Goal: Task Accomplishment & Management: Complete application form

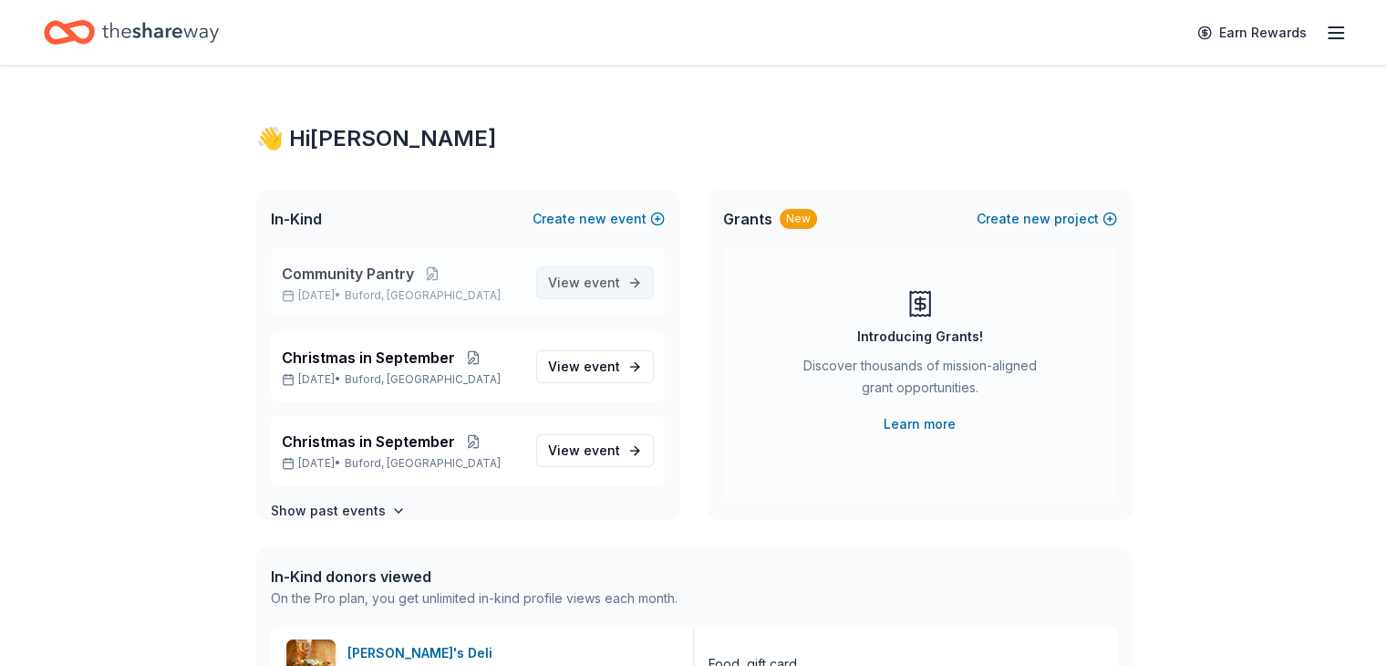
click at [568, 279] on span "View event" at bounding box center [584, 283] width 72 height 22
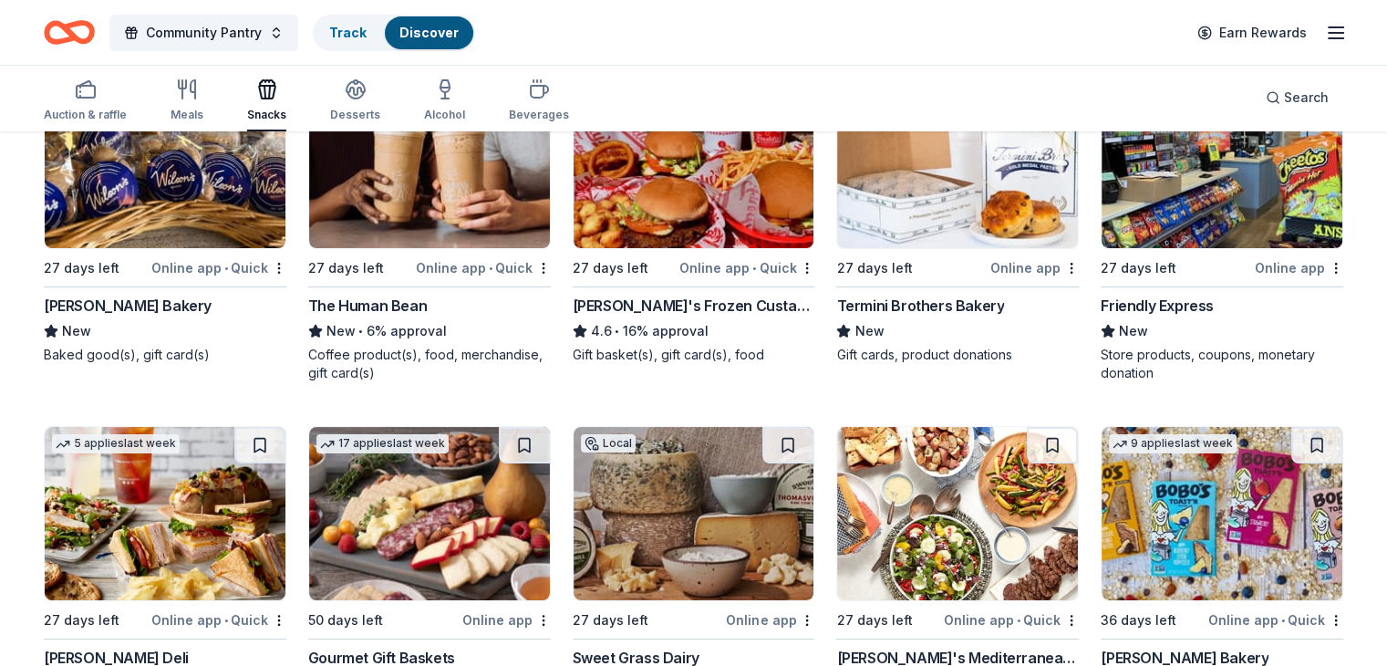
scroll to position [274, 0]
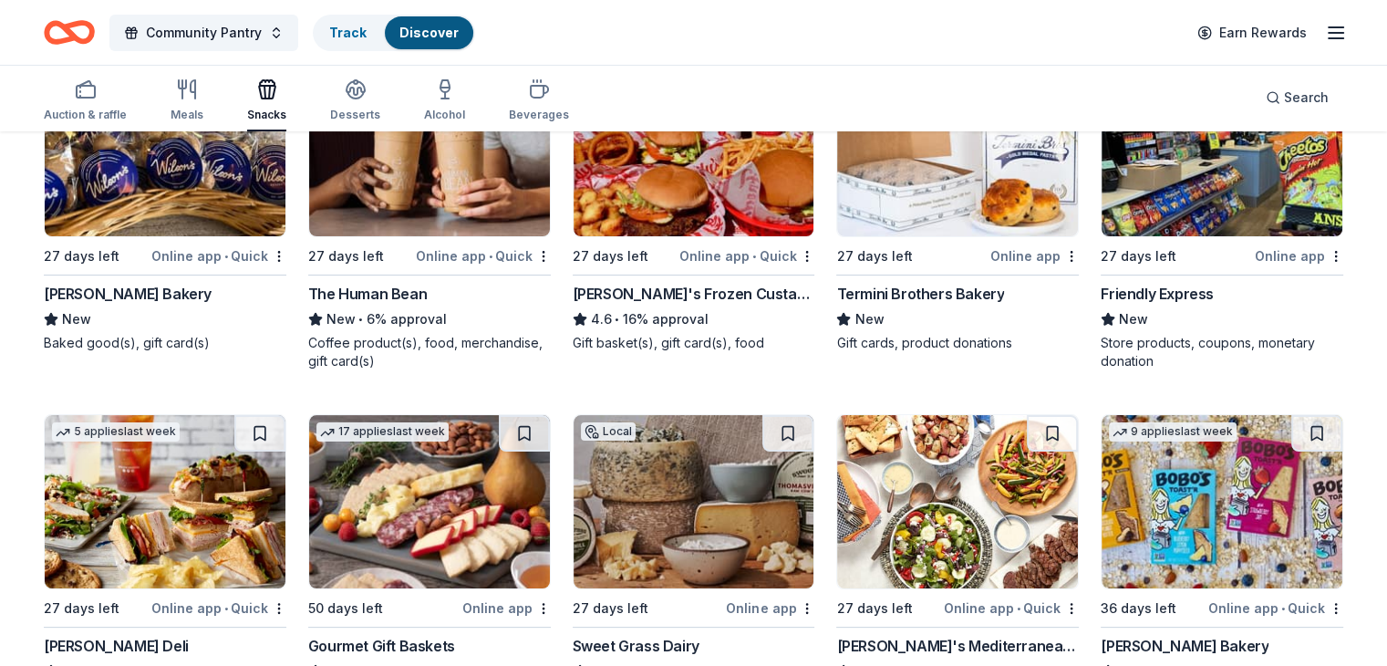
click at [1157, 344] on div "Store products, coupons, monetary donation" at bounding box center [1222, 352] width 243 height 36
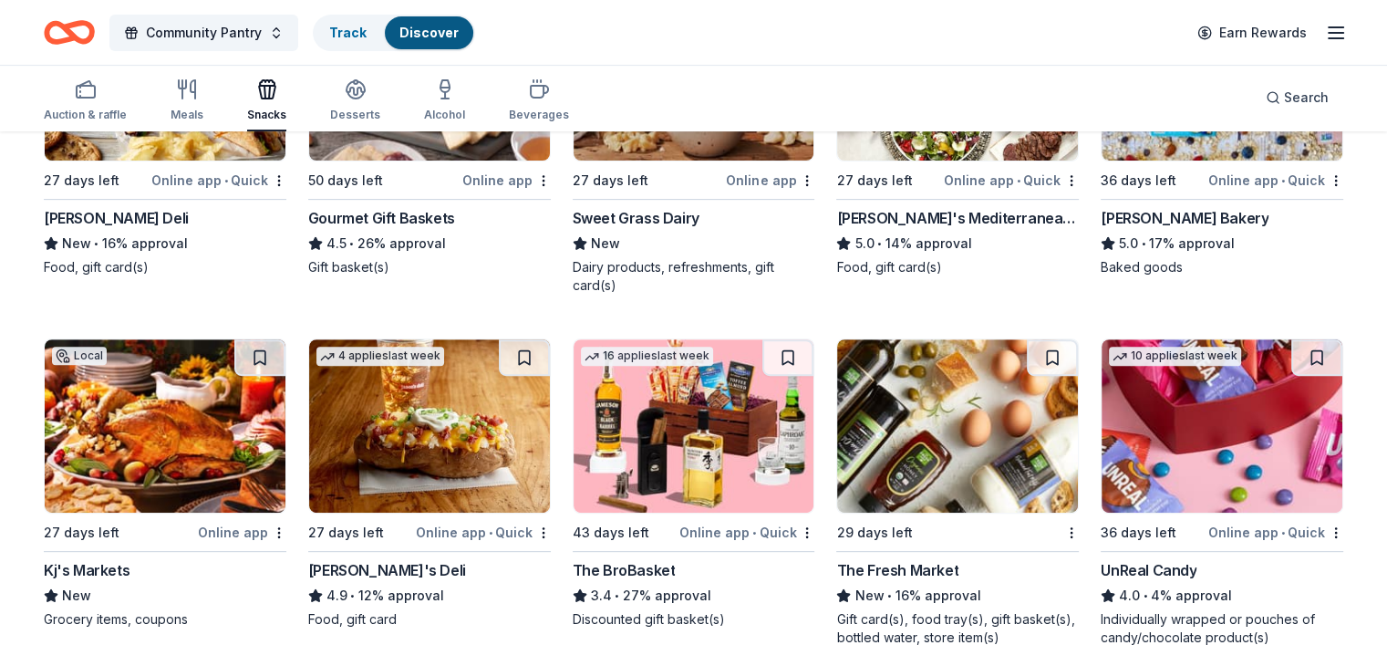
scroll to position [547, 0]
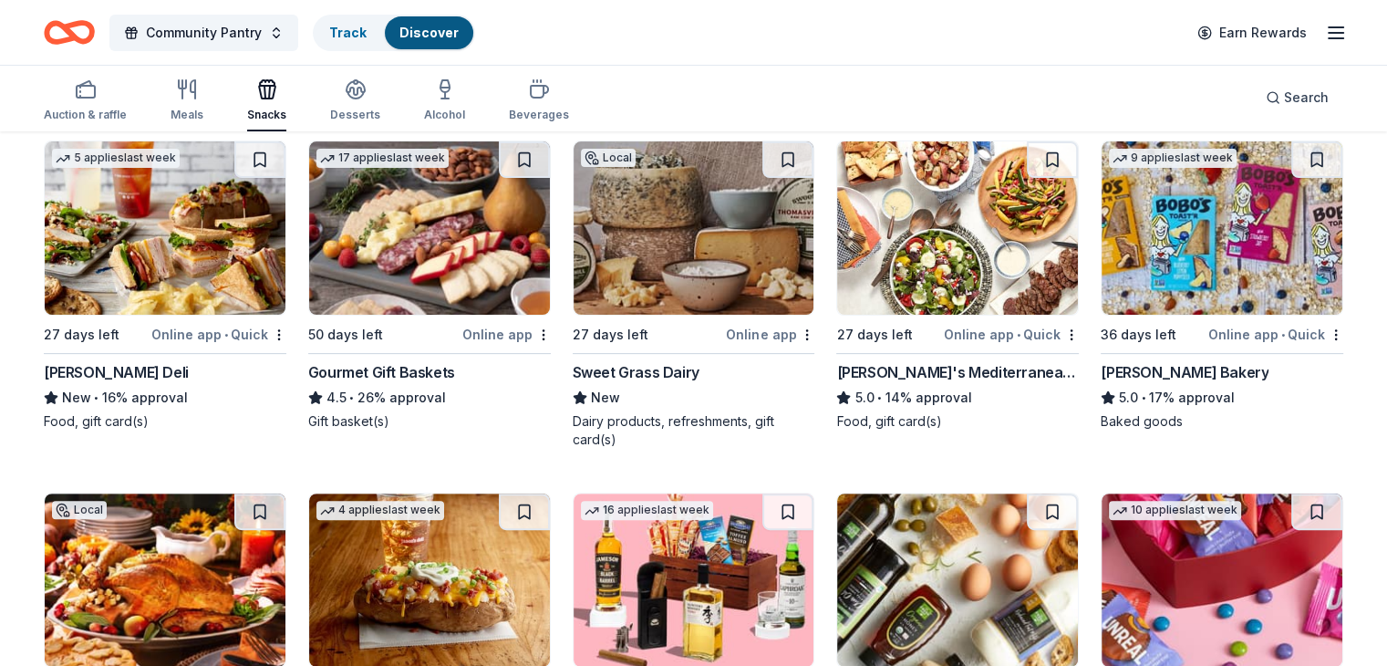
click at [1136, 375] on div "Bobo's Bakery" at bounding box center [1185, 372] width 168 height 22
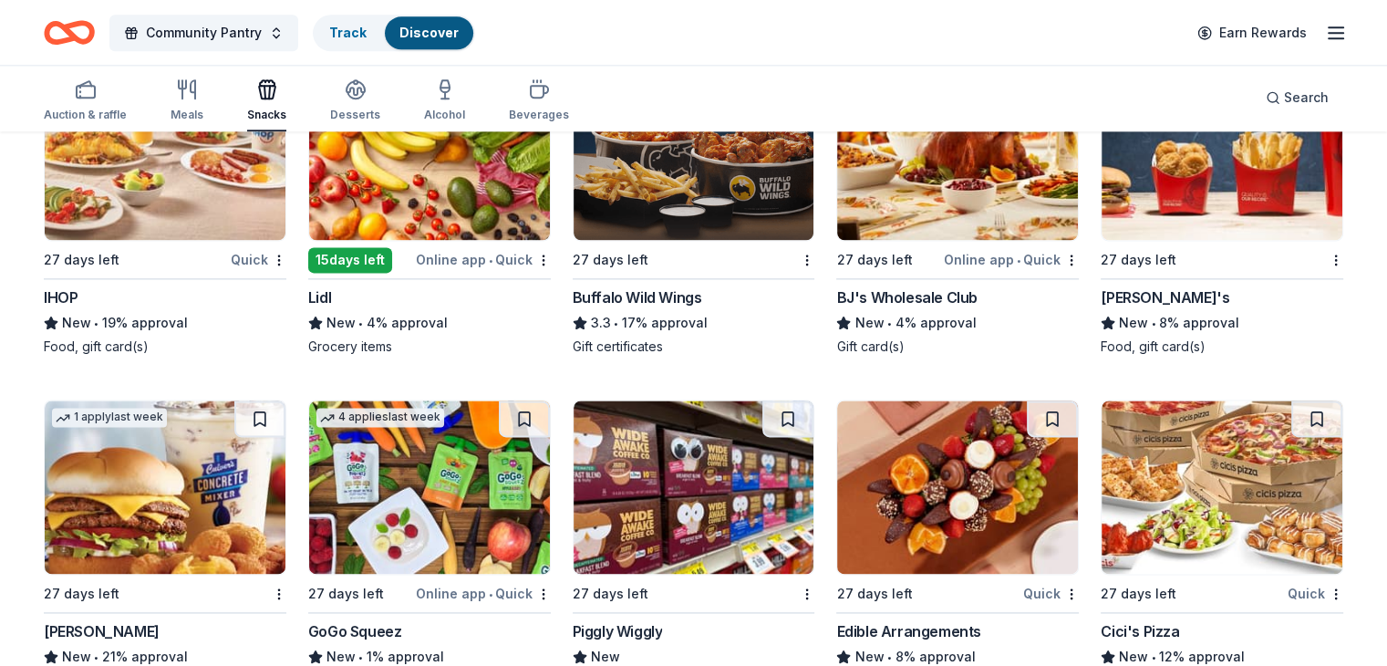
scroll to position [2532, 0]
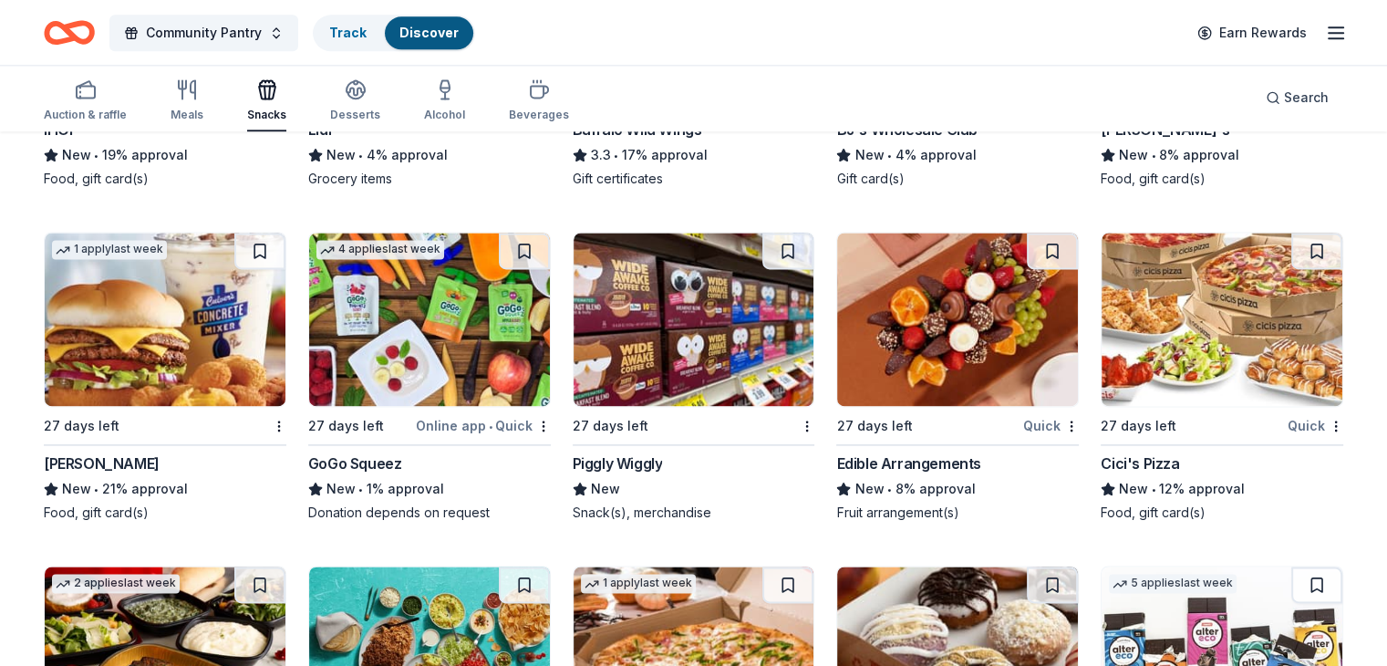
click at [386, 483] on div "New • 1% approval" at bounding box center [429, 489] width 243 height 22
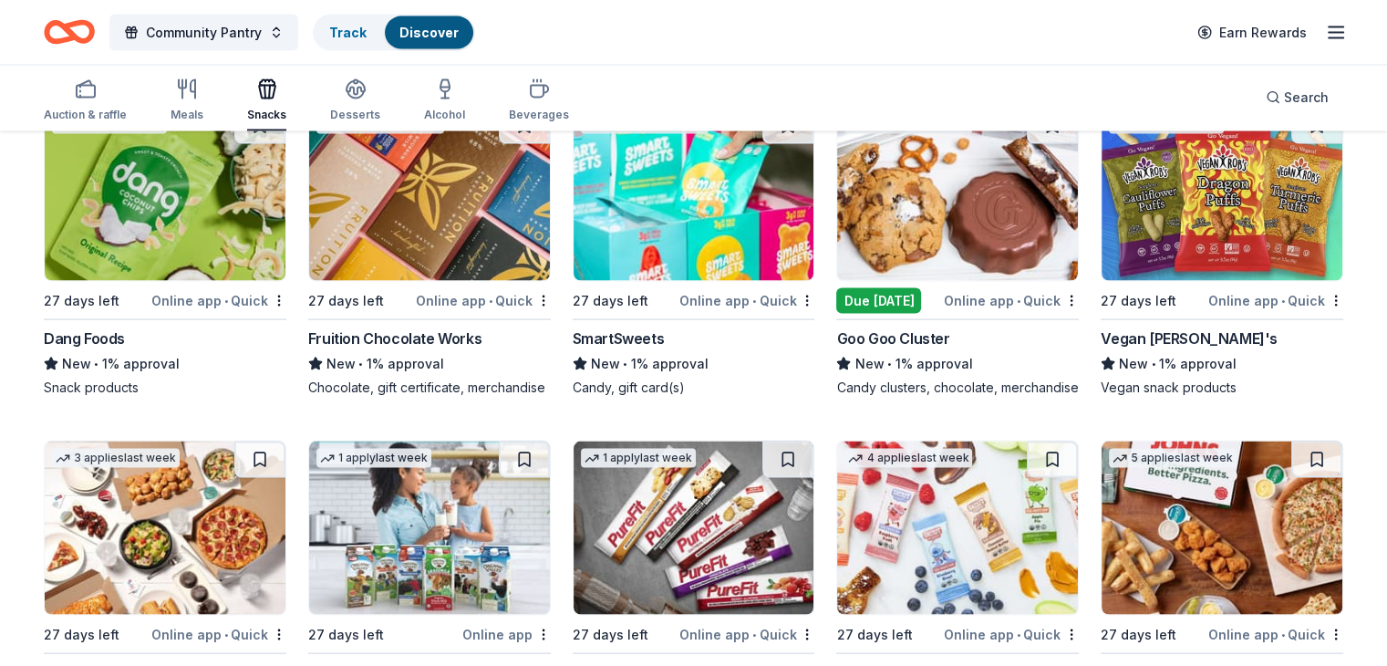
scroll to position [3783, 0]
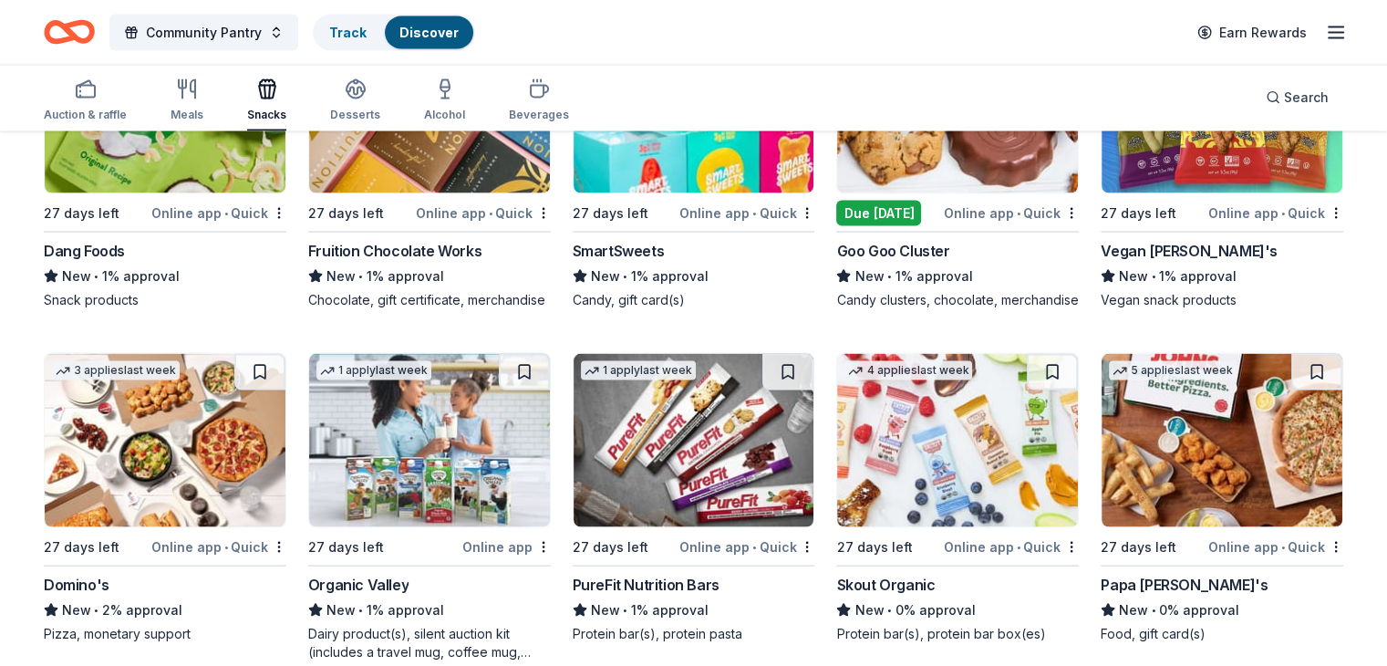
click at [104, 251] on div "Dang Foods" at bounding box center [84, 251] width 81 height 22
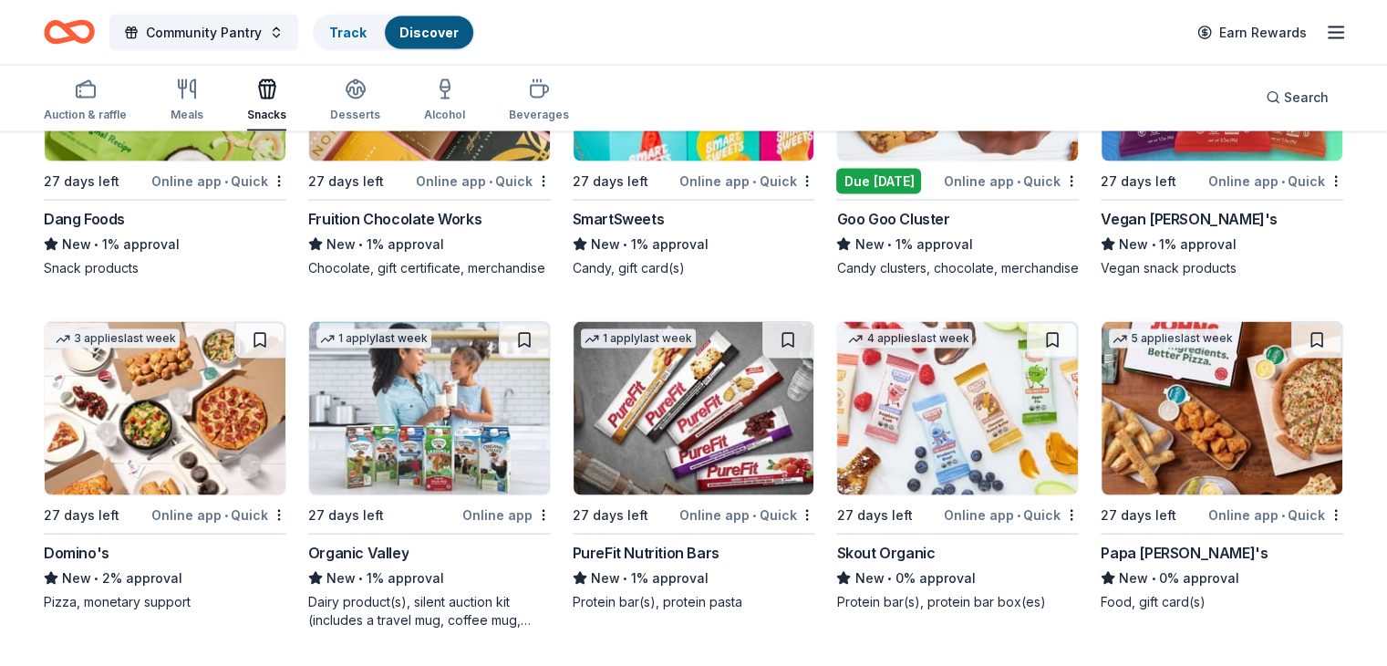
click at [651, 555] on div "PureFit Nutrition Bars" at bounding box center [646, 553] width 147 height 22
click at [920, 423] on img at bounding box center [957, 408] width 241 height 173
click at [398, 492] on img at bounding box center [429, 408] width 241 height 173
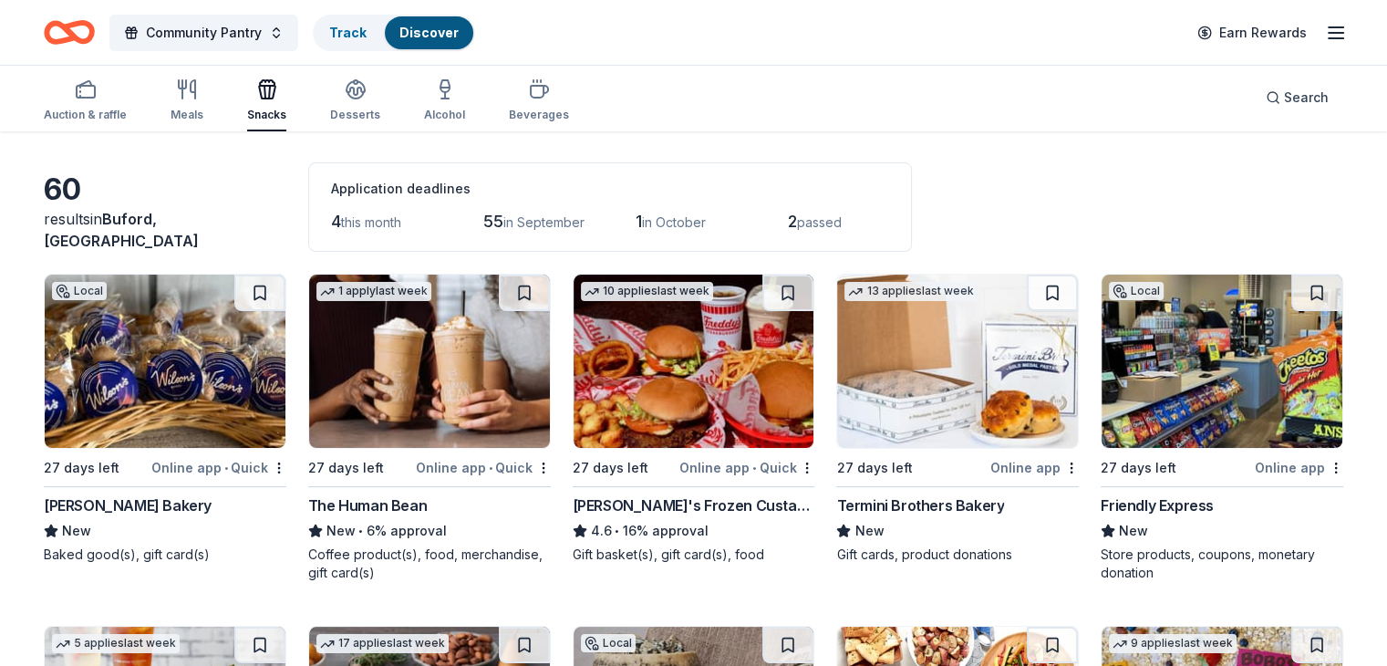
scroll to position [0, 0]
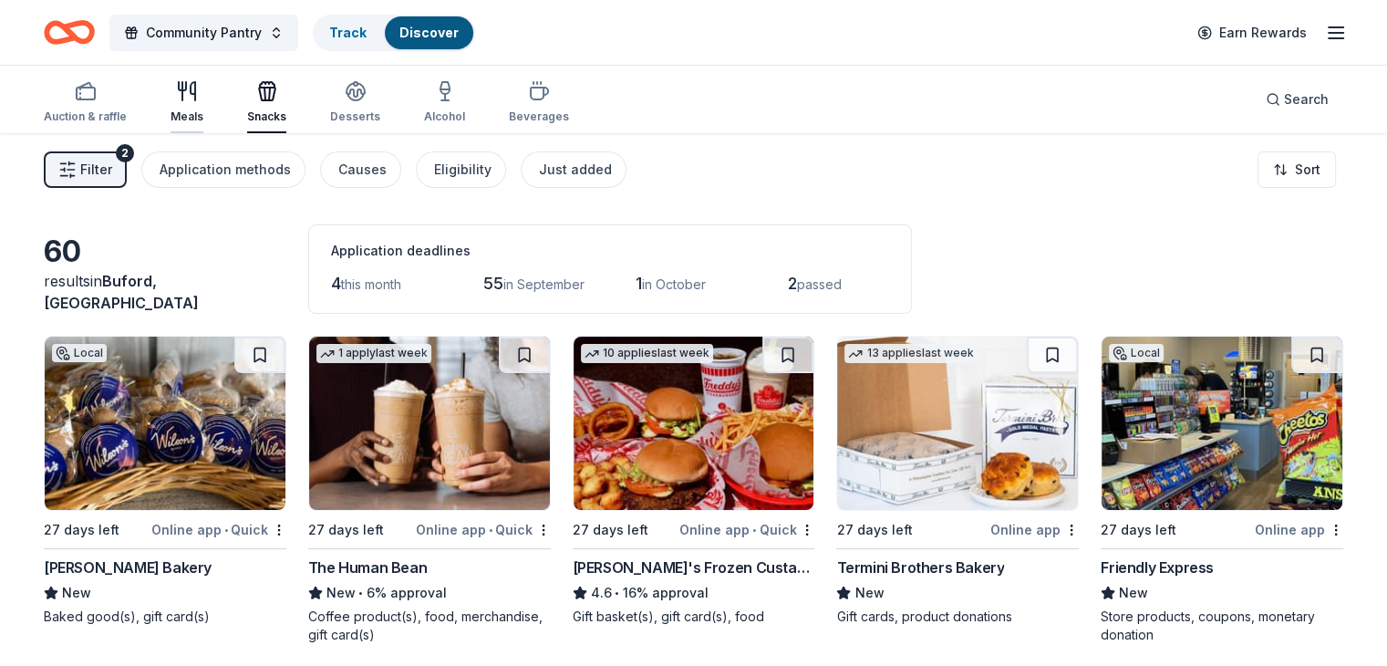
click at [200, 102] on div "Meals" at bounding box center [187, 102] width 33 height 44
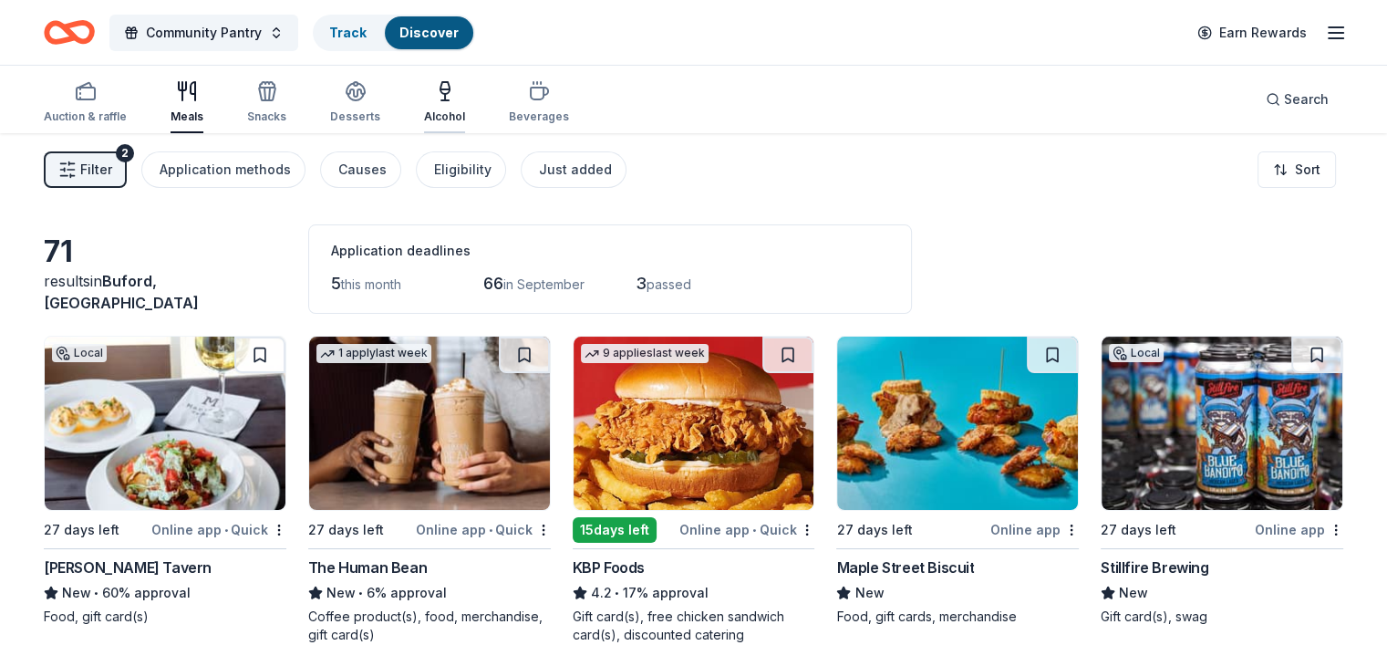
click at [465, 92] on div "button" at bounding box center [444, 91] width 41 height 22
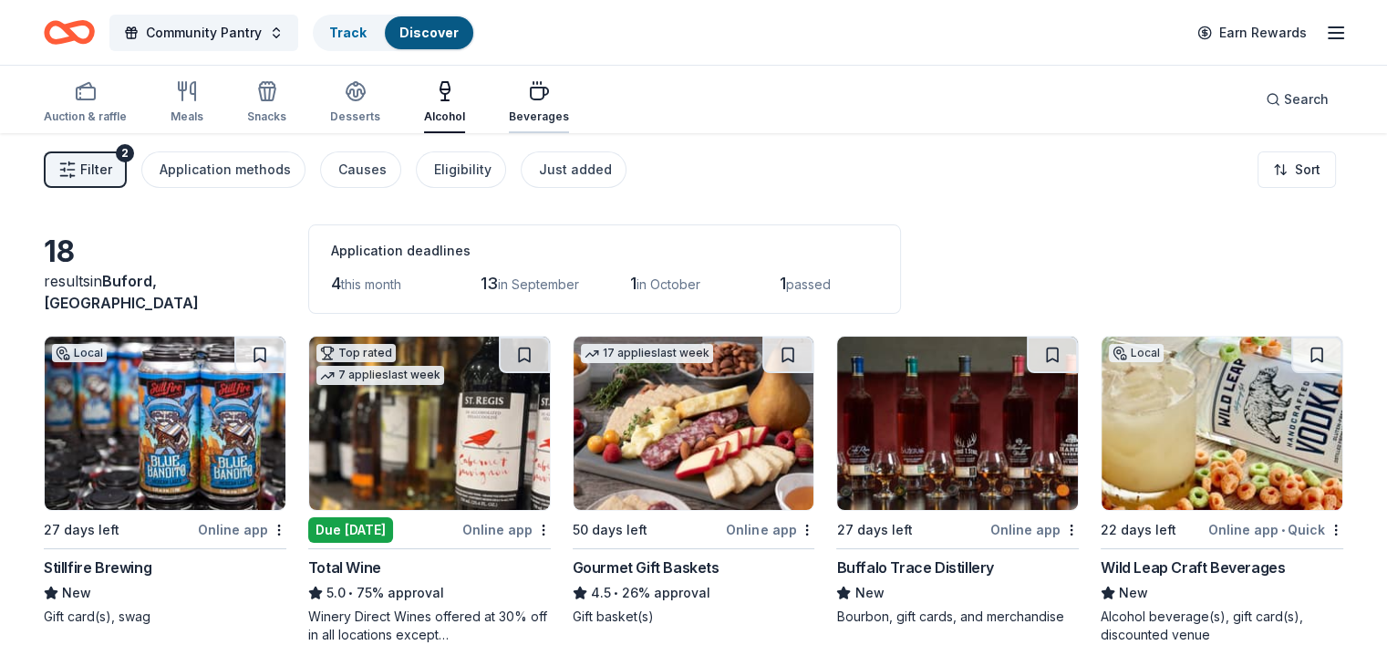
click at [550, 93] on icon "button" at bounding box center [539, 91] width 22 height 22
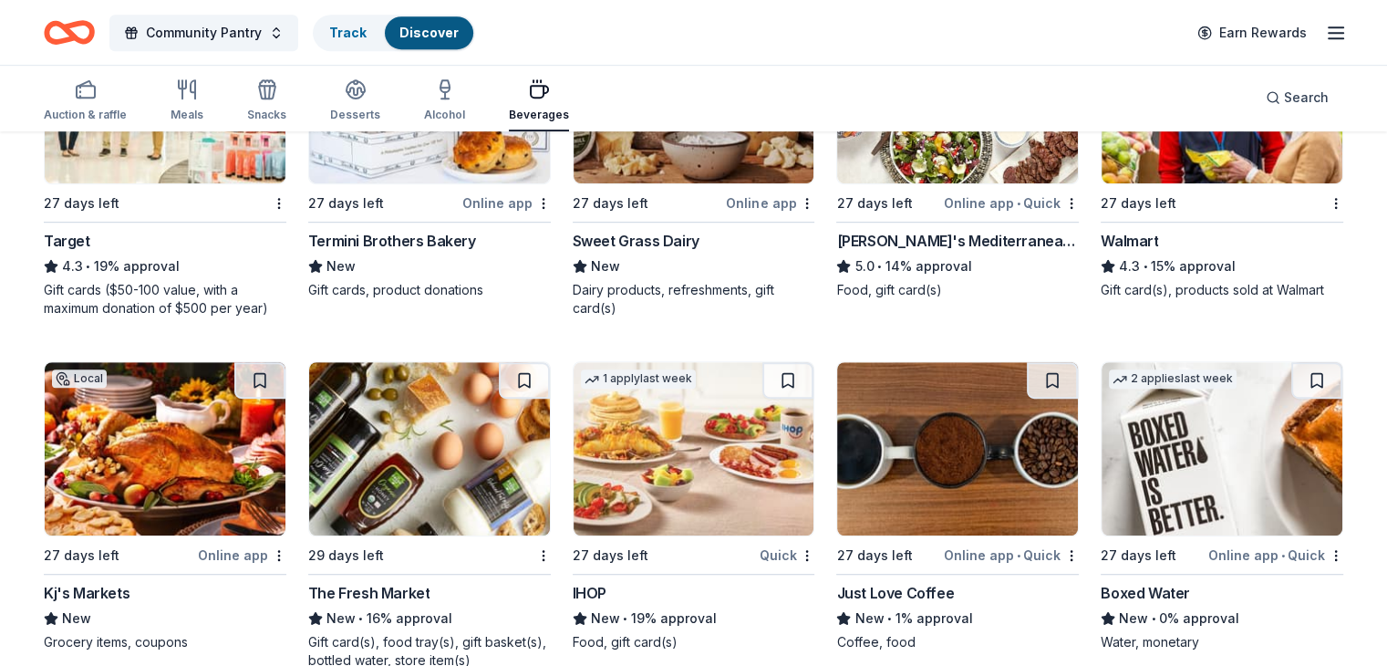
scroll to position [1179, 0]
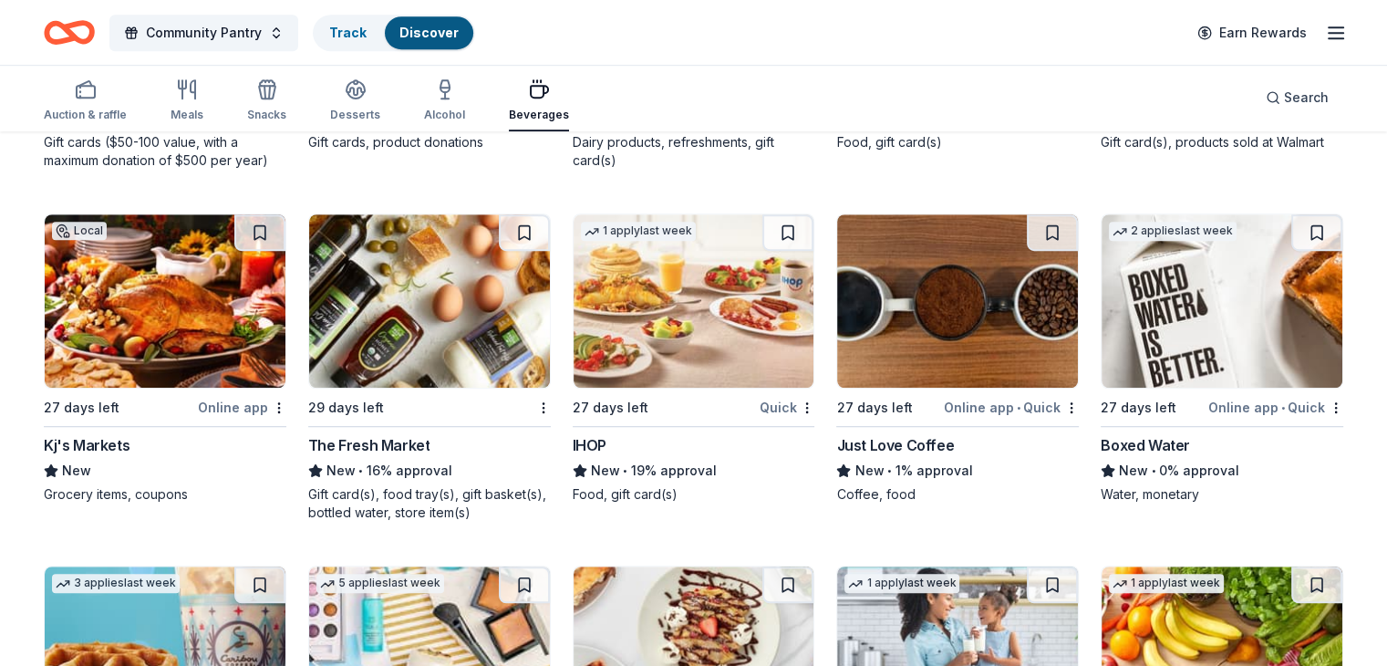
click at [1101, 485] on div "Water, monetary" at bounding box center [1222, 494] width 243 height 18
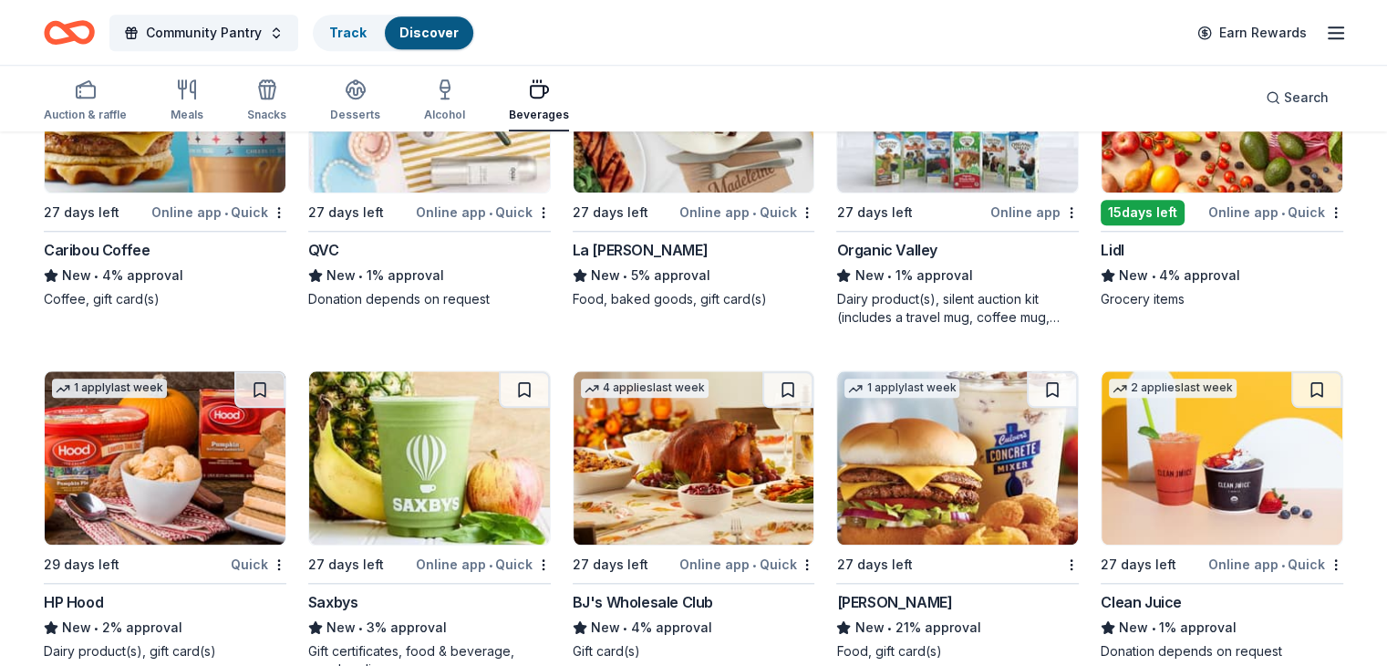
scroll to position [1773, 0]
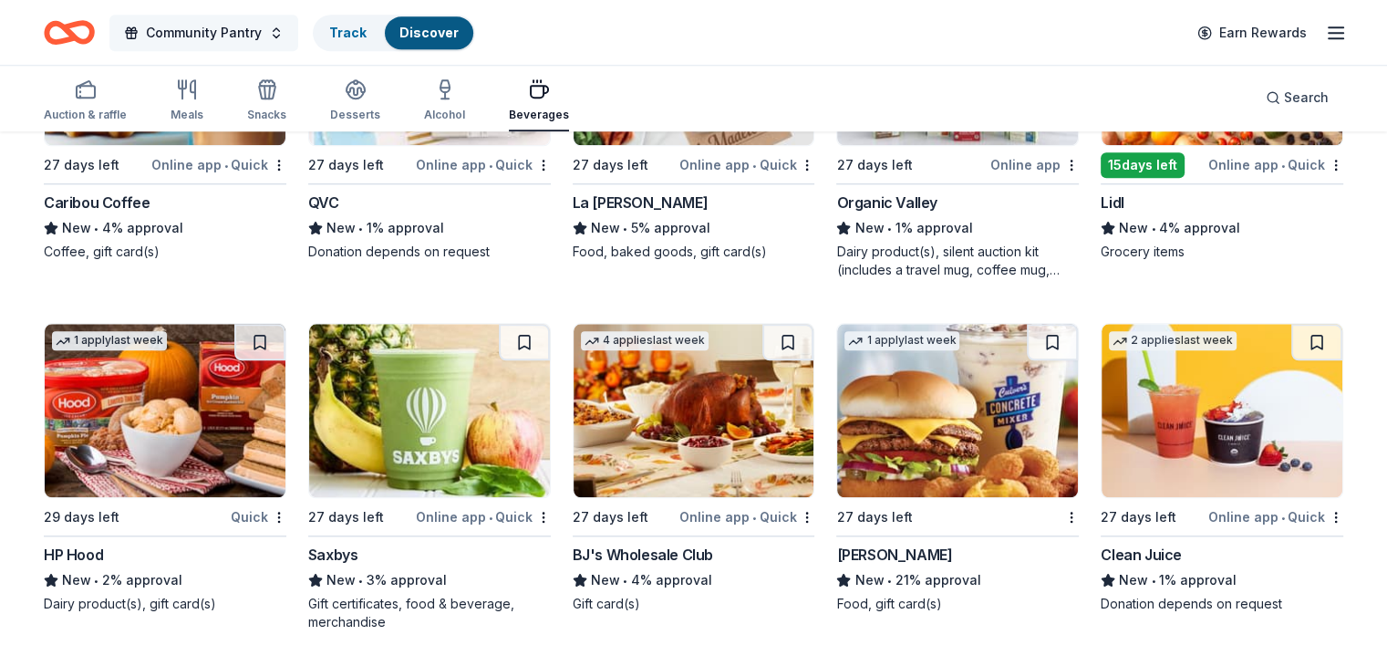
click at [262, 35] on span "Community Pantry" at bounding box center [204, 33] width 116 height 22
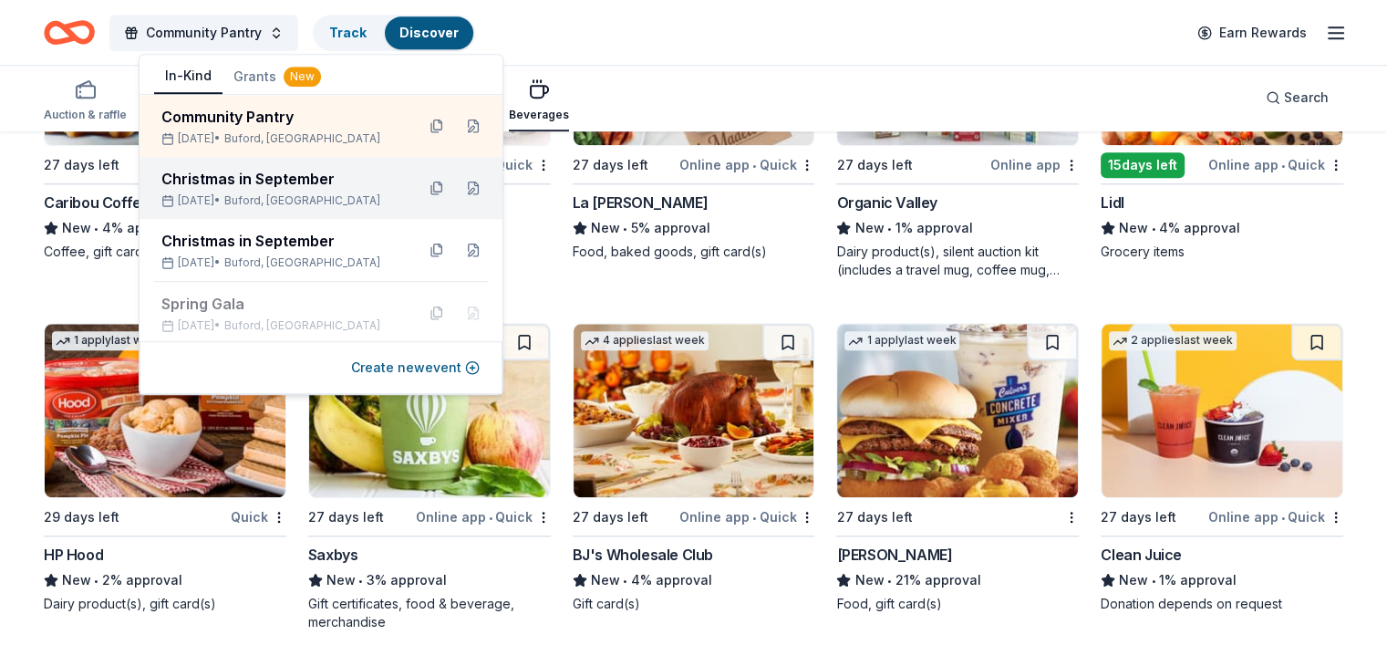
click at [269, 187] on div "Christmas in September" at bounding box center [280, 179] width 239 height 22
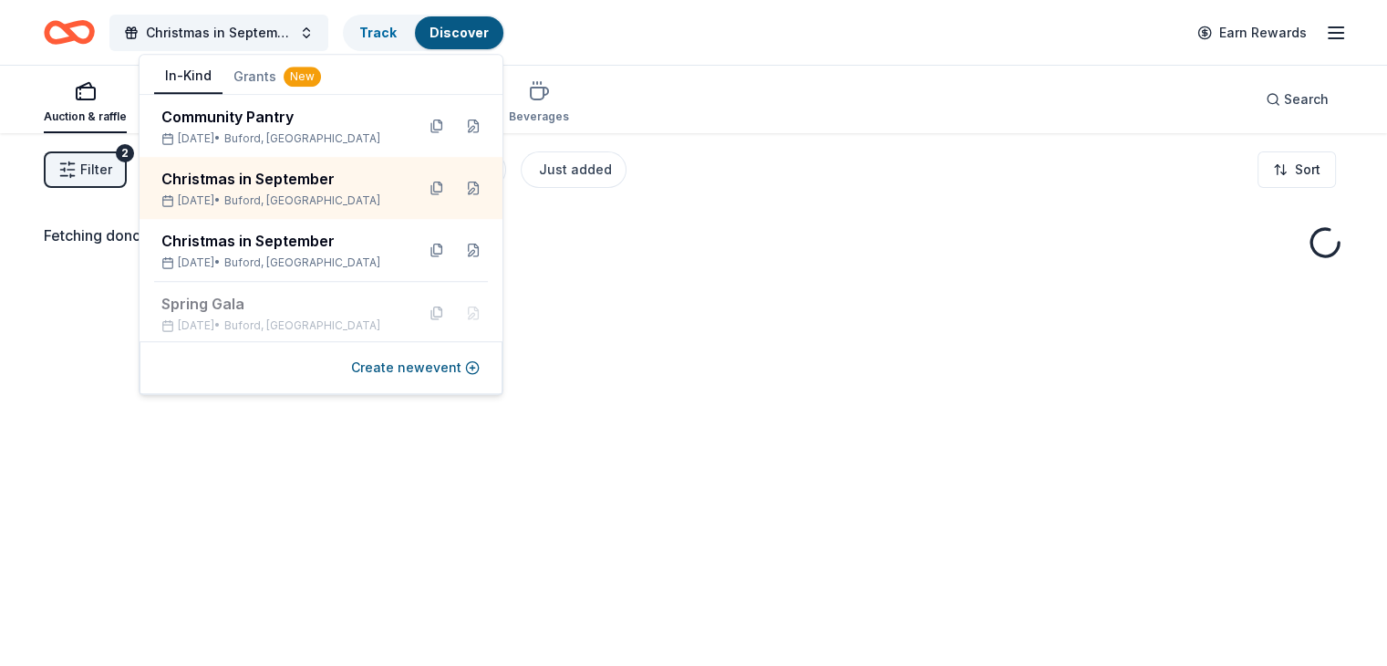
click at [704, 63] on div "Christmas in September Track Discover Earn Rewards" at bounding box center [693, 32] width 1387 height 65
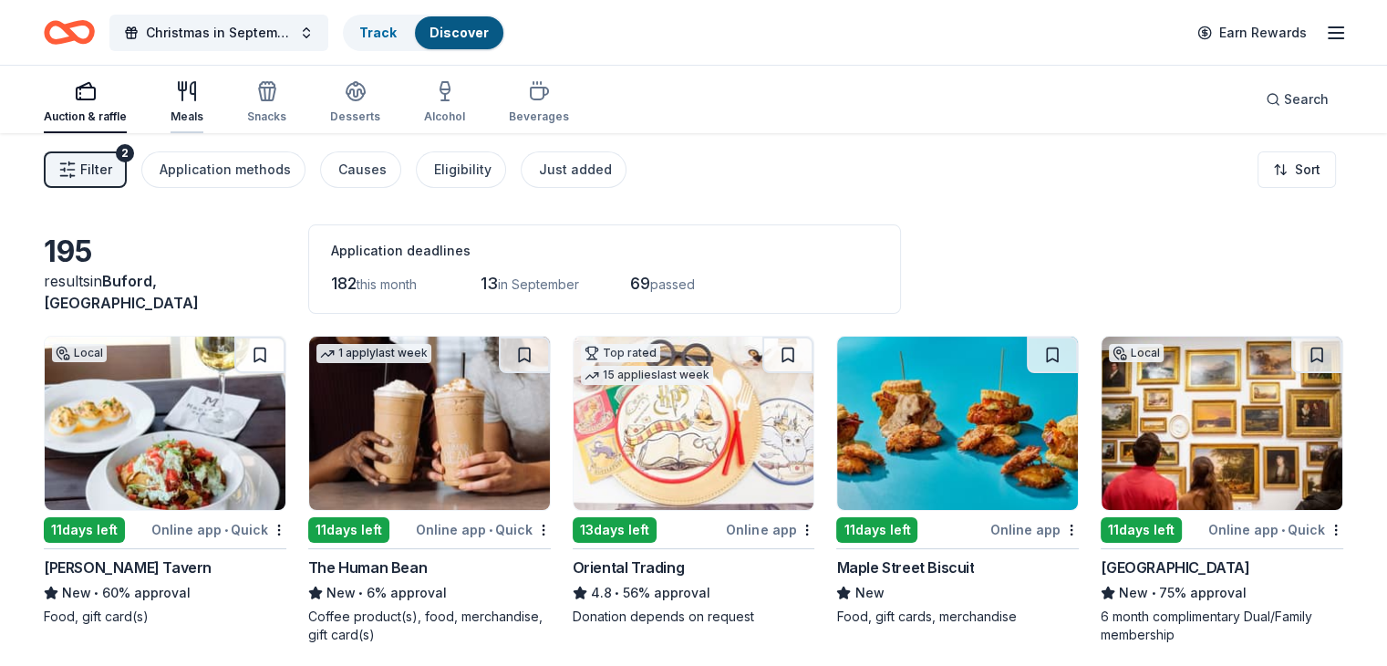
click at [203, 106] on div "Meals" at bounding box center [187, 102] width 33 height 44
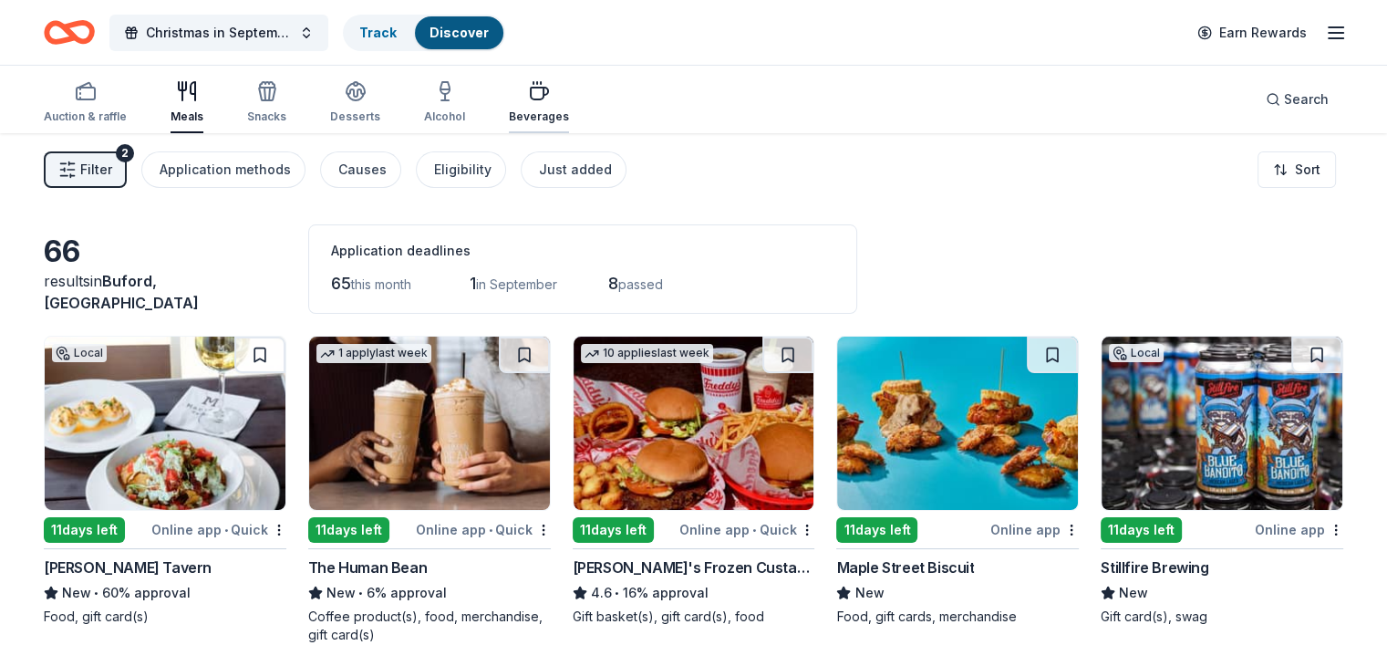
click at [569, 117] on div "Beverages" at bounding box center [539, 116] width 60 height 15
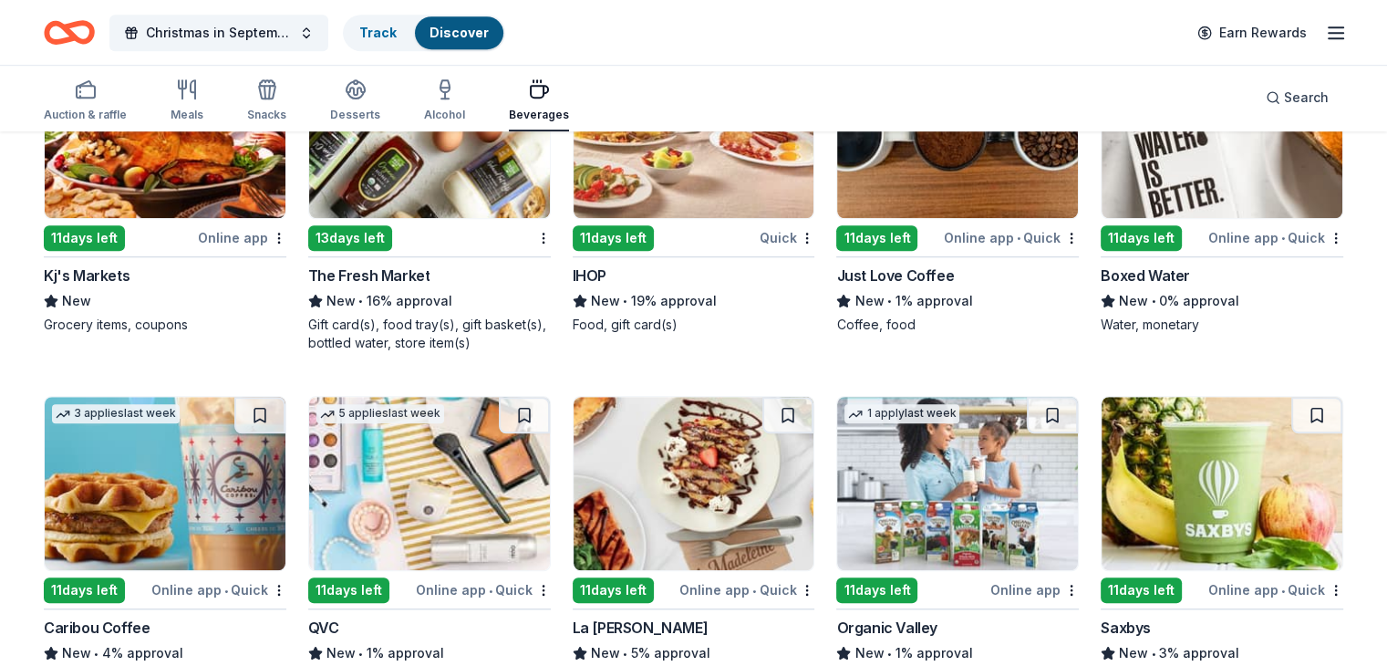
scroll to position [1635, 0]
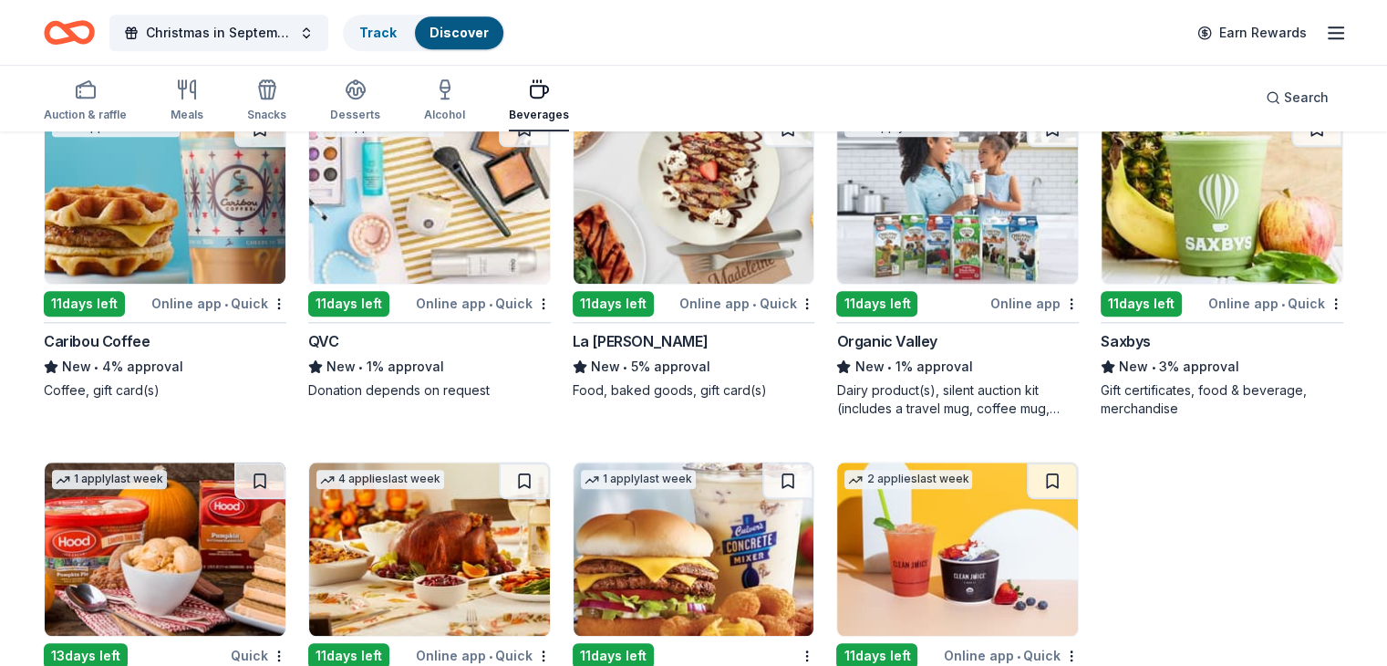
click at [891, 334] on div "Organic Valley" at bounding box center [886, 341] width 100 height 22
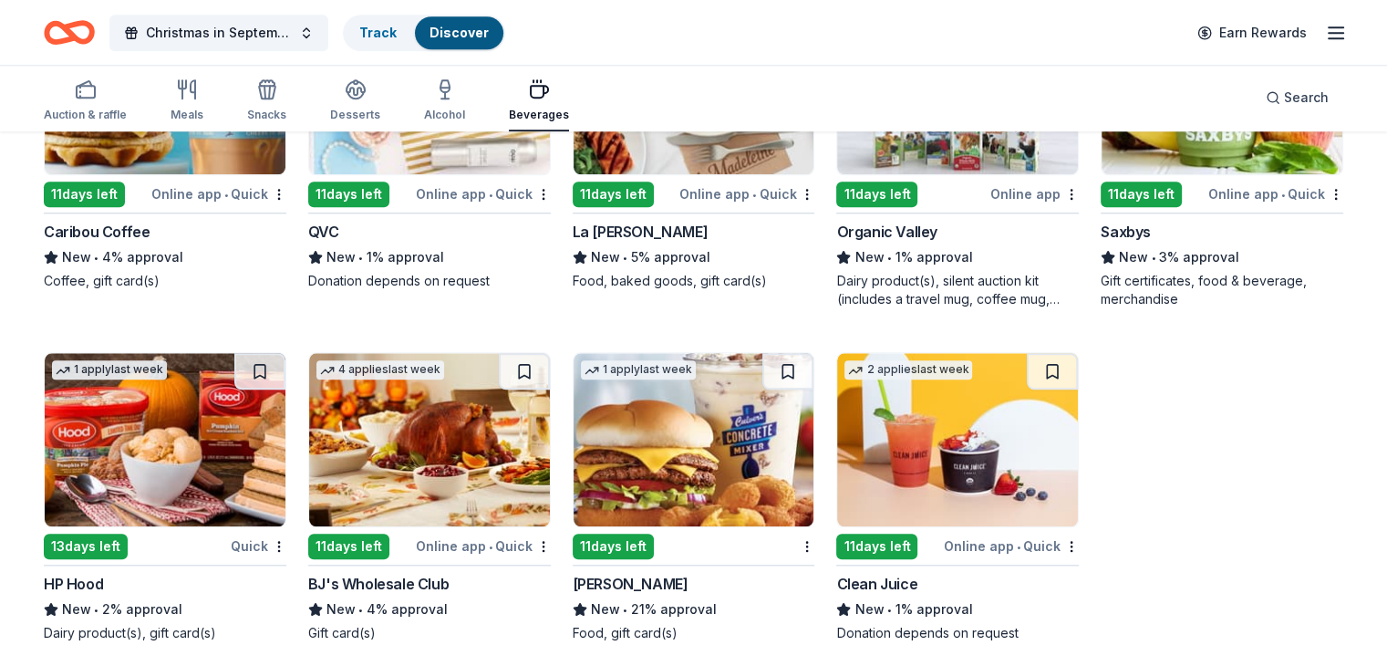
scroll to position [1755, 0]
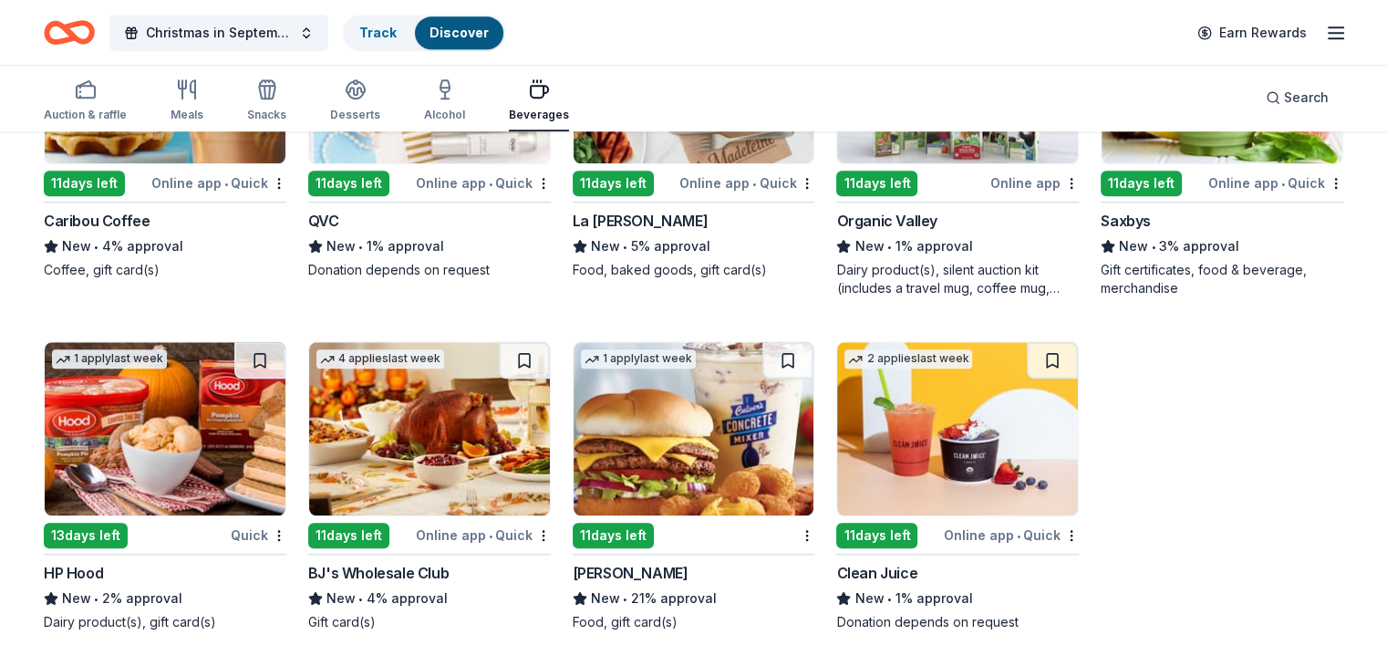
click at [103, 575] on div "HP Hood" at bounding box center [73, 573] width 59 height 22
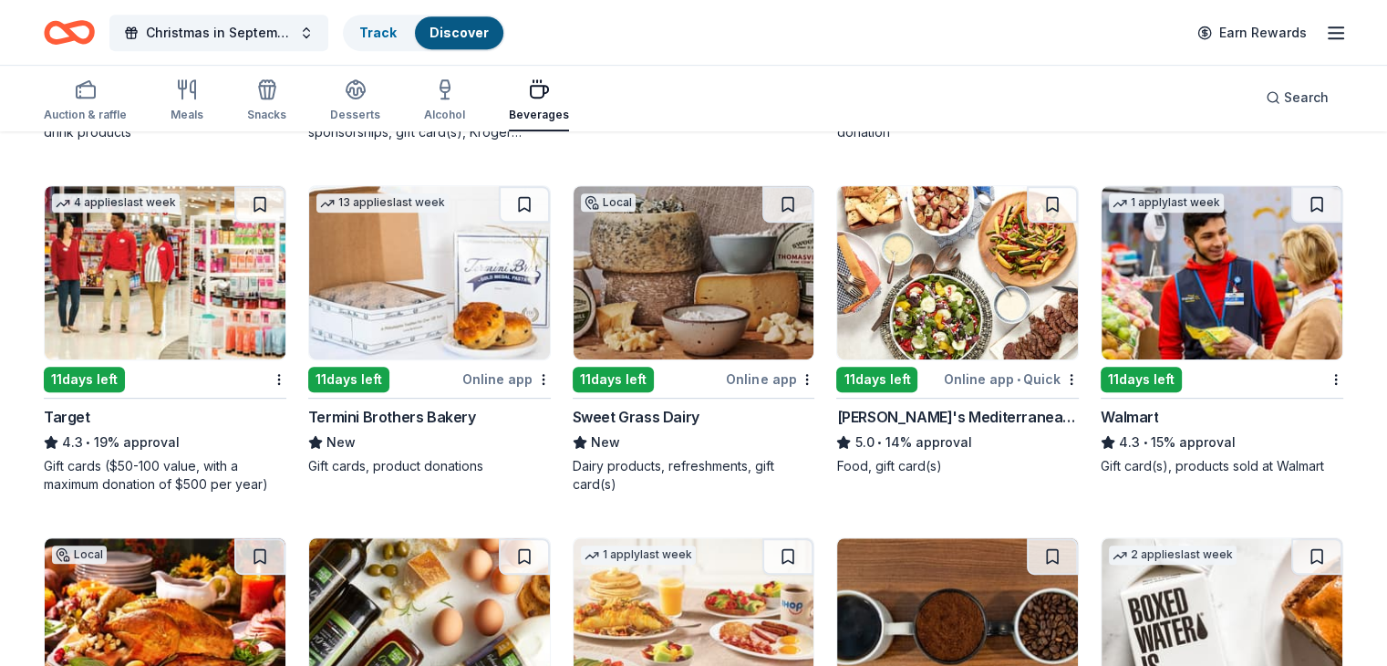
scroll to position [478, 0]
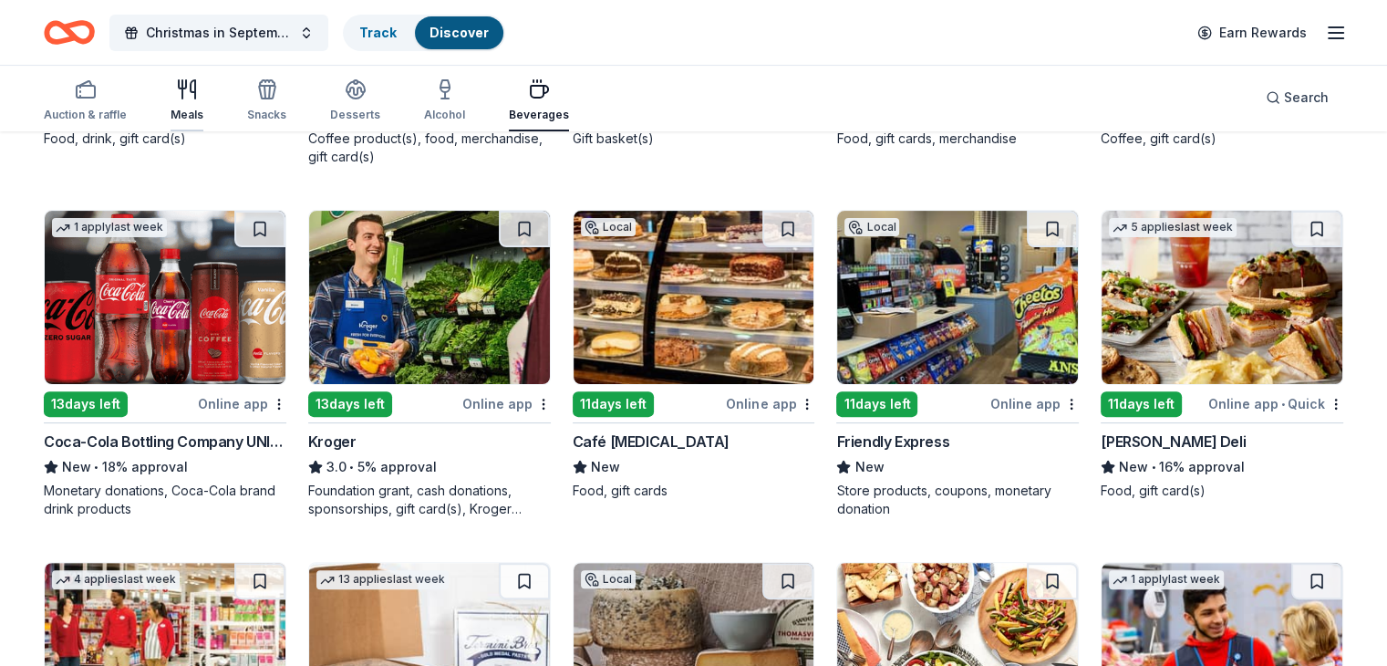
click at [198, 98] on icon "button" at bounding box center [187, 89] width 22 height 22
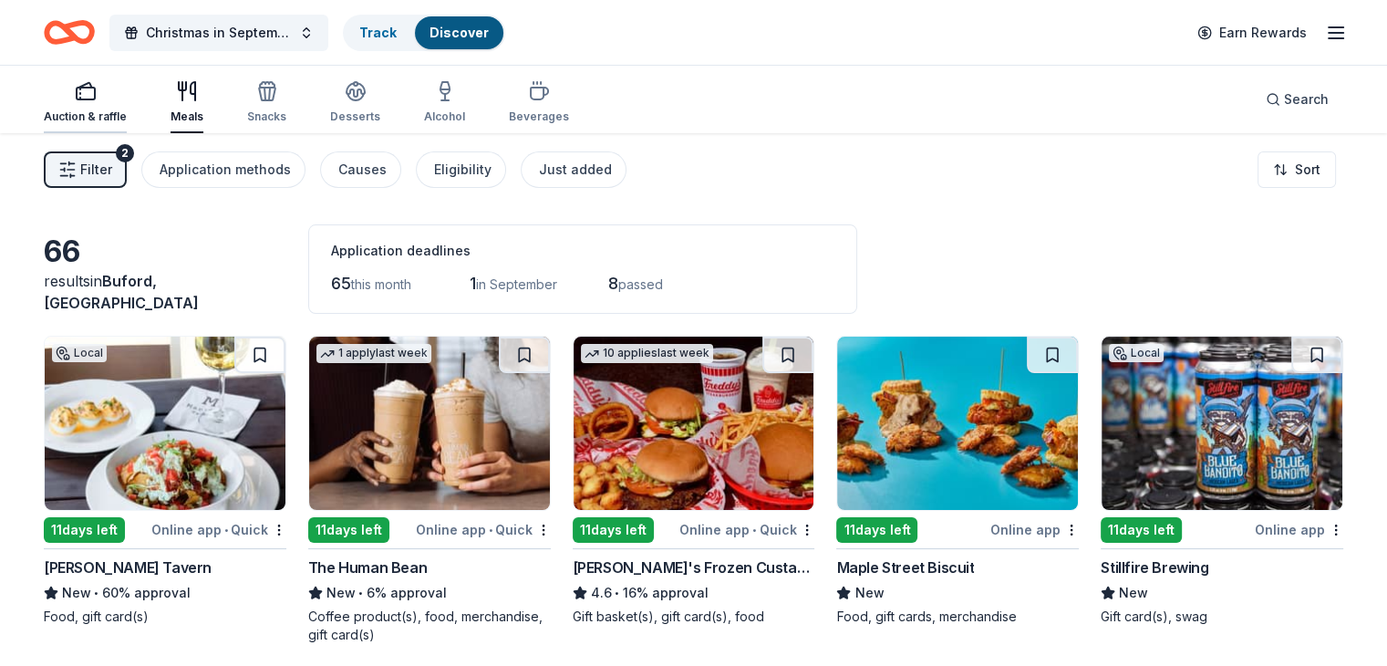
click at [117, 104] on div "Auction & raffle" at bounding box center [85, 102] width 83 height 44
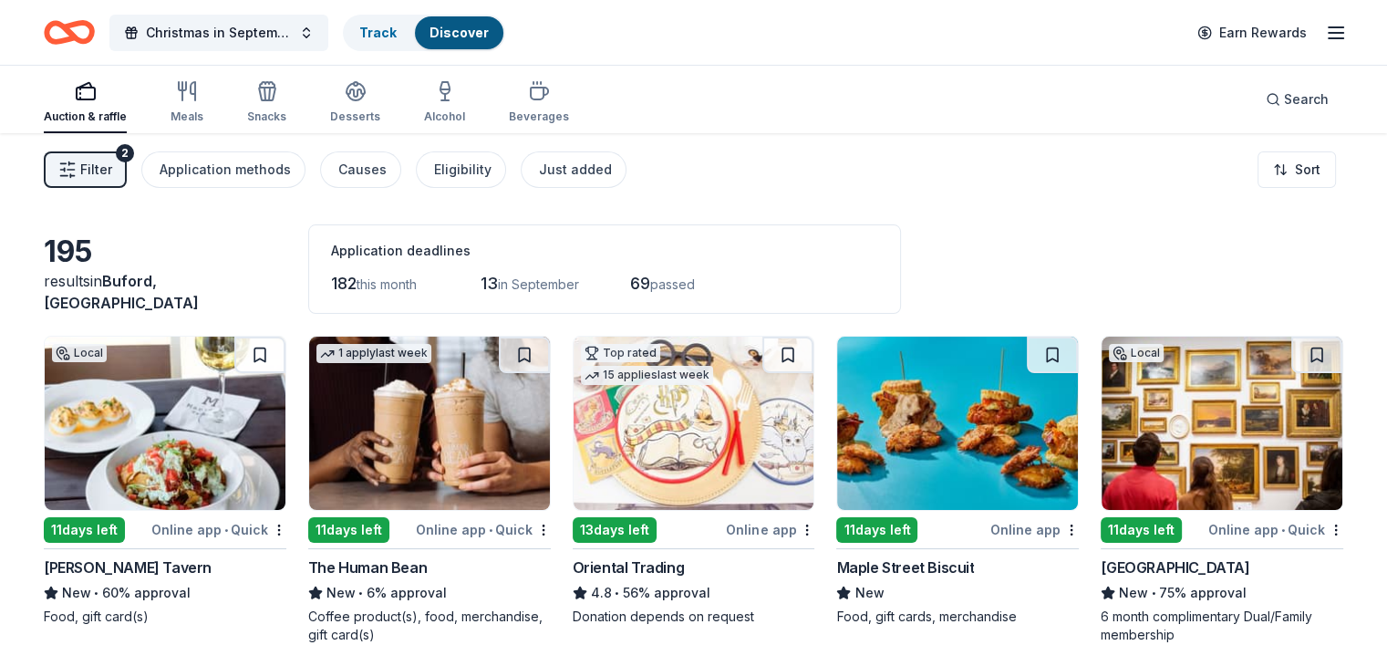
click at [120, 103] on div "Auction & raffle" at bounding box center [85, 102] width 83 height 44
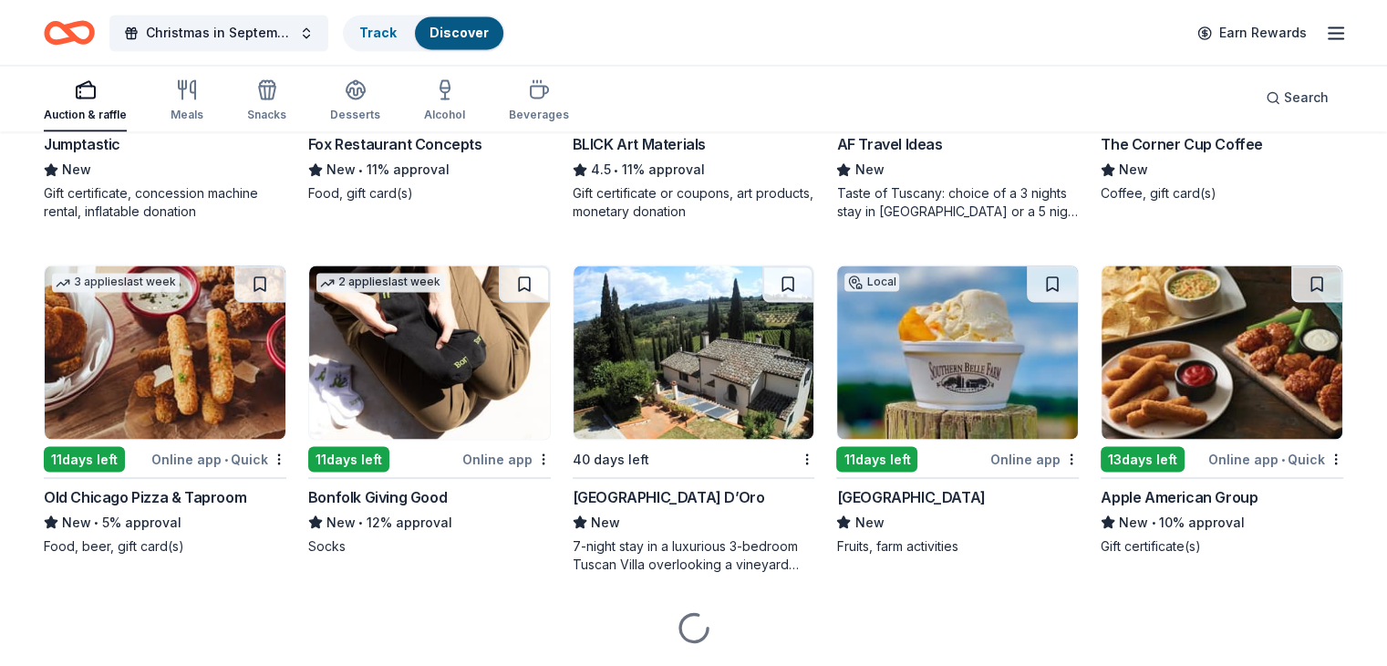
scroll to position [3236, 0]
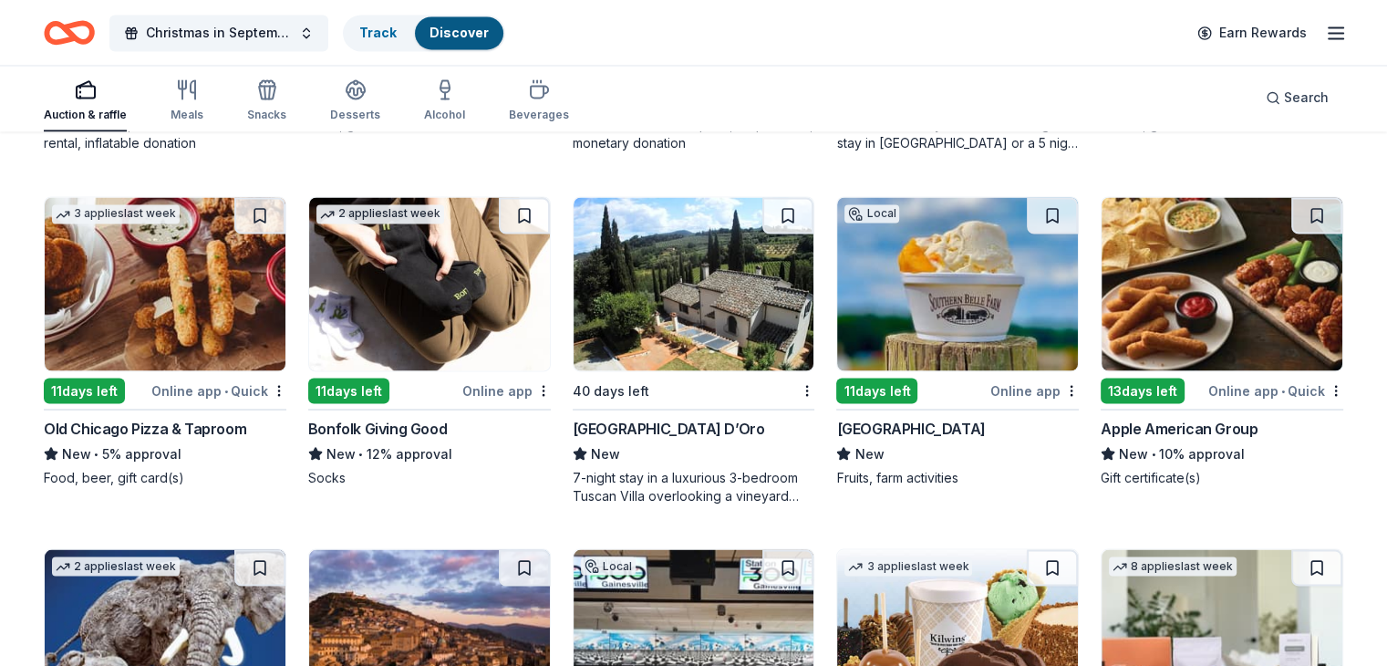
click at [442, 439] on div "Bonfolk Giving Good" at bounding box center [377, 428] width 139 height 22
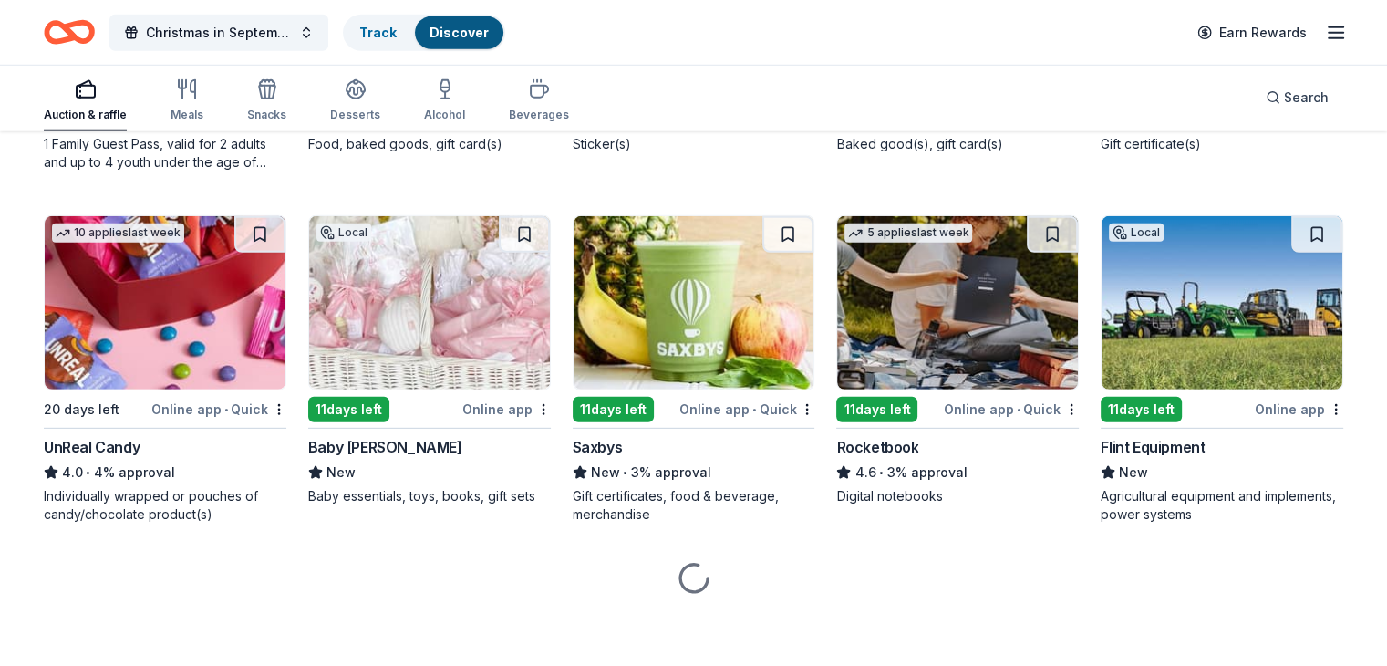
scroll to position [5329, 0]
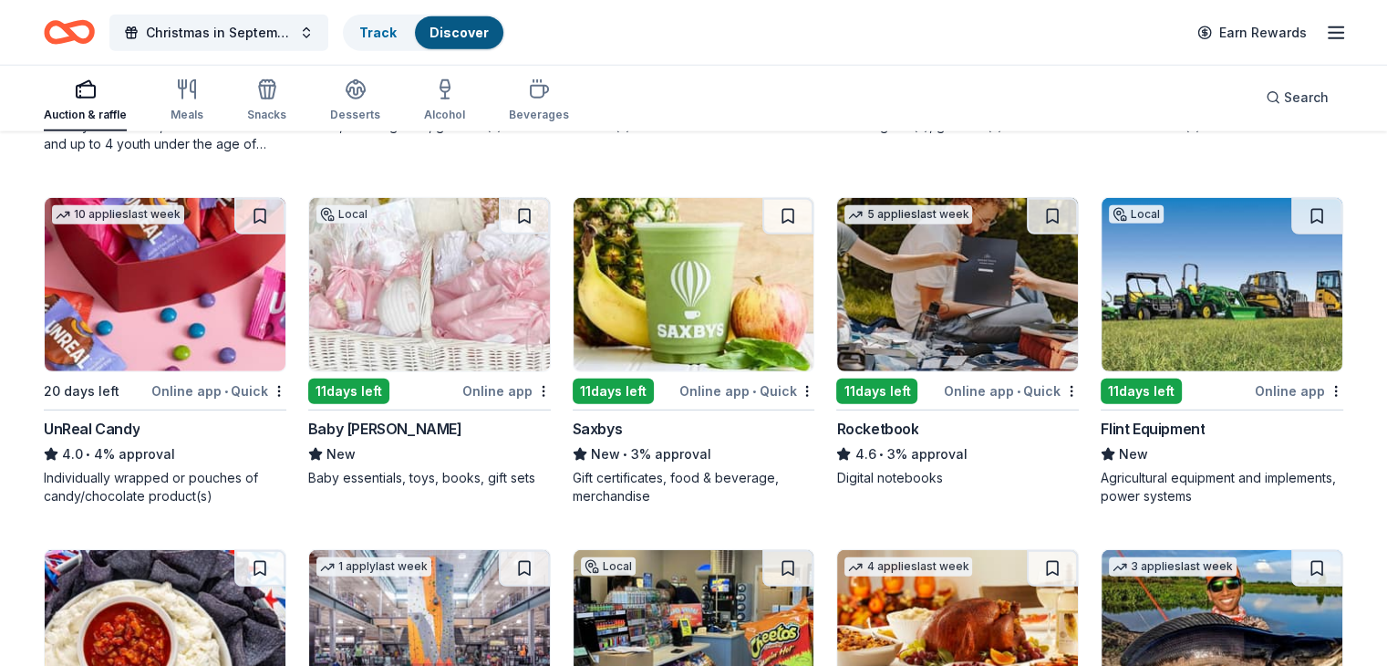
click at [863, 435] on div "Rocketbook" at bounding box center [877, 429] width 82 height 22
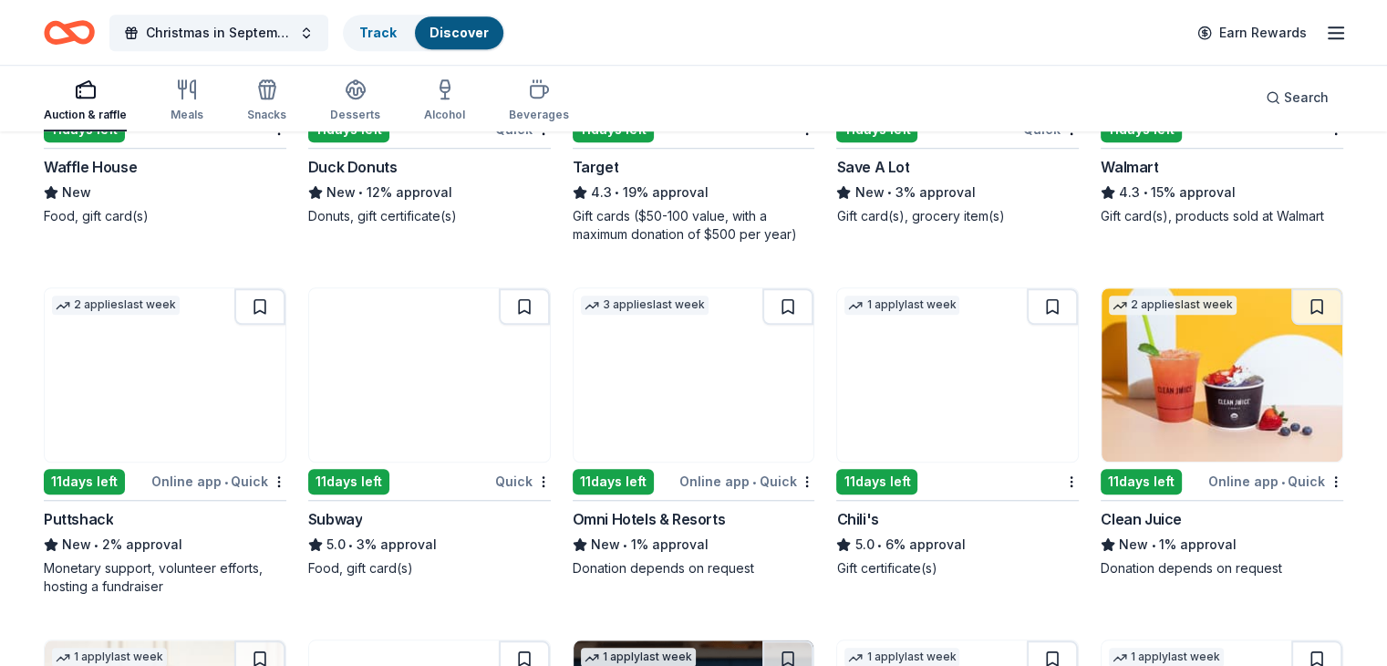
scroll to position [8389, 0]
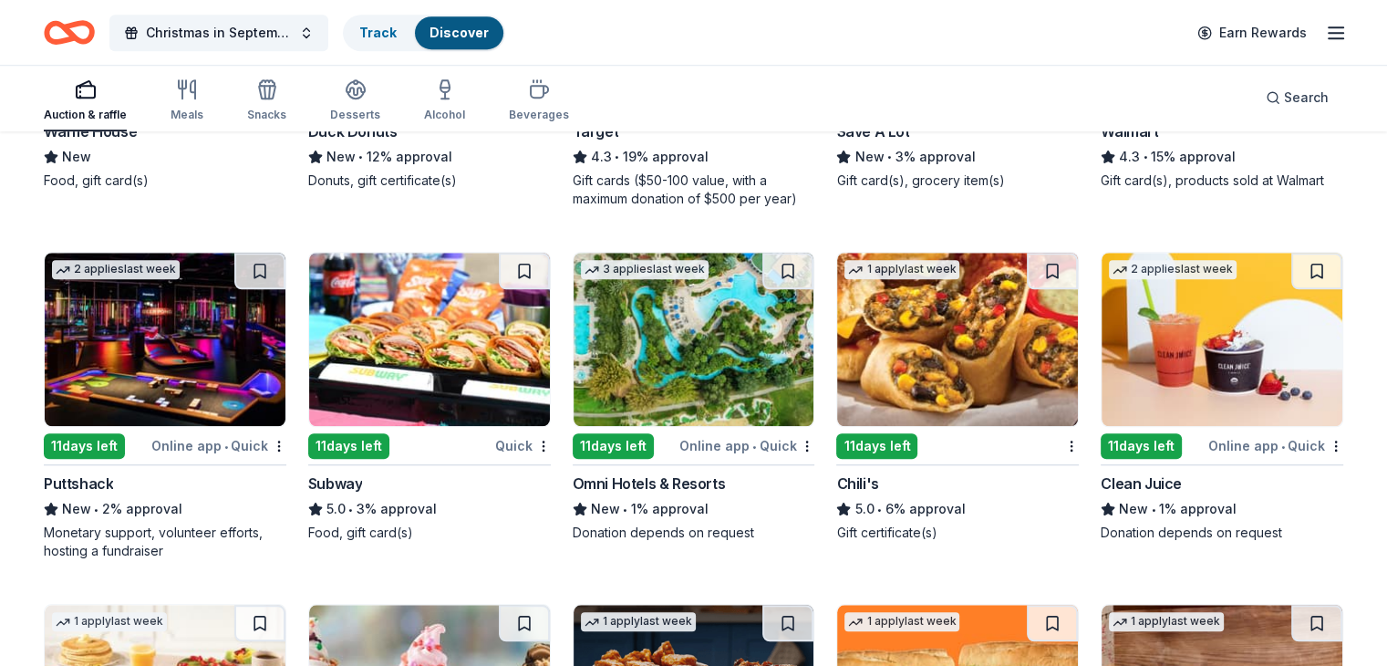
click at [164, 520] on div "New • 2% approval" at bounding box center [165, 509] width 243 height 22
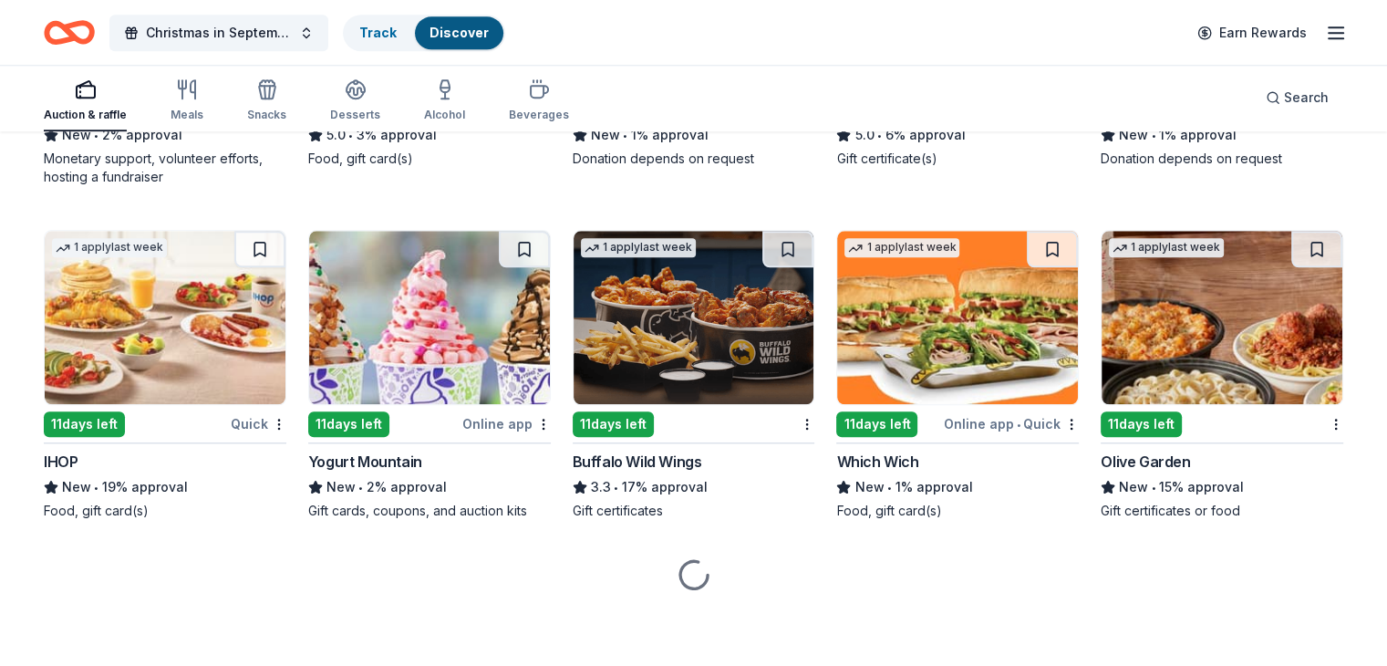
scroll to position [8775, 0]
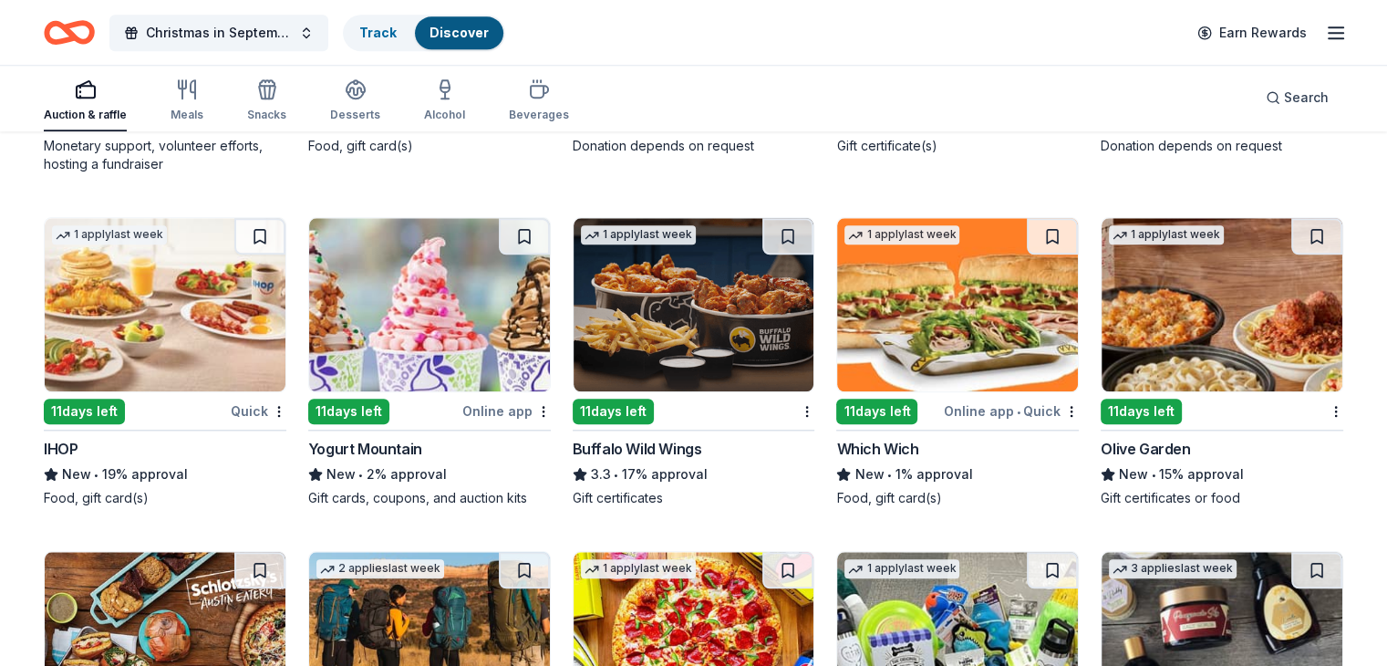
click at [384, 460] on div "Yogurt Mountain" at bounding box center [365, 449] width 114 height 22
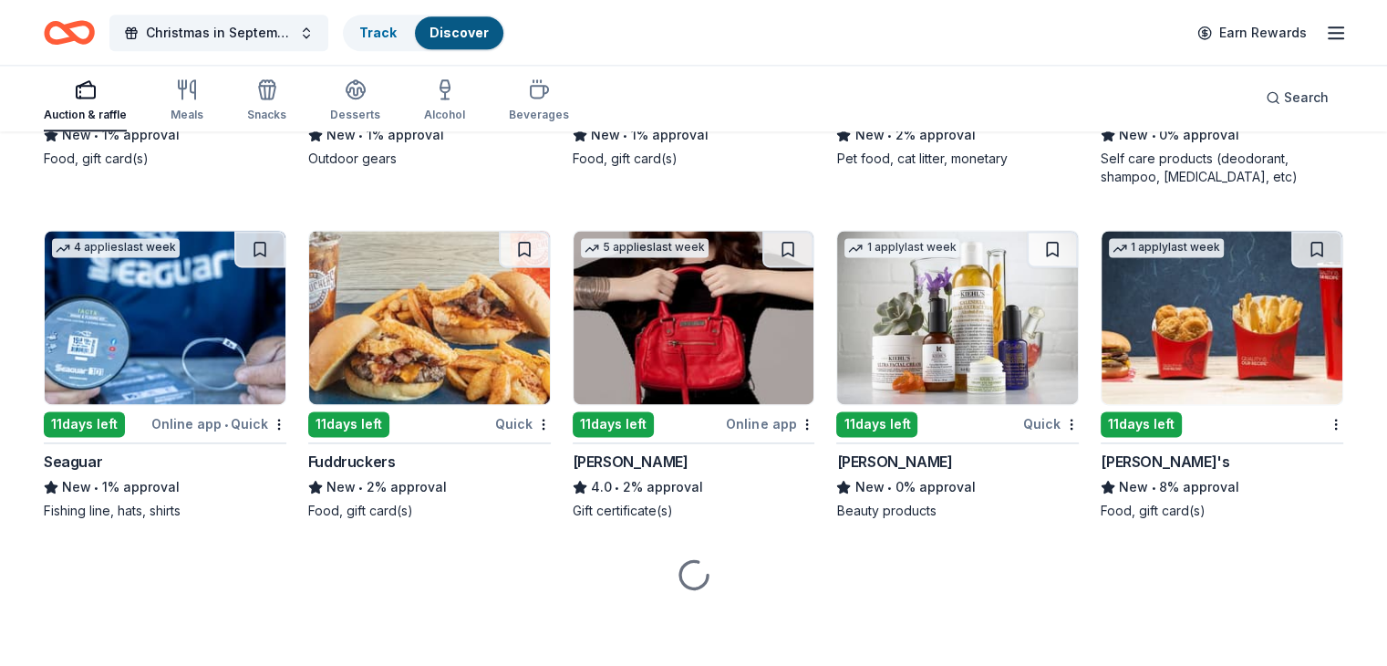
scroll to position [9461, 0]
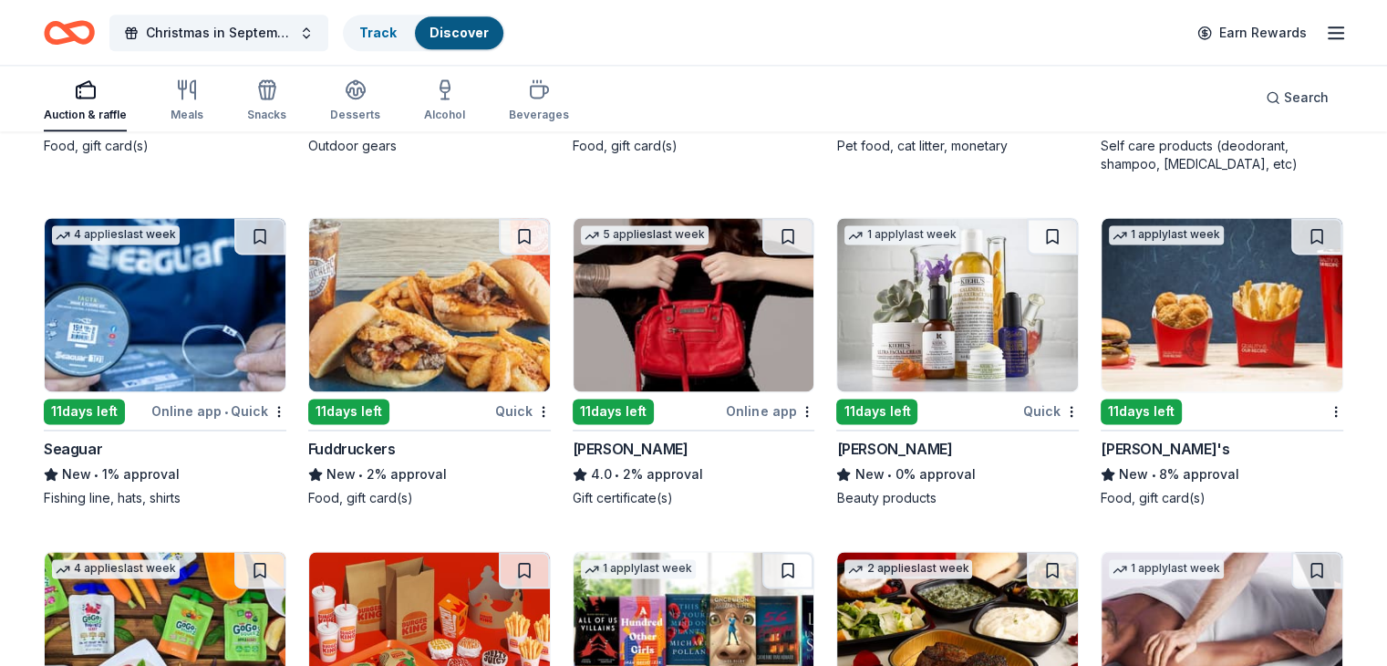
click at [873, 460] on div "Kiehl's" at bounding box center [894, 449] width 116 height 22
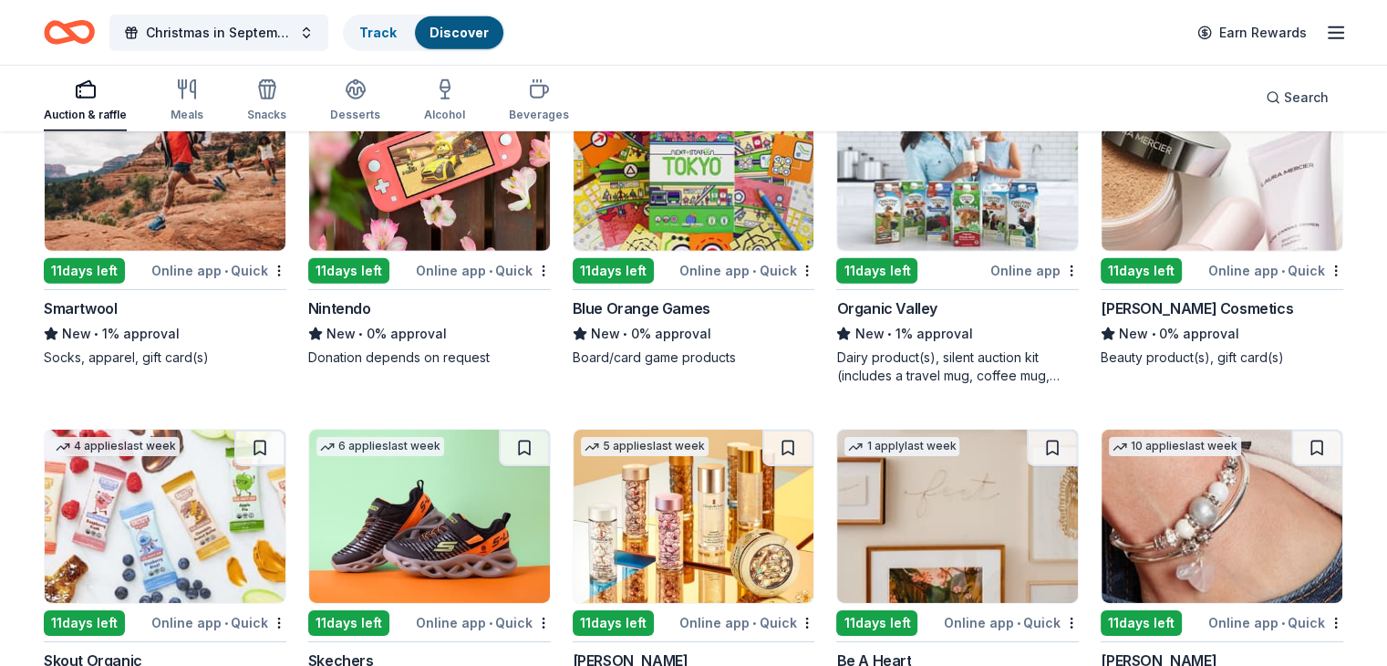
scroll to position [12696, 0]
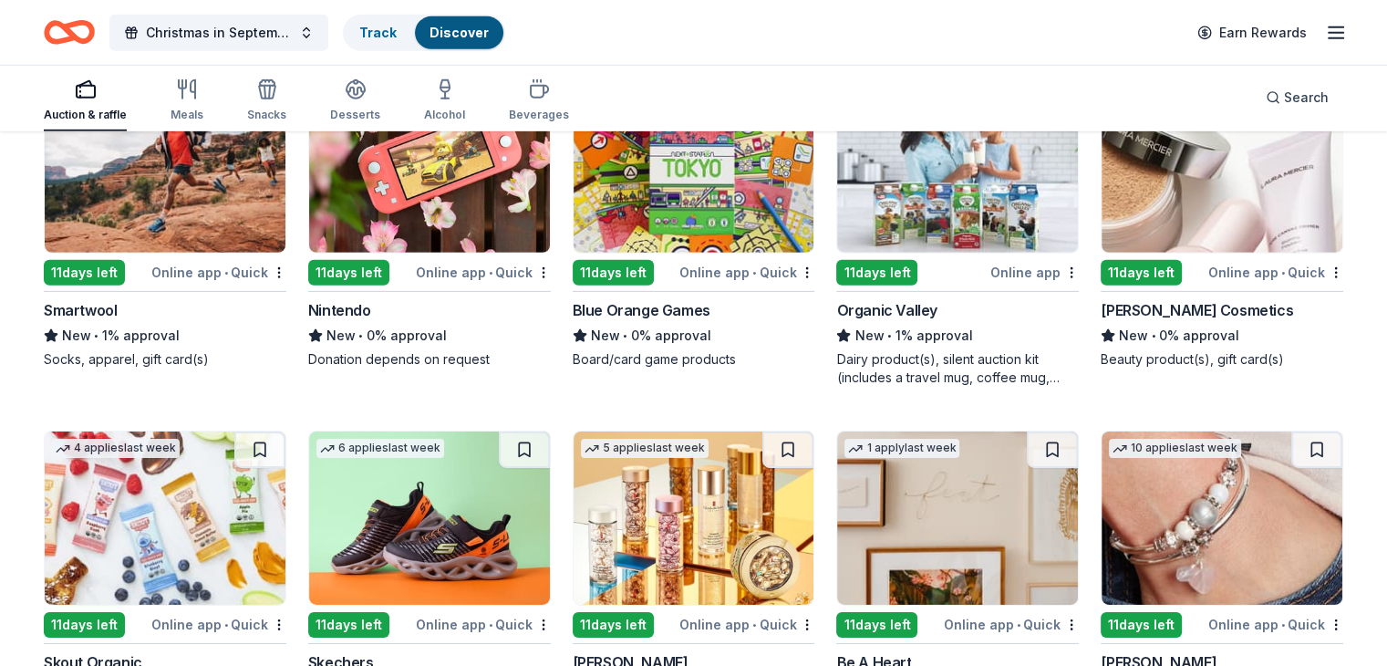
click at [371, 321] on div "Nintendo" at bounding box center [339, 310] width 63 height 22
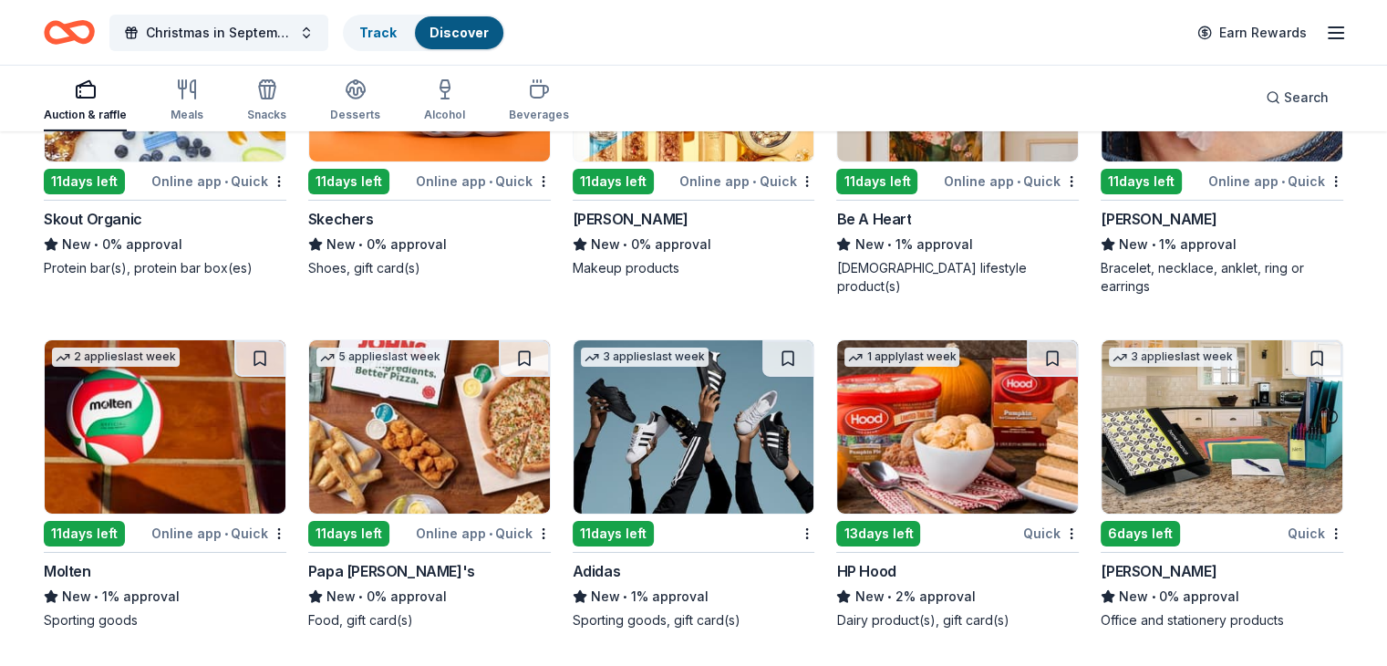
scroll to position [13077, 0]
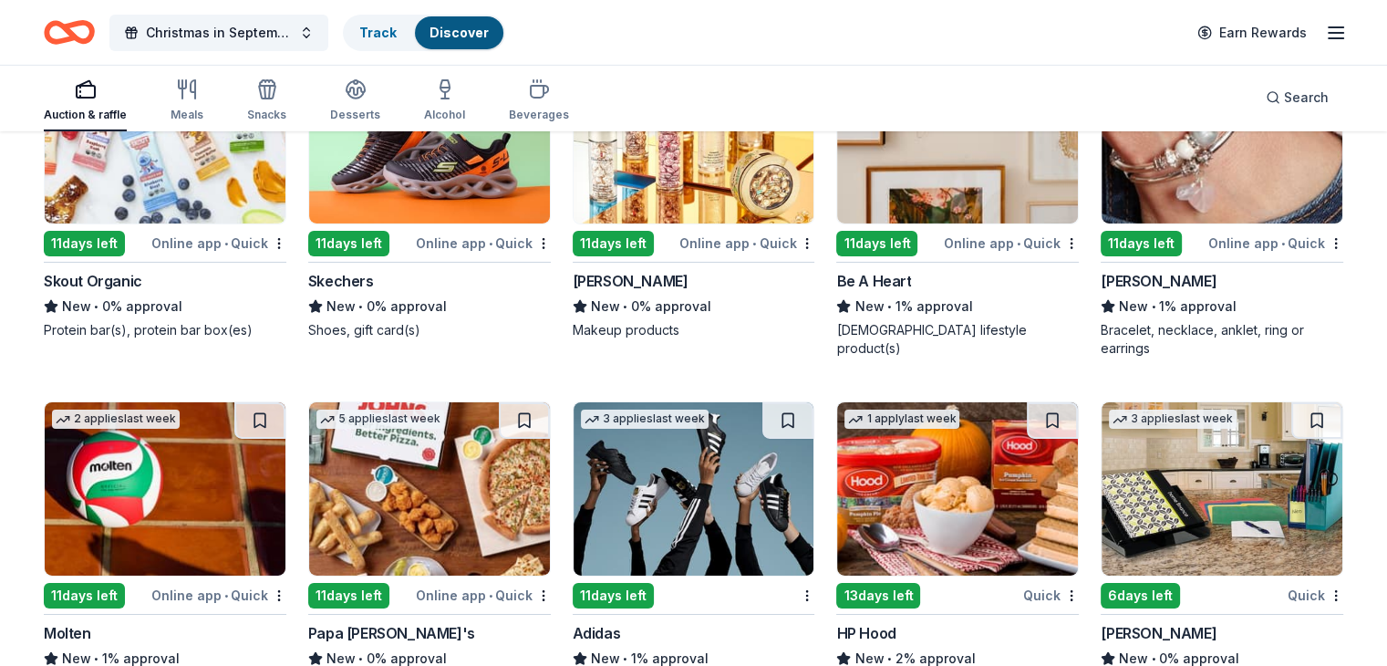
click at [1171, 317] on div "New • 1% approval" at bounding box center [1222, 307] width 243 height 22
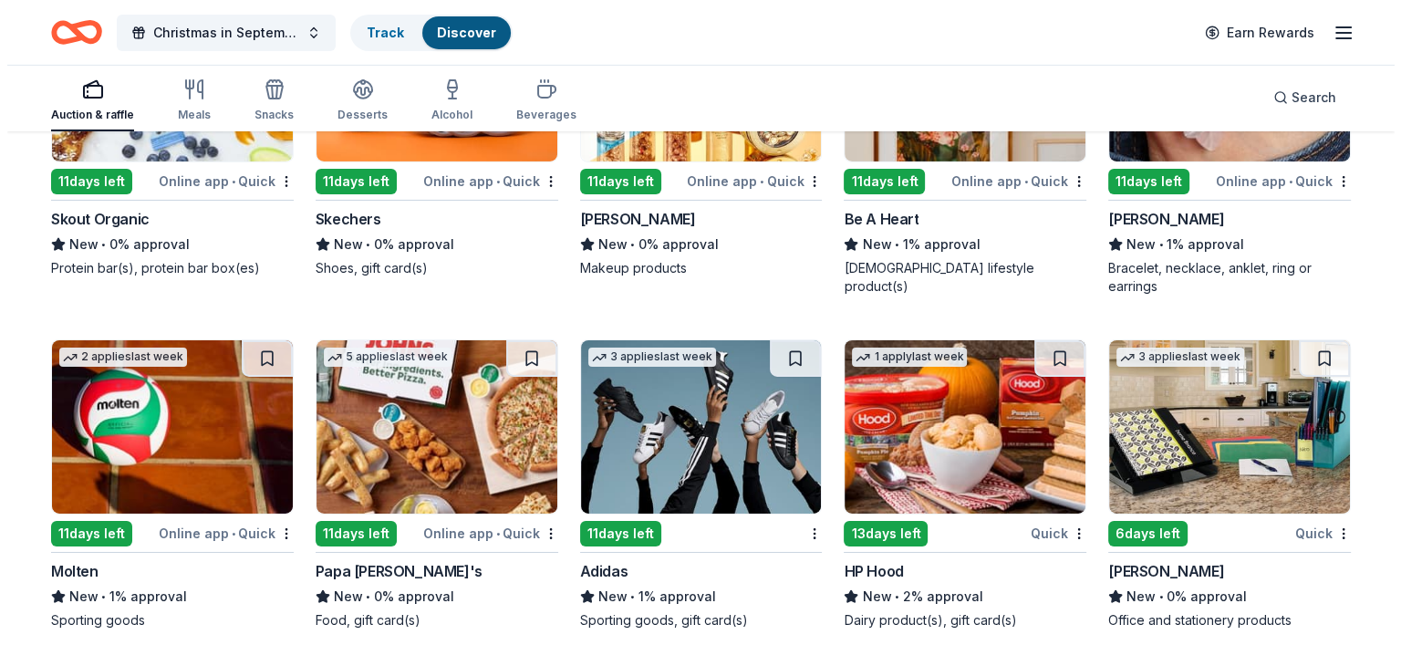
scroll to position [0, 0]
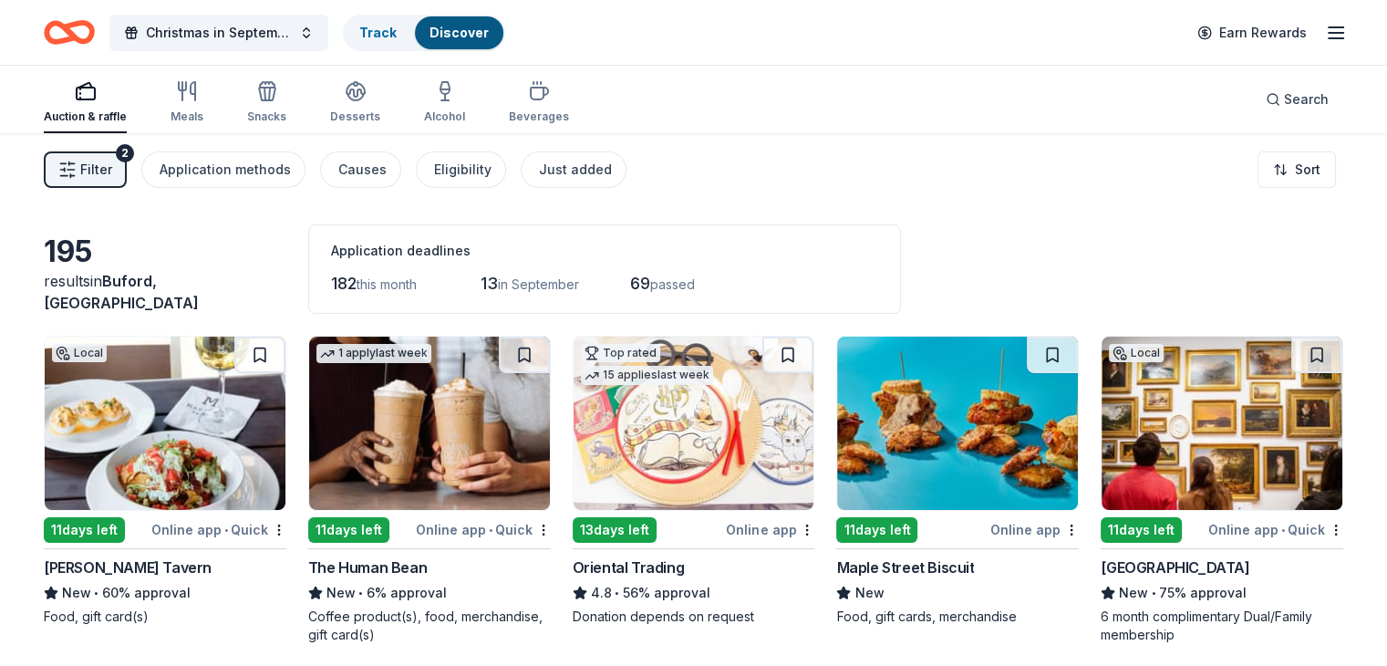
click at [77, 165] on icon "button" at bounding box center [67, 170] width 18 height 18
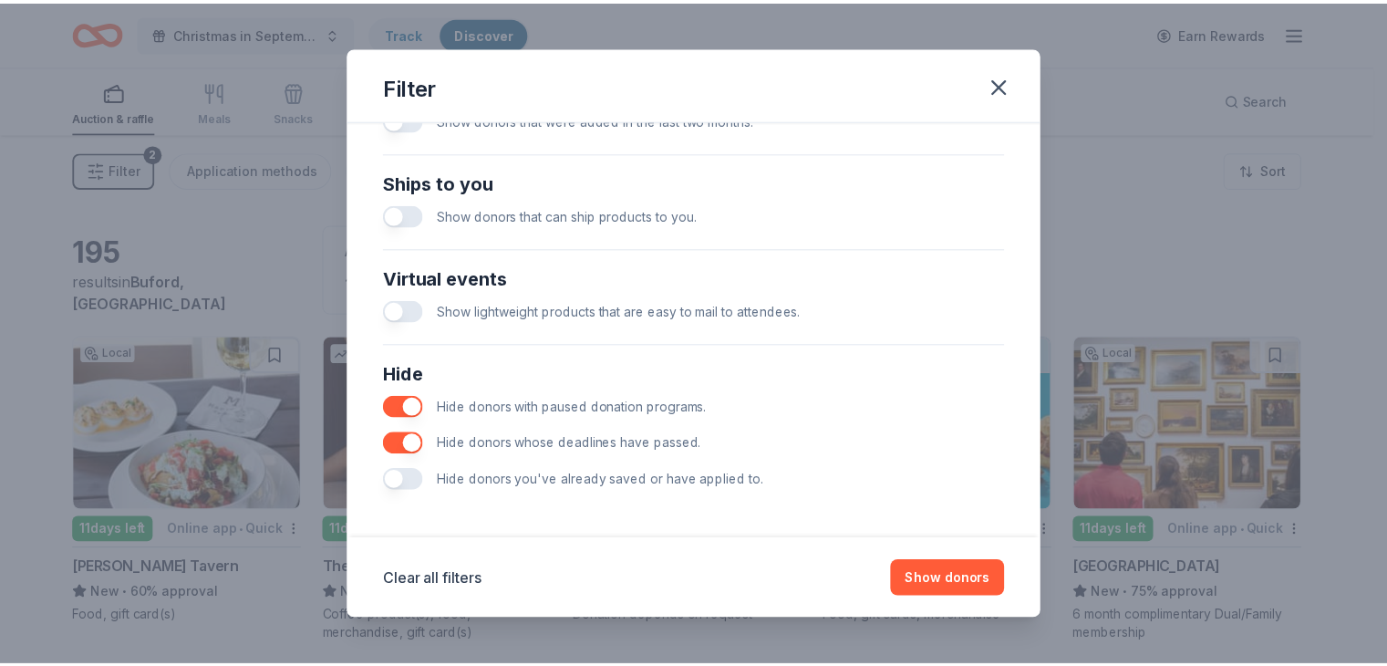
scroll to position [782, 0]
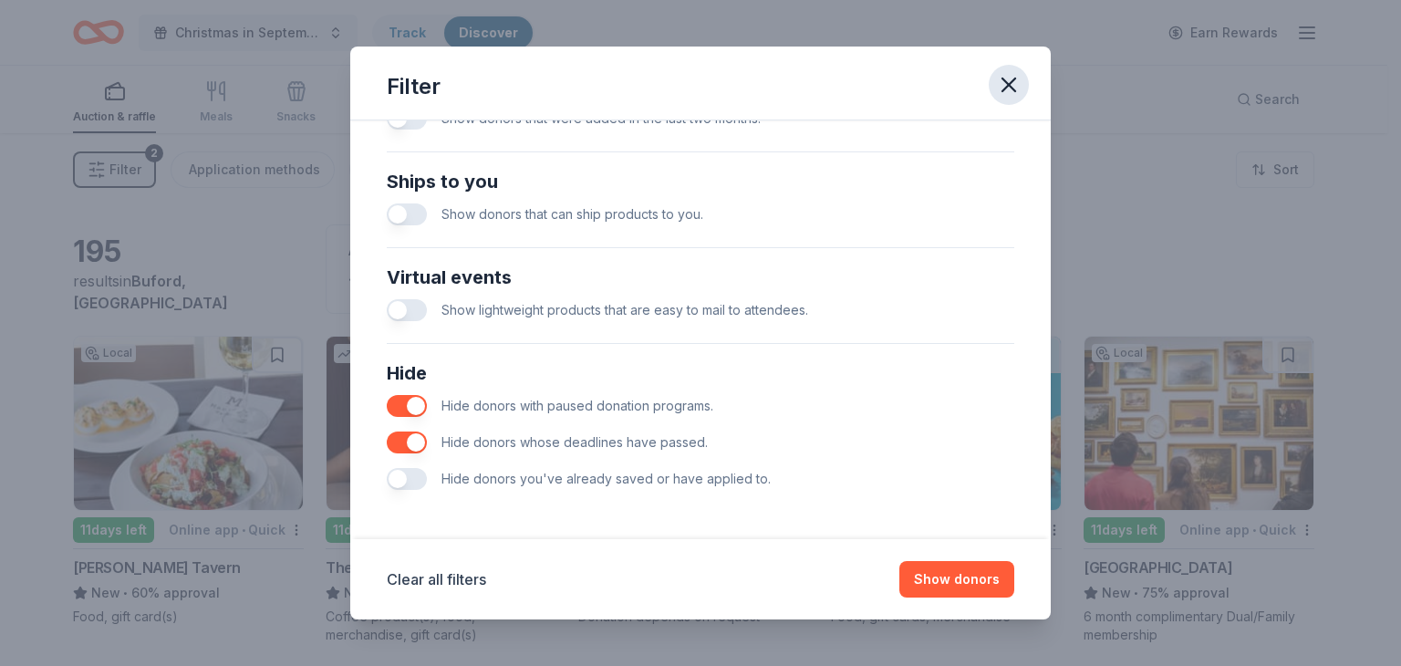
click at [1007, 77] on icon "button" at bounding box center [1009, 85] width 26 height 26
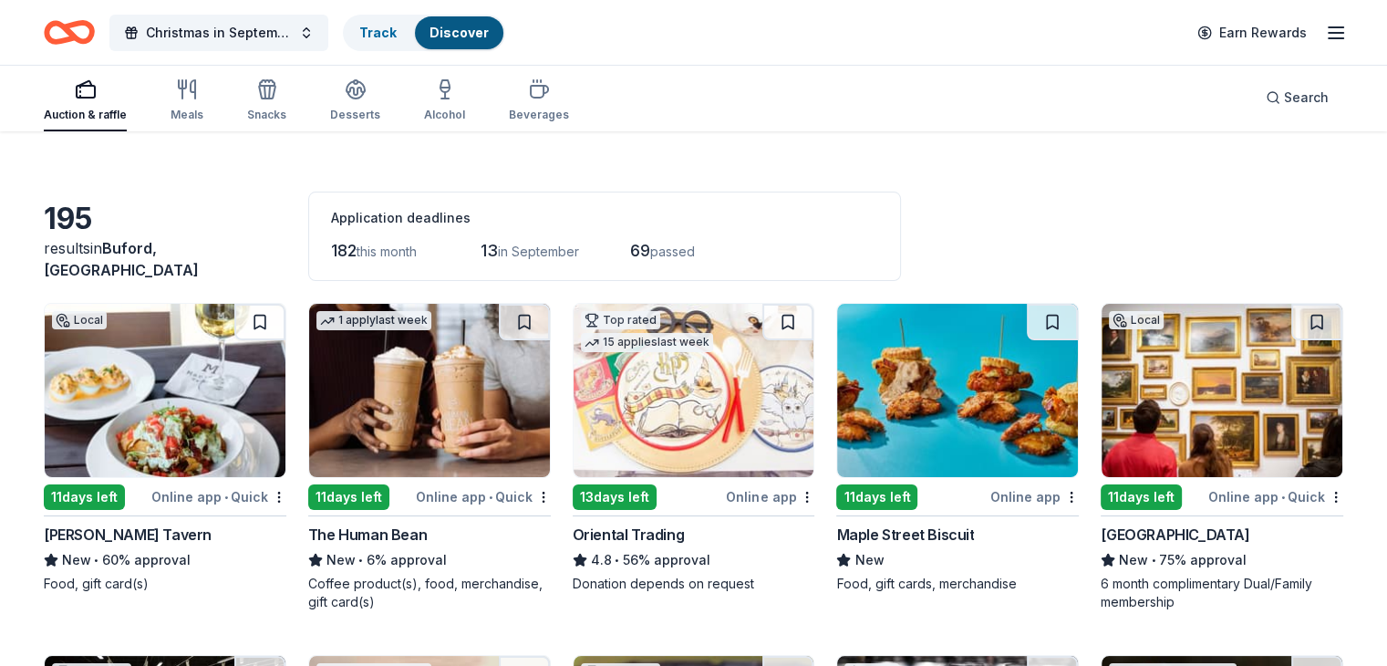
scroll to position [0, 0]
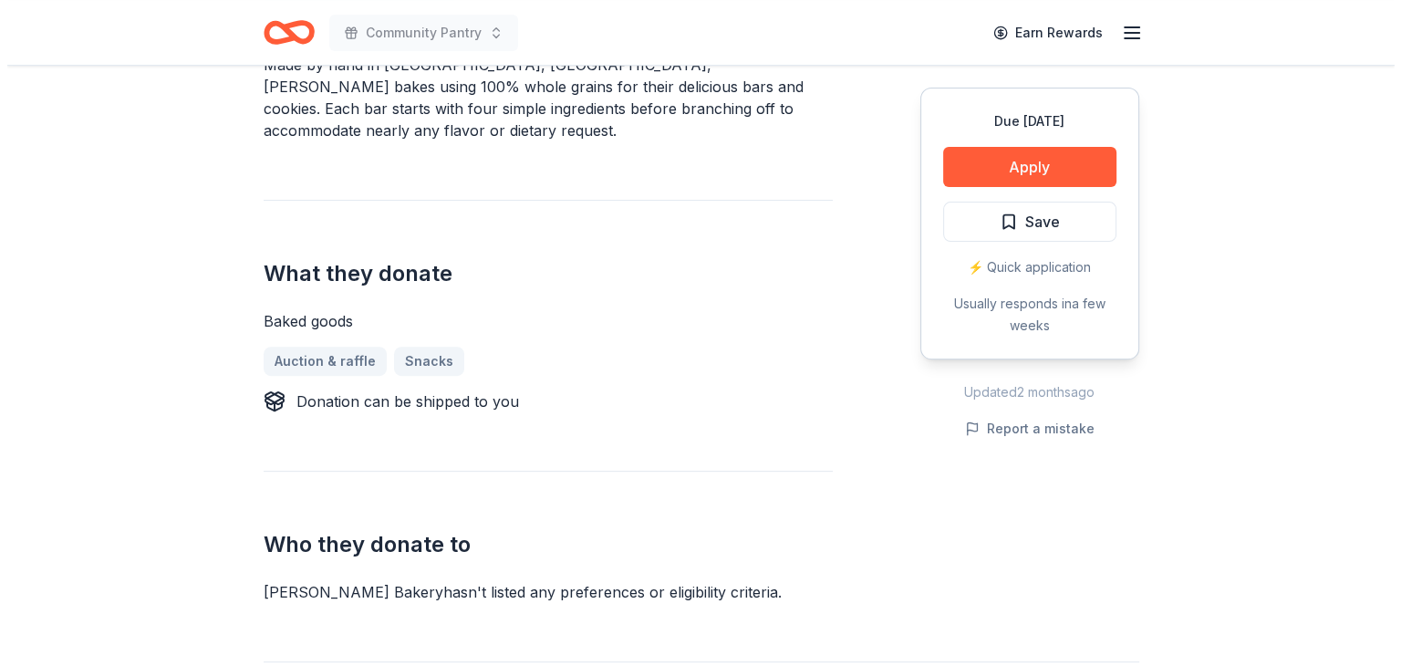
scroll to position [639, 0]
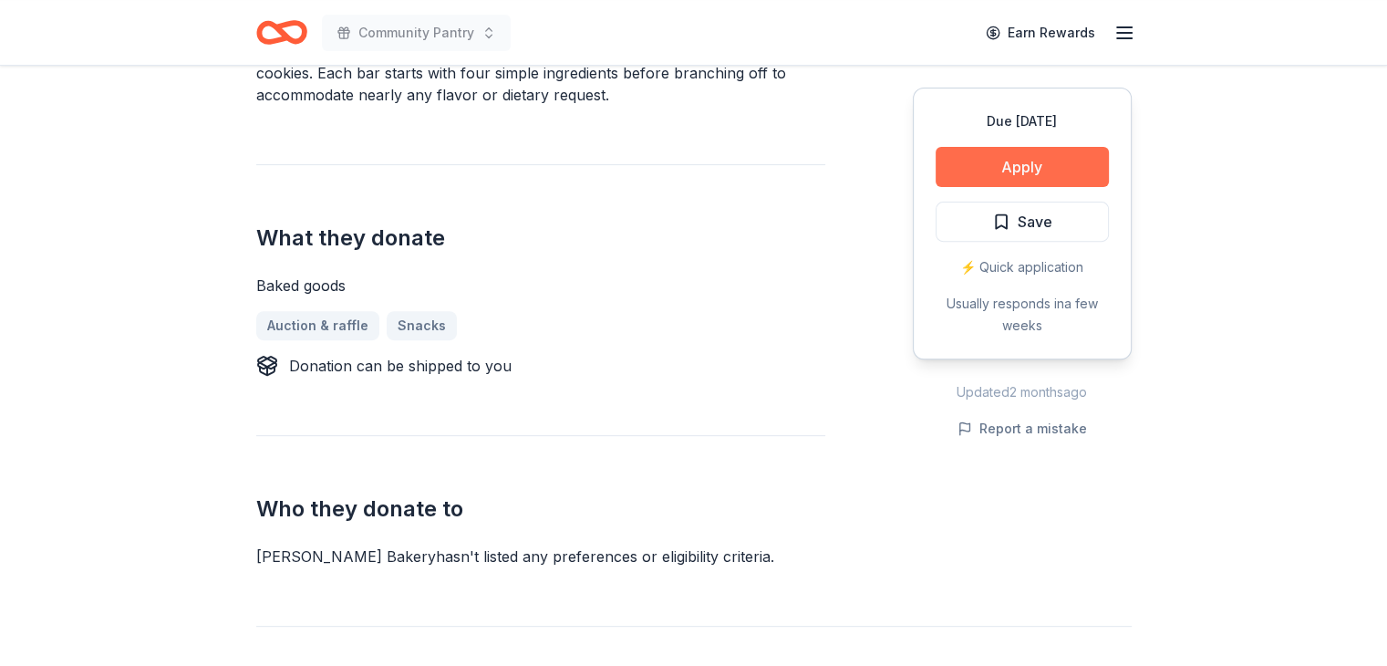
click at [1057, 161] on button "Apply" at bounding box center [1022, 167] width 173 height 40
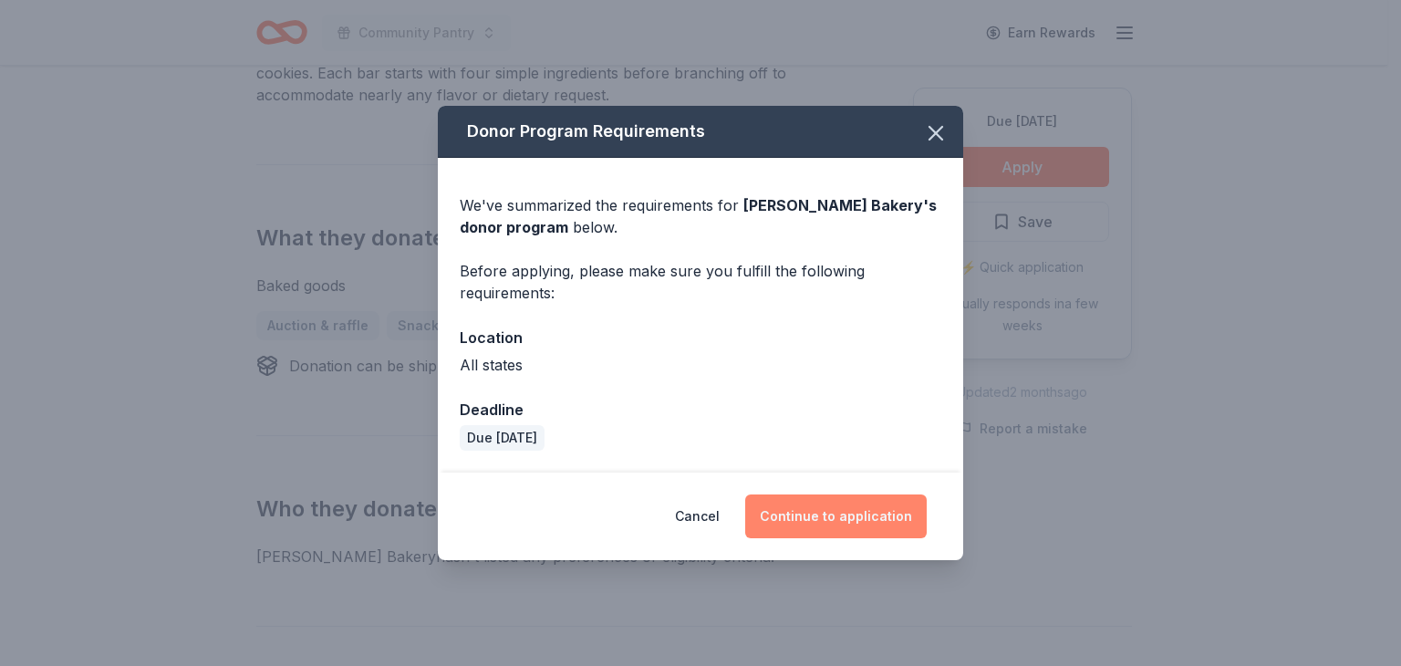
click at [888, 509] on button "Continue to application" at bounding box center [836, 516] width 182 height 44
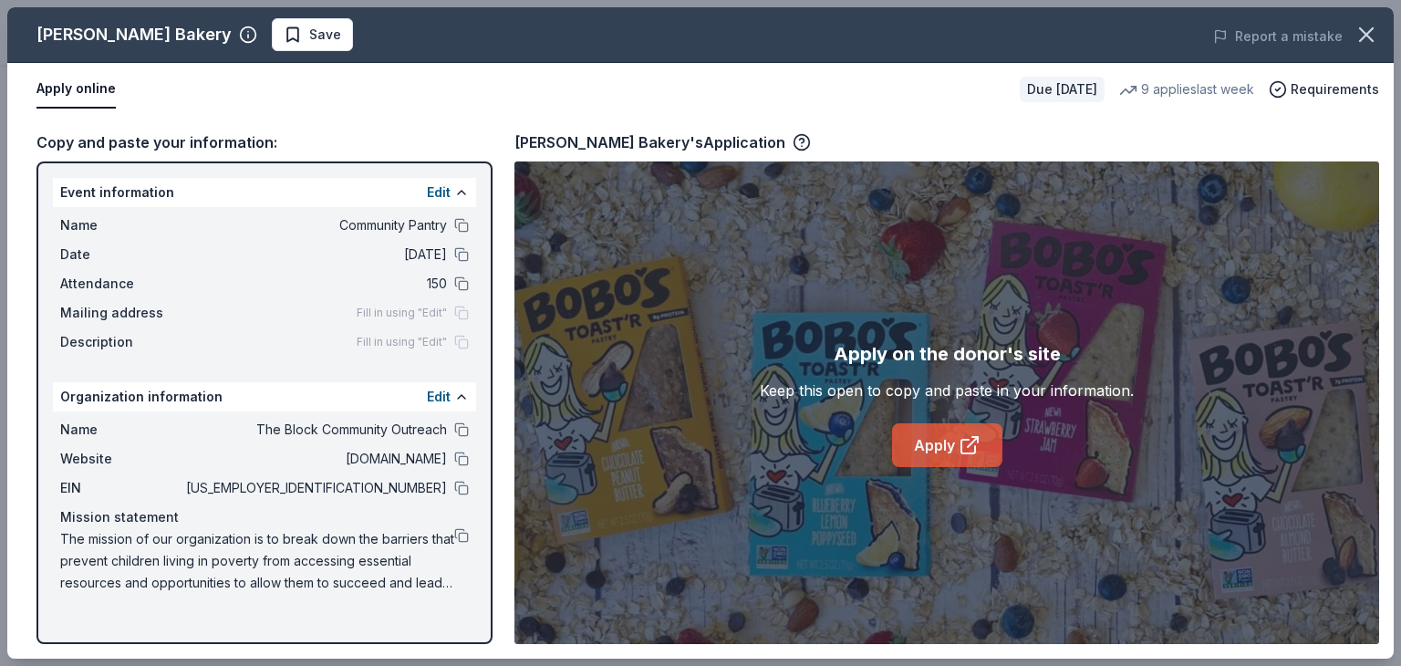
click at [959, 442] on icon at bounding box center [970, 445] width 22 height 22
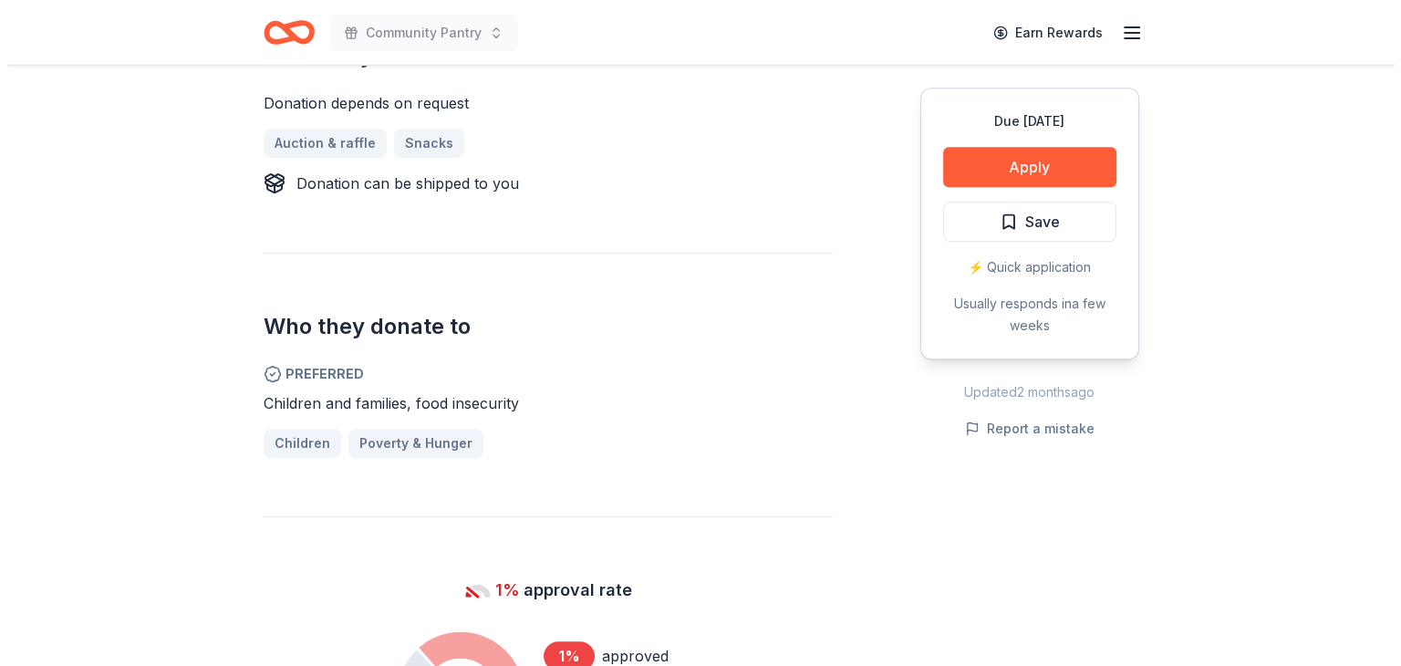
scroll to position [639, 0]
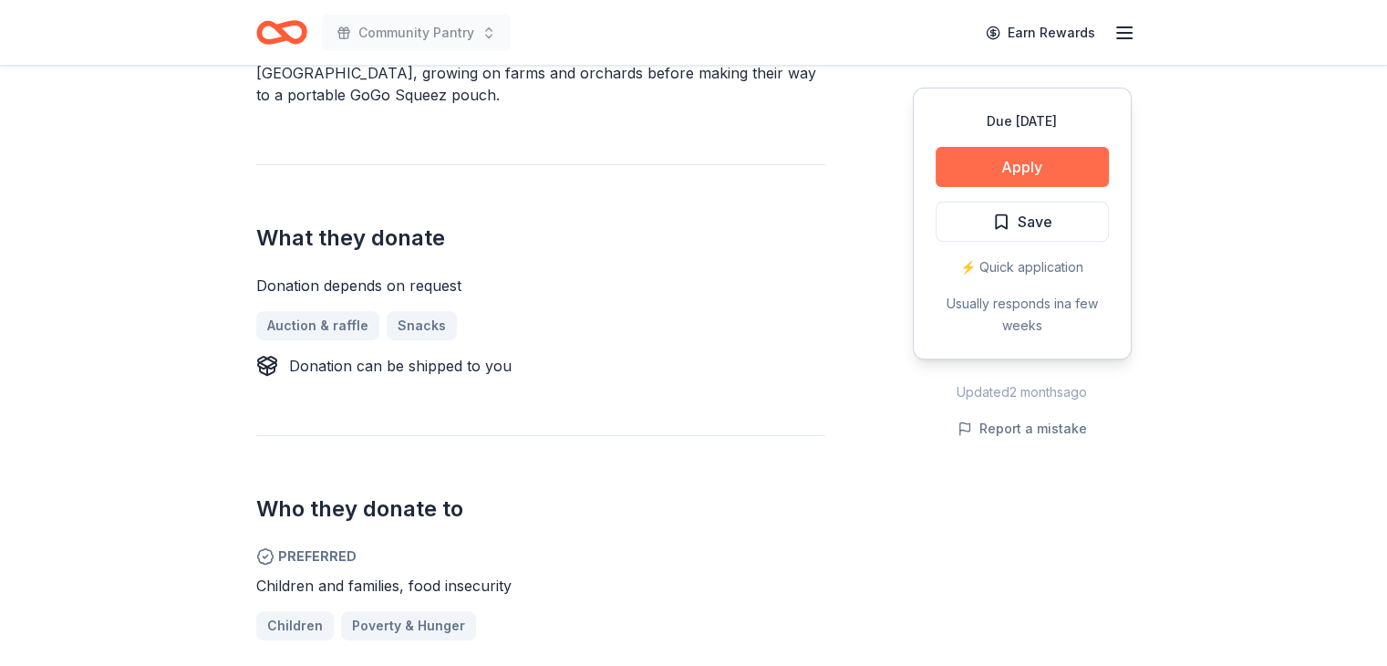
click at [1039, 169] on button "Apply" at bounding box center [1022, 167] width 173 height 40
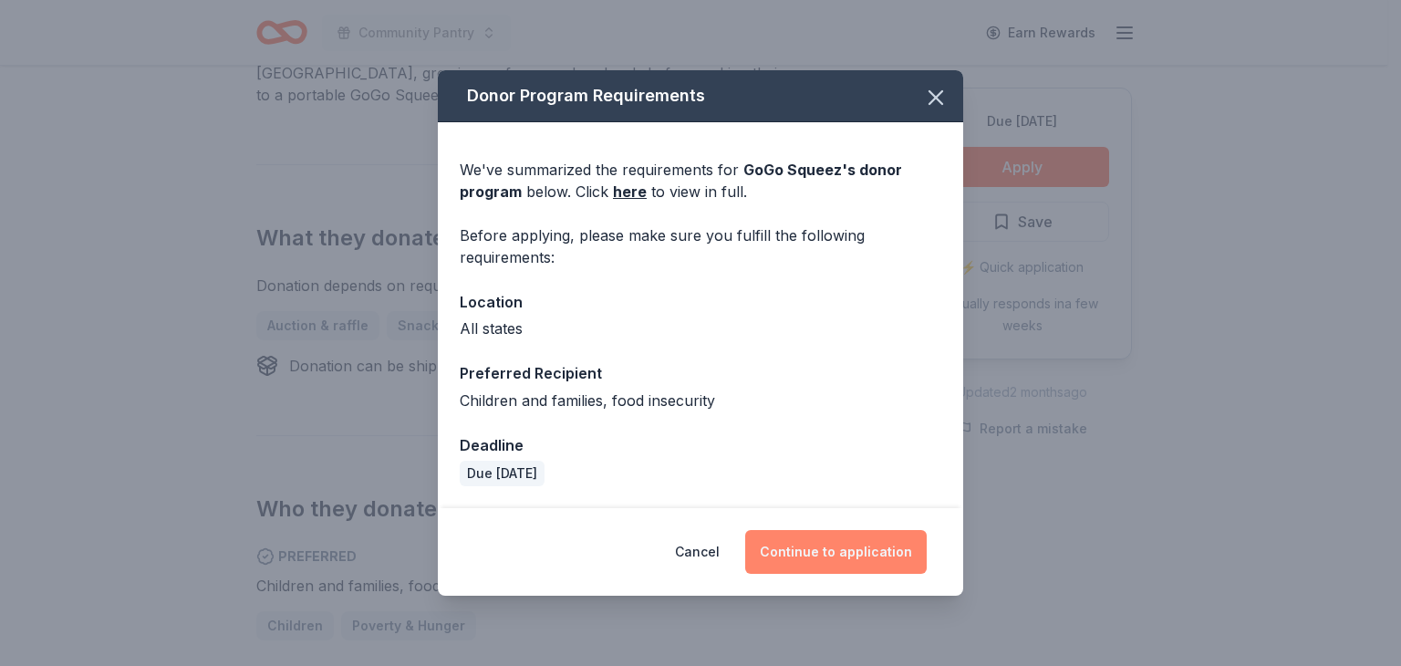
click at [836, 560] on button "Continue to application" at bounding box center [836, 552] width 182 height 44
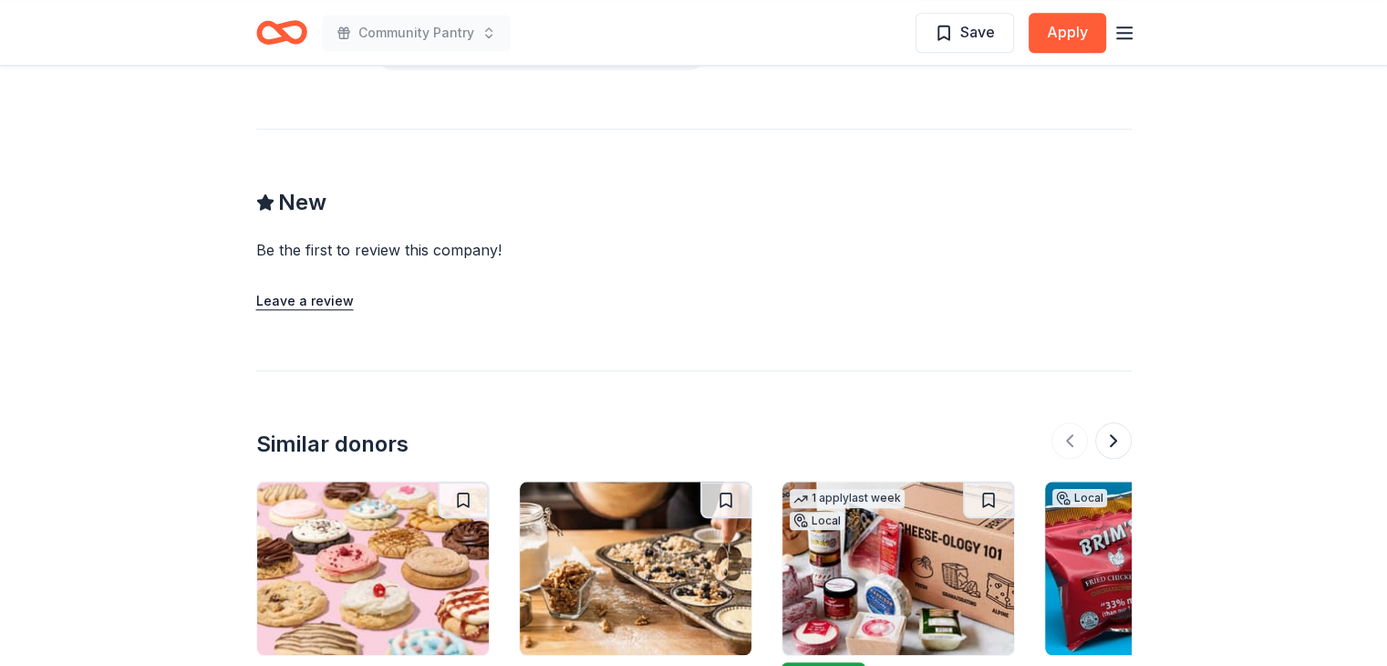
scroll to position [1916, 0]
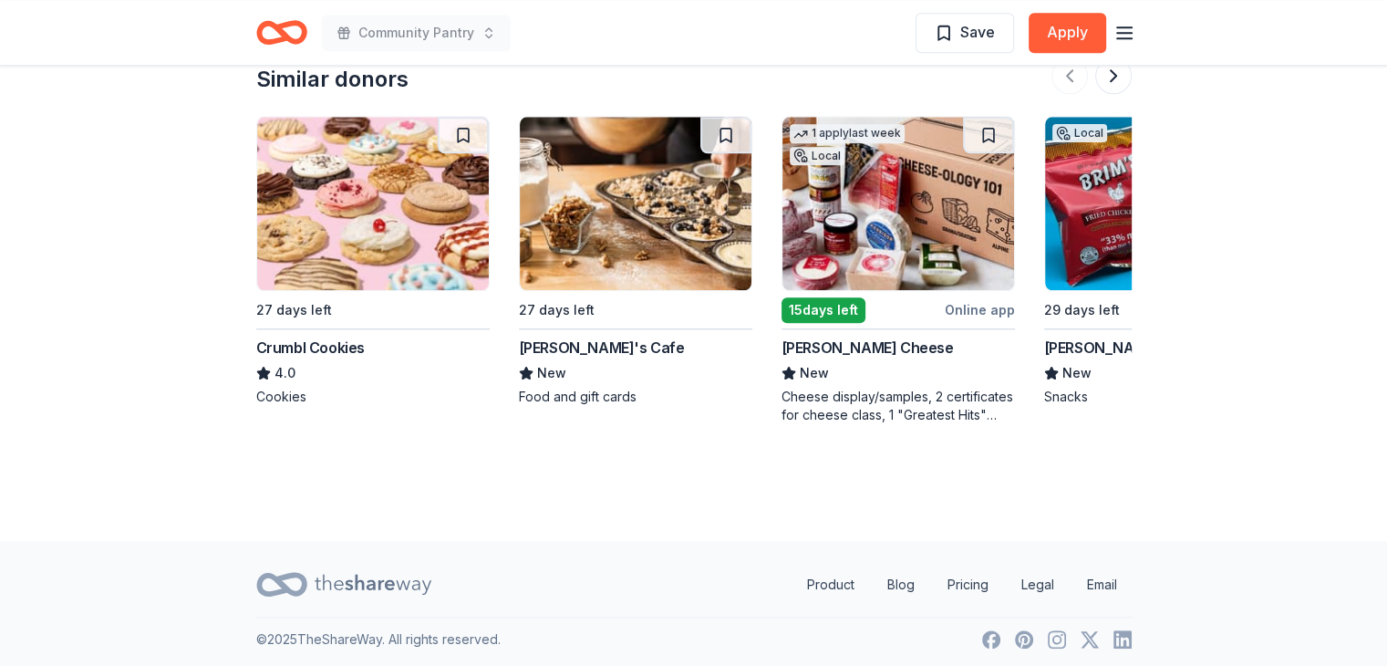
click at [810, 337] on div "Murray's Cheese" at bounding box center [868, 348] width 172 height 22
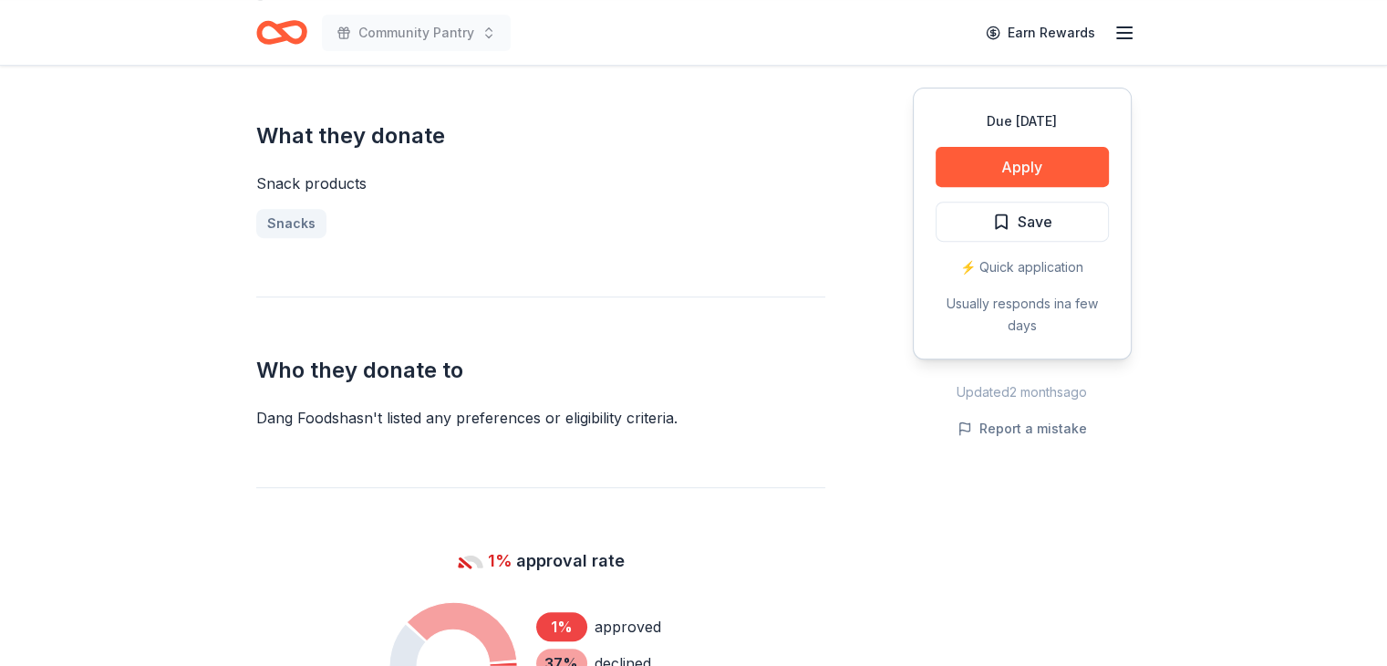
scroll to position [456, 0]
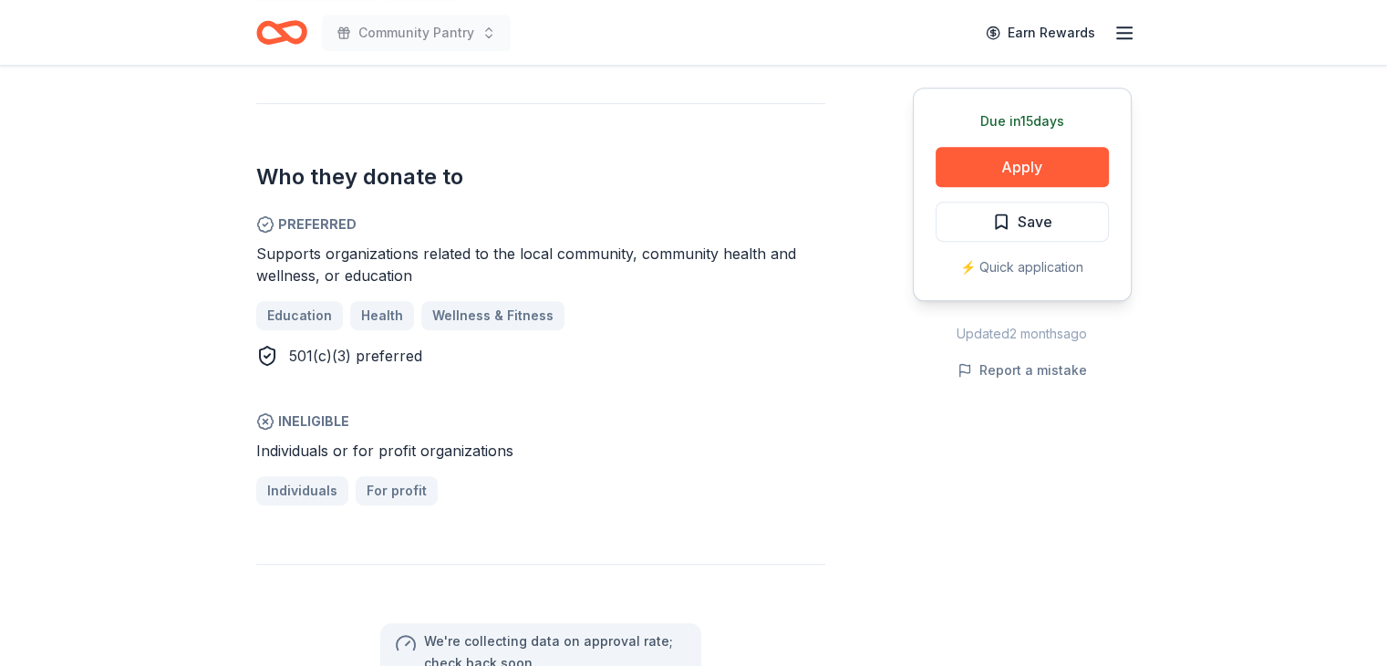
scroll to position [1277, 0]
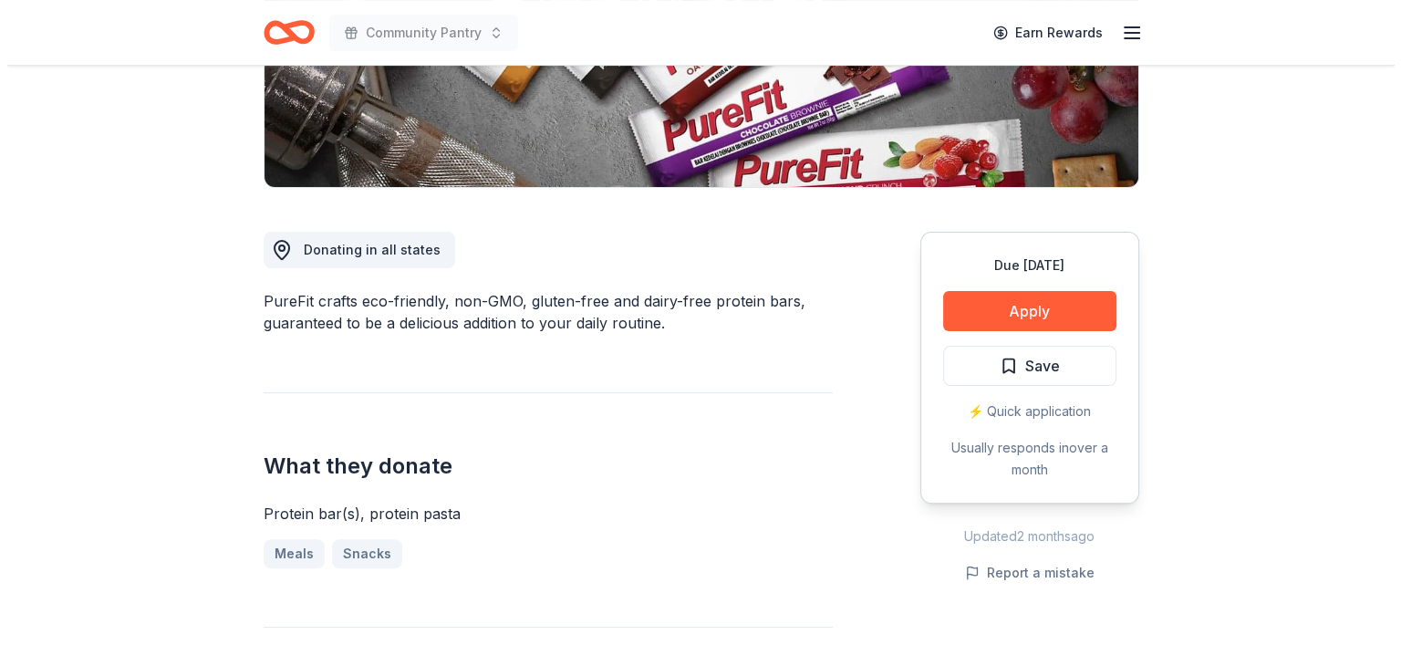
scroll to position [365, 0]
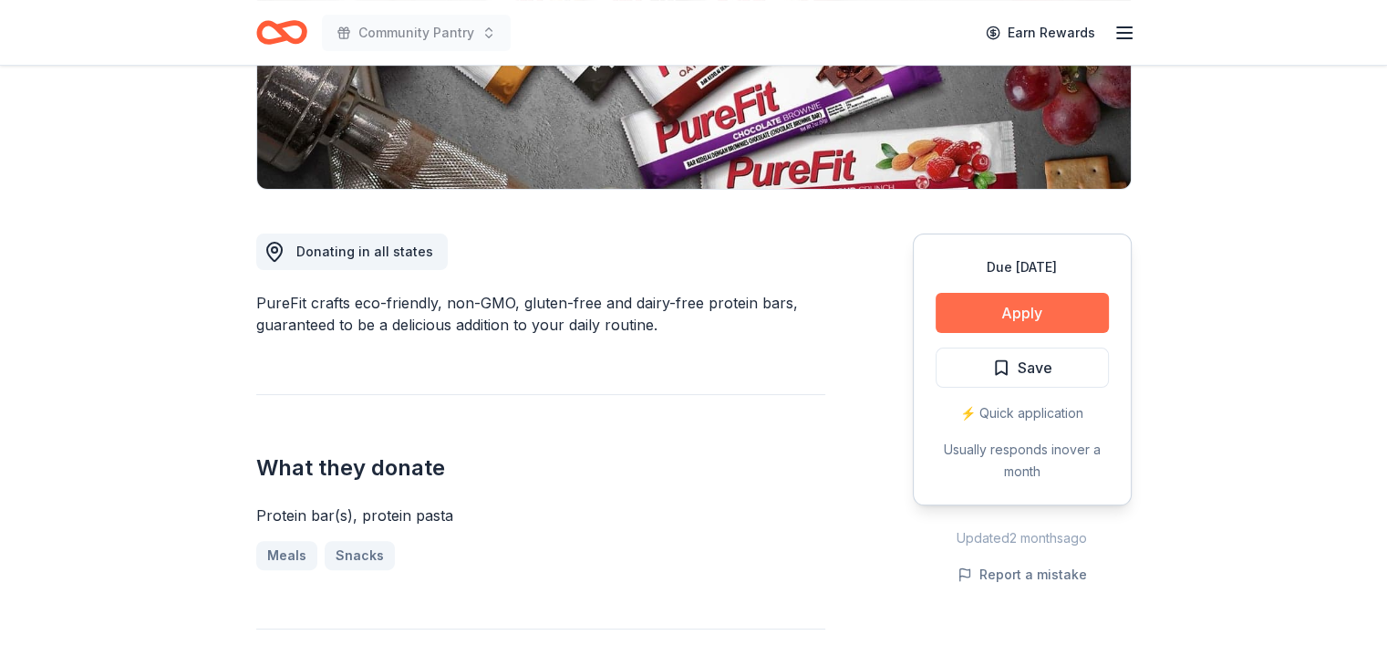
click at [986, 322] on button "Apply" at bounding box center [1022, 313] width 173 height 40
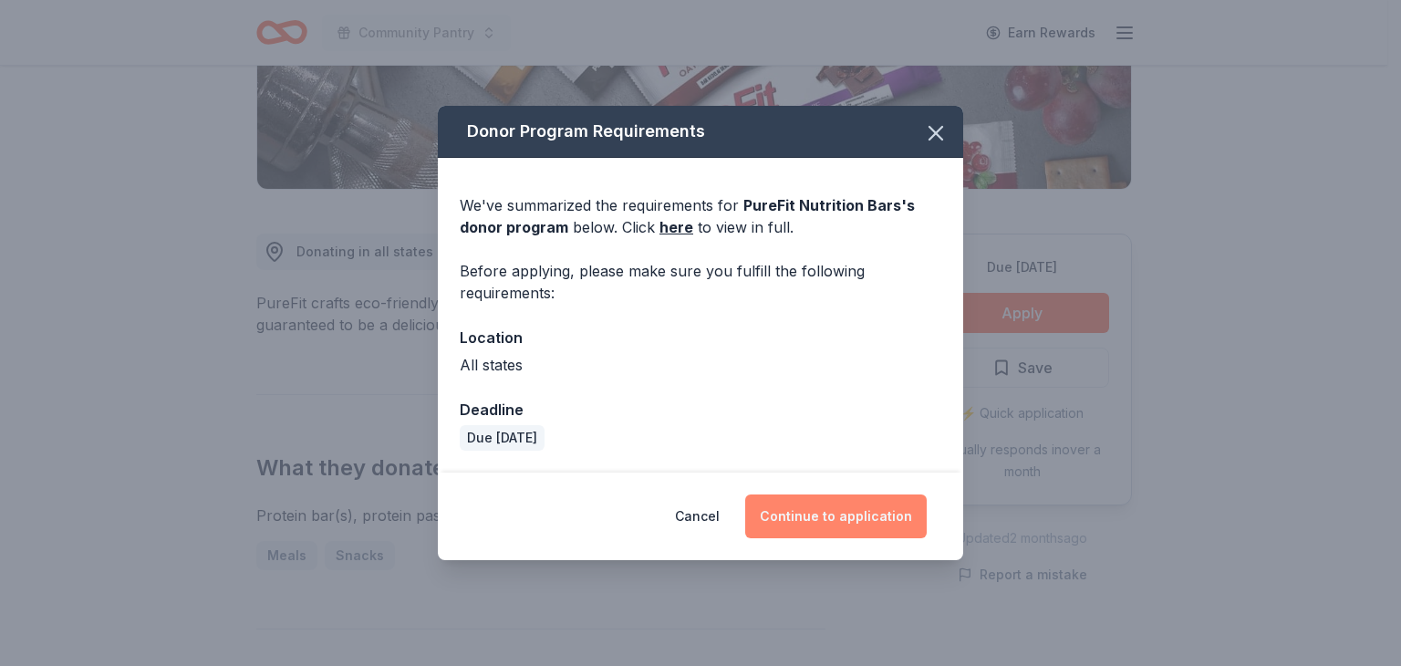
click at [818, 525] on button "Continue to application" at bounding box center [836, 516] width 182 height 44
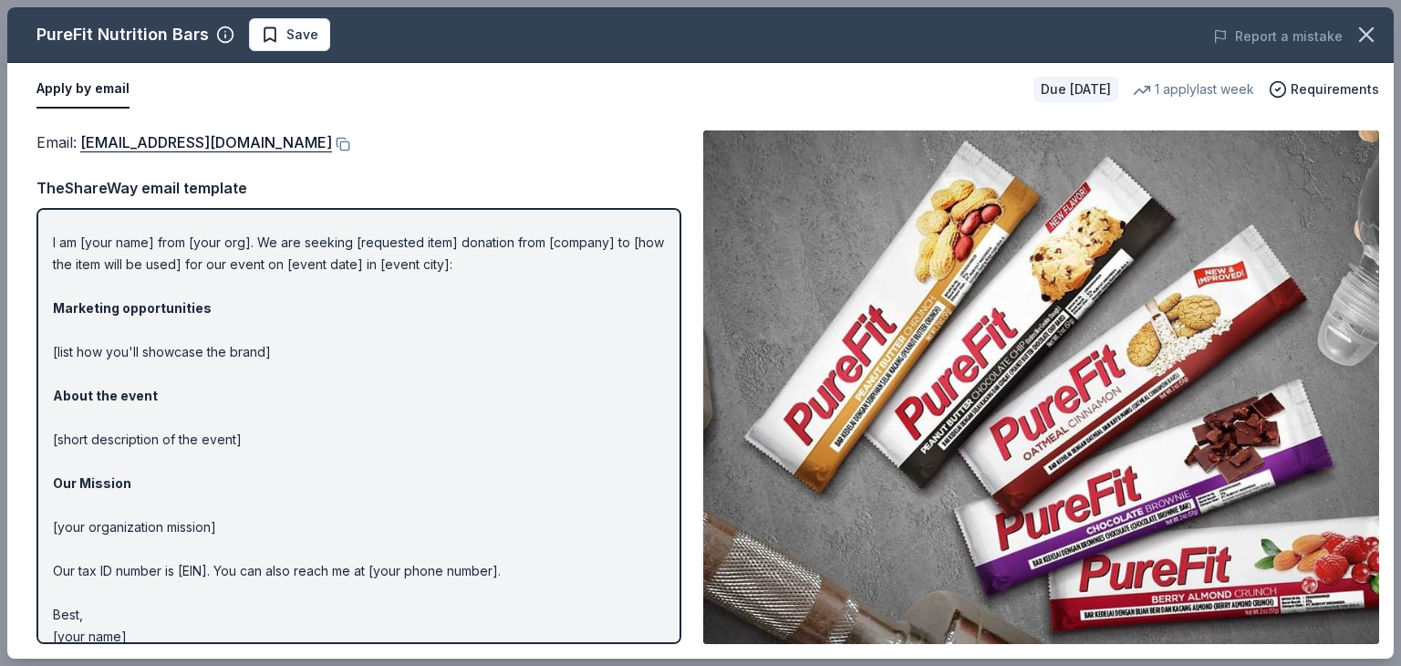
scroll to position [55, 0]
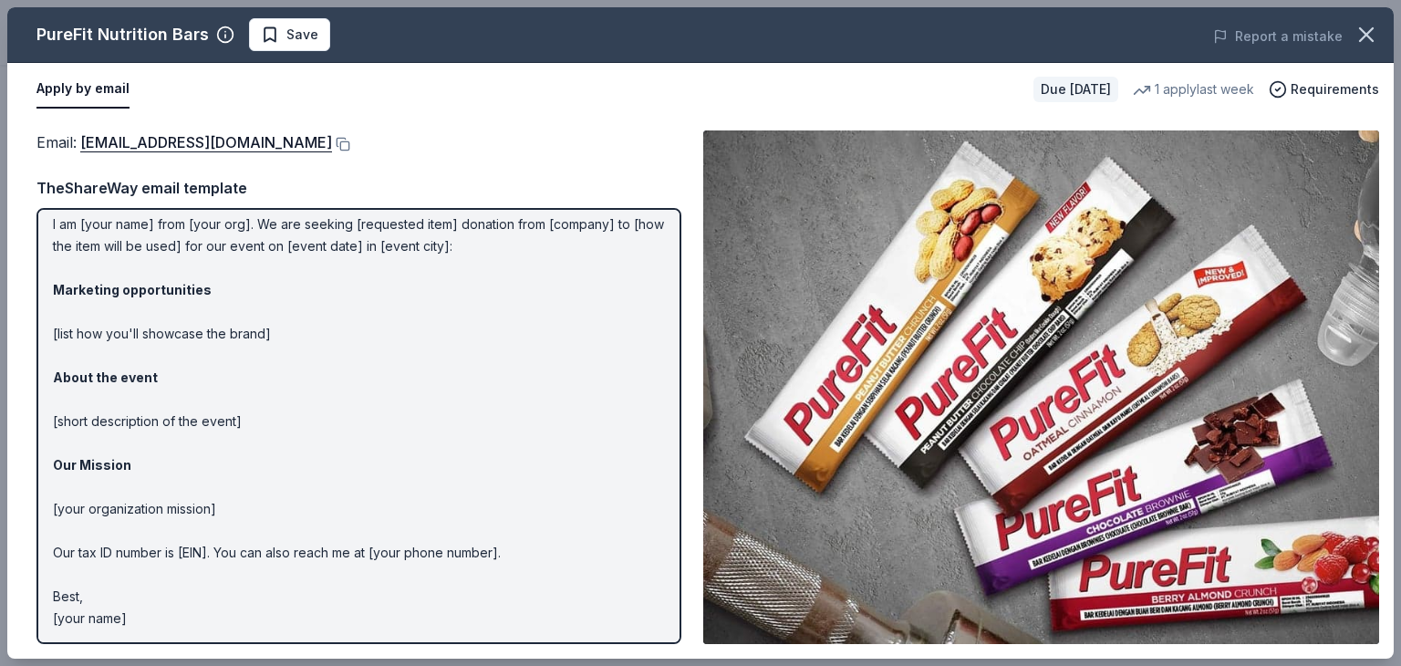
drag, startPoint x: 134, startPoint y: 620, endPoint x: 48, endPoint y: 417, distance: 220.8
click at [48, 417] on div "Hi [name/there], I am [your name] from [your org]. We are seeking [requested it…" at bounding box center [358, 426] width 645 height 436
click at [151, 416] on p "Hi [name/there], I am [your name] from [your org]. We are seeking [requested it…" at bounding box center [359, 400] width 612 height 460
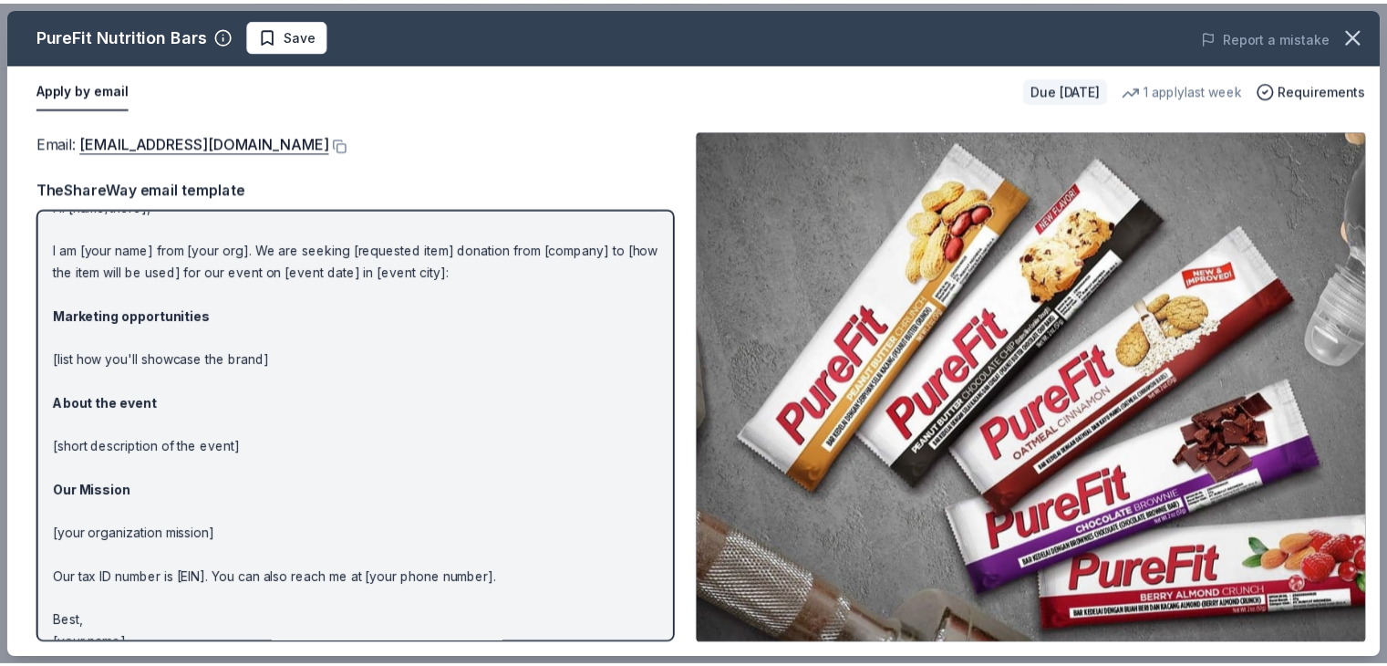
scroll to position [0, 0]
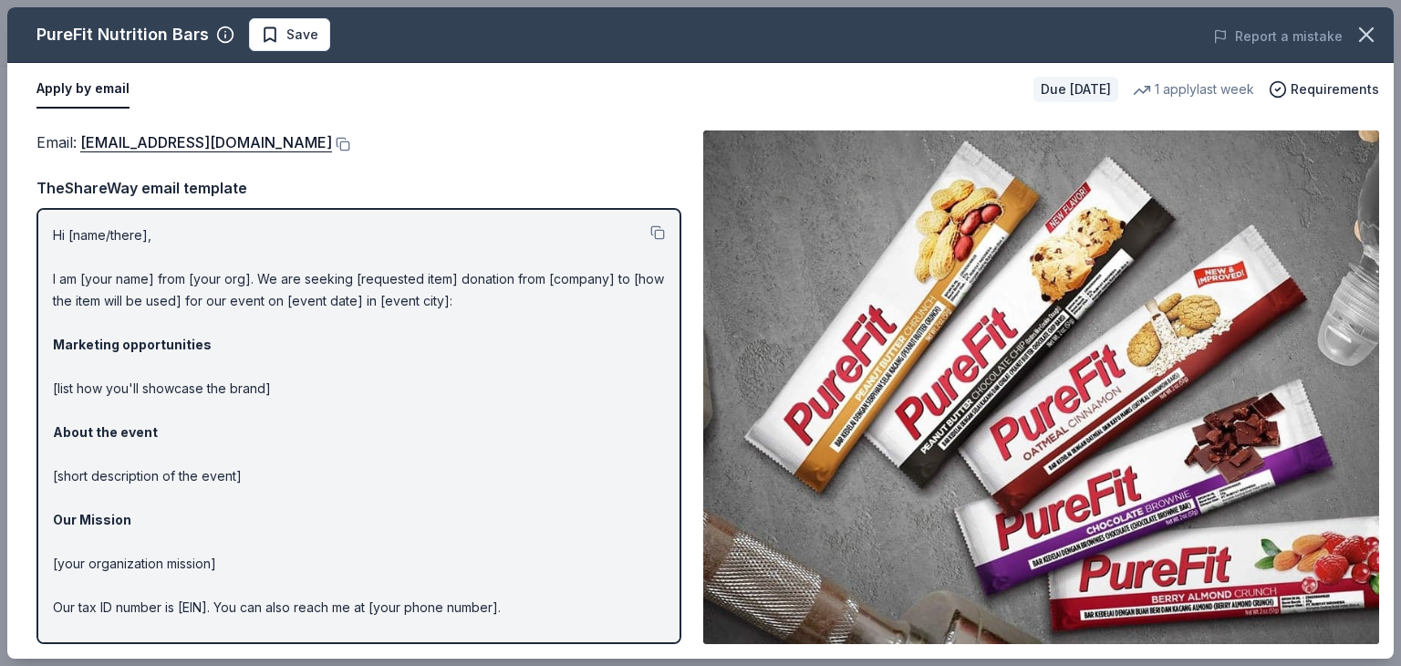
click at [187, 298] on p "Hi [name/there], I am [your name] from [your org]. We are seeking [requested it…" at bounding box center [359, 454] width 612 height 460
click at [650, 231] on button at bounding box center [657, 232] width 15 height 15
click at [332, 145] on button at bounding box center [341, 144] width 18 height 15
click at [1366, 37] on icon "button" at bounding box center [1367, 35] width 26 height 26
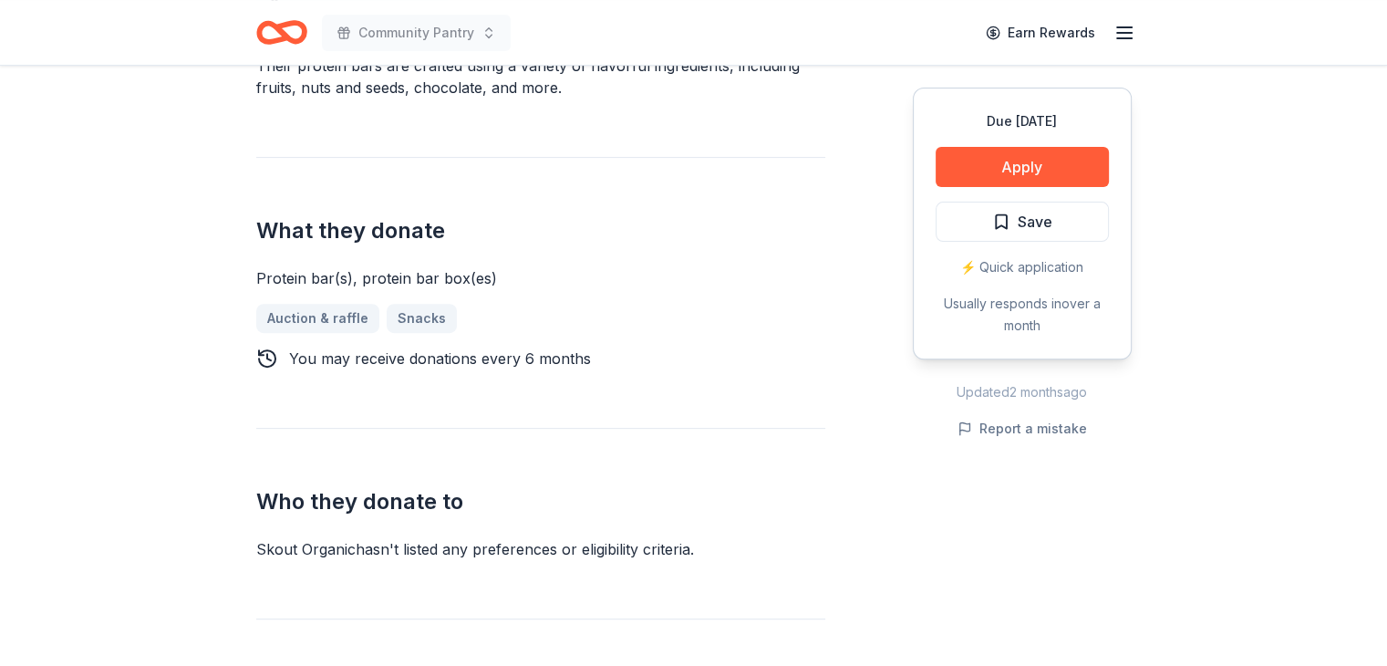
scroll to position [639, 0]
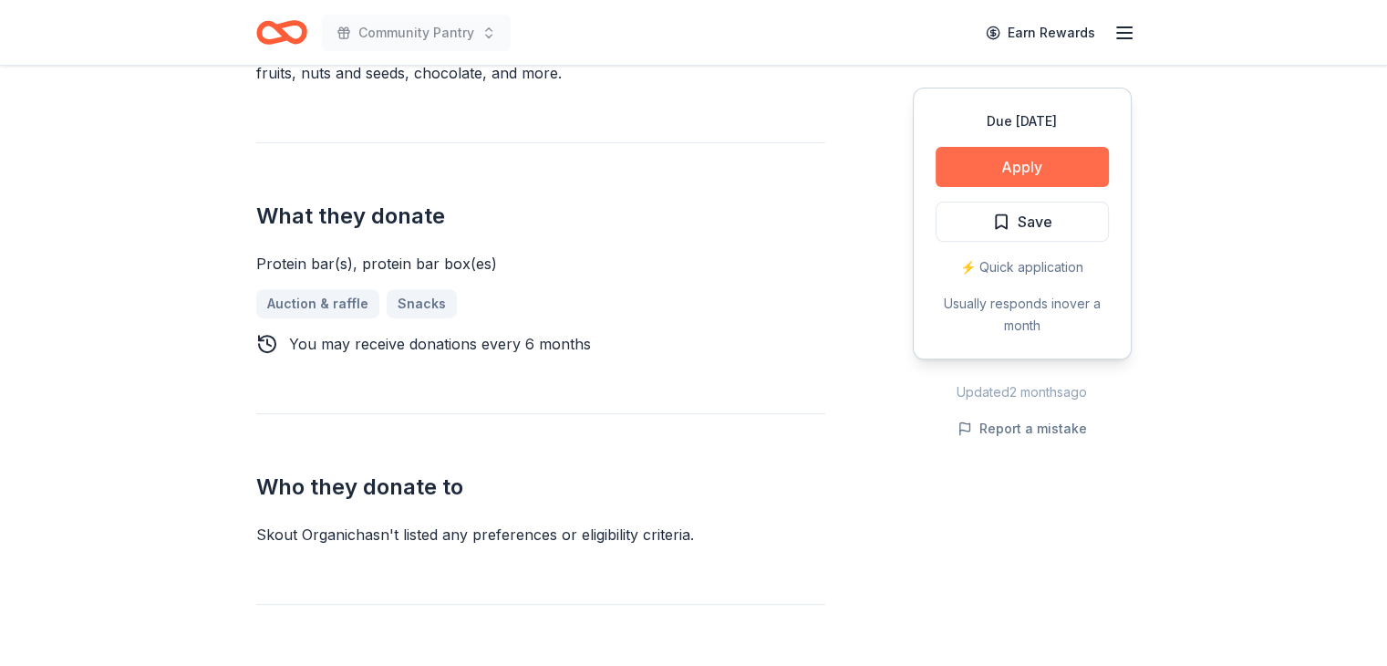
click at [1009, 169] on button "Apply" at bounding box center [1022, 167] width 173 height 40
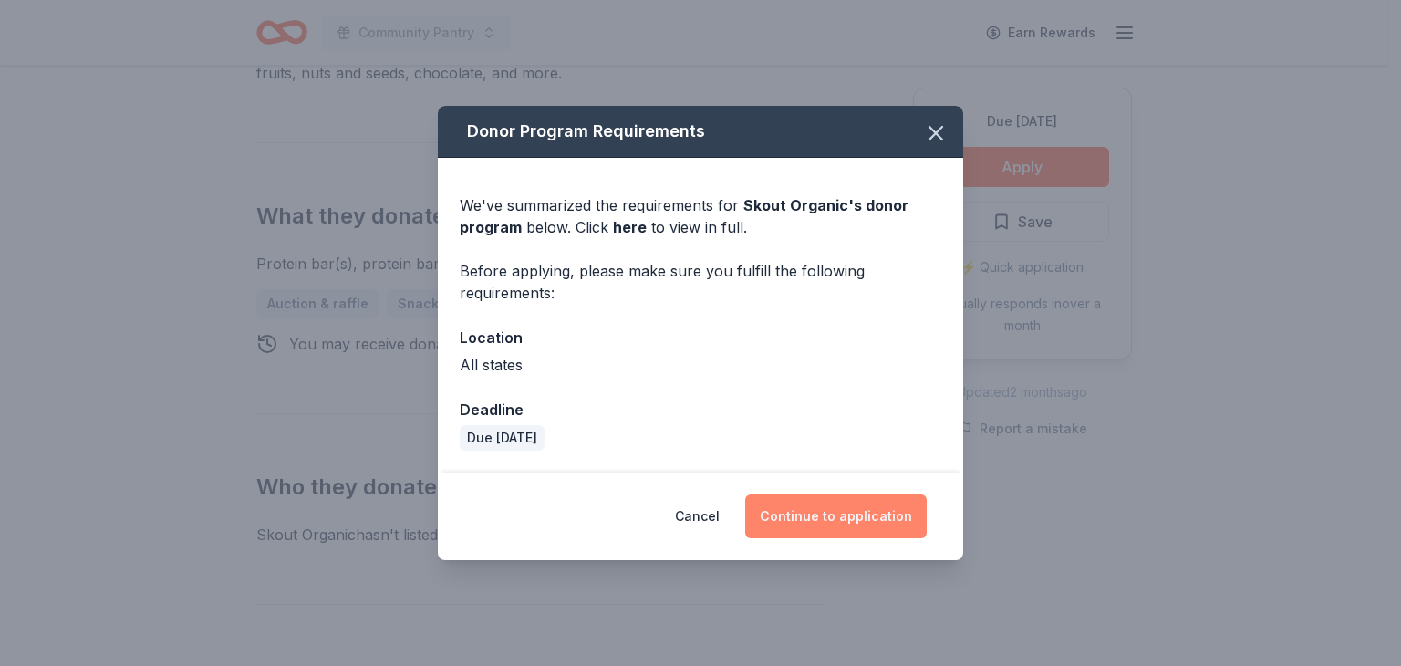
click at [828, 524] on button "Continue to application" at bounding box center [836, 516] width 182 height 44
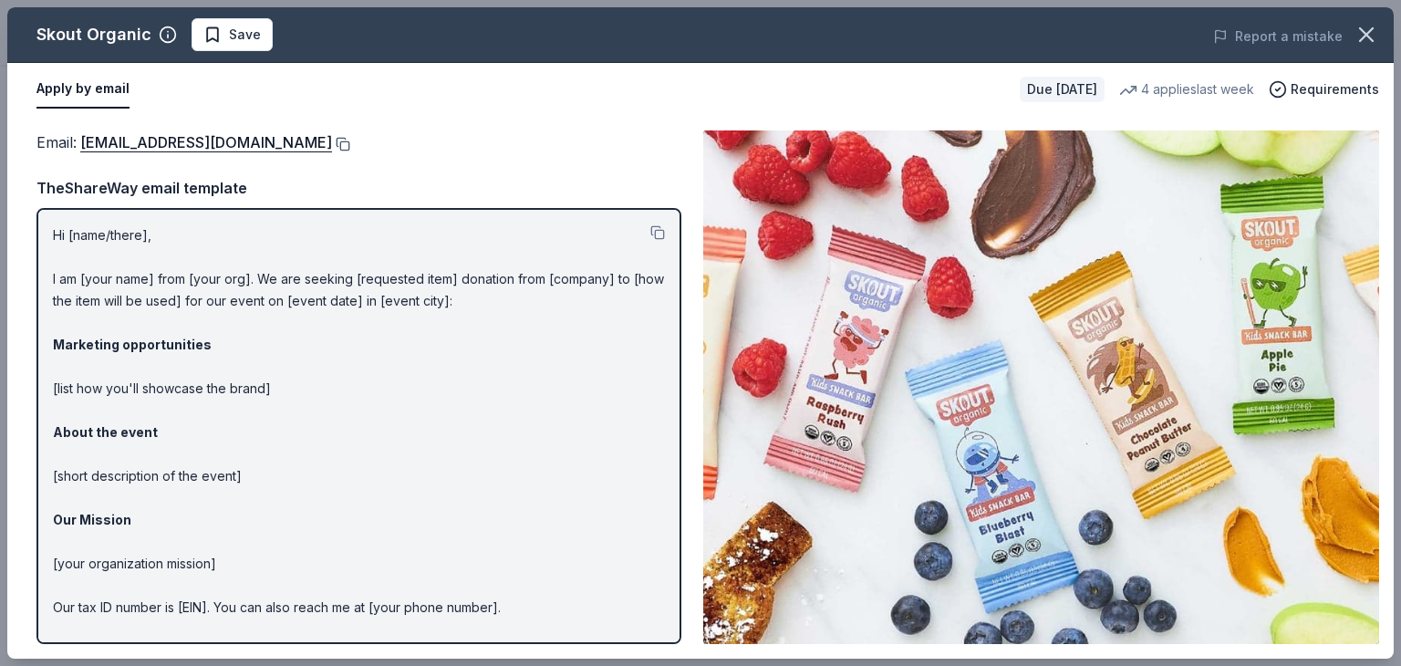
click at [332, 140] on button at bounding box center [341, 144] width 18 height 15
click at [1361, 37] on icon "button" at bounding box center [1366, 34] width 13 height 13
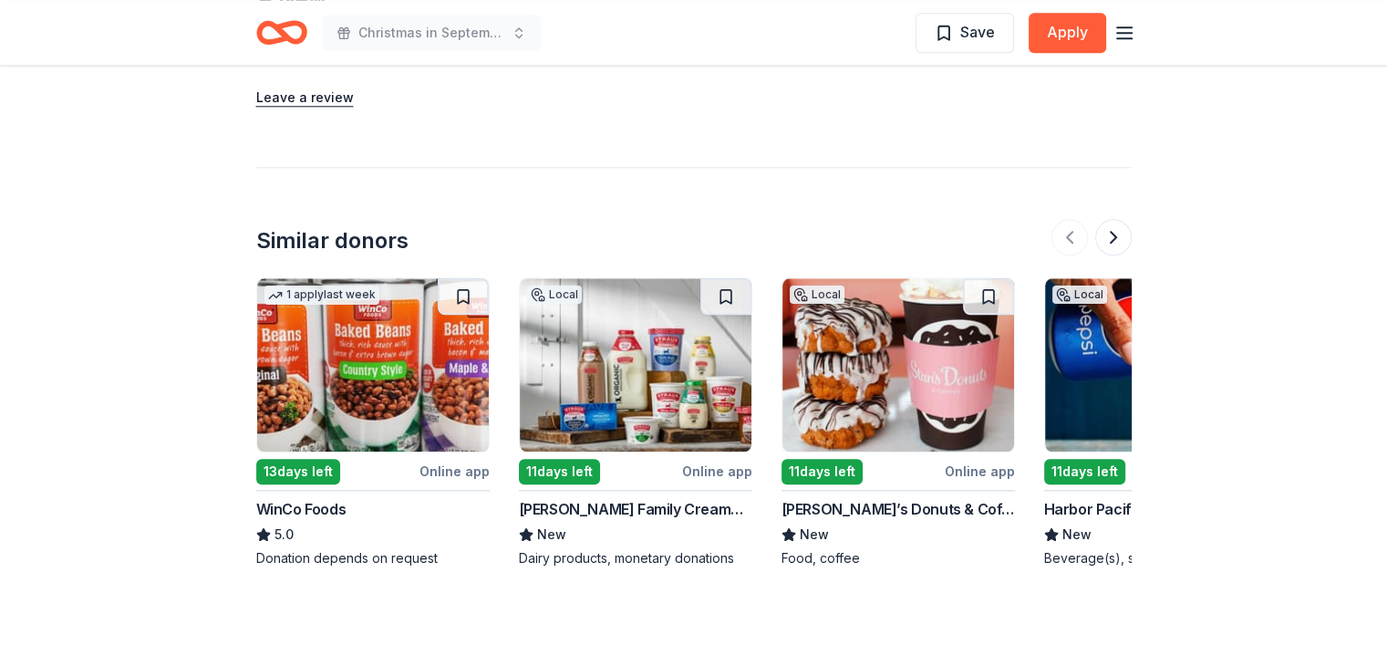
scroll to position [2007, 0]
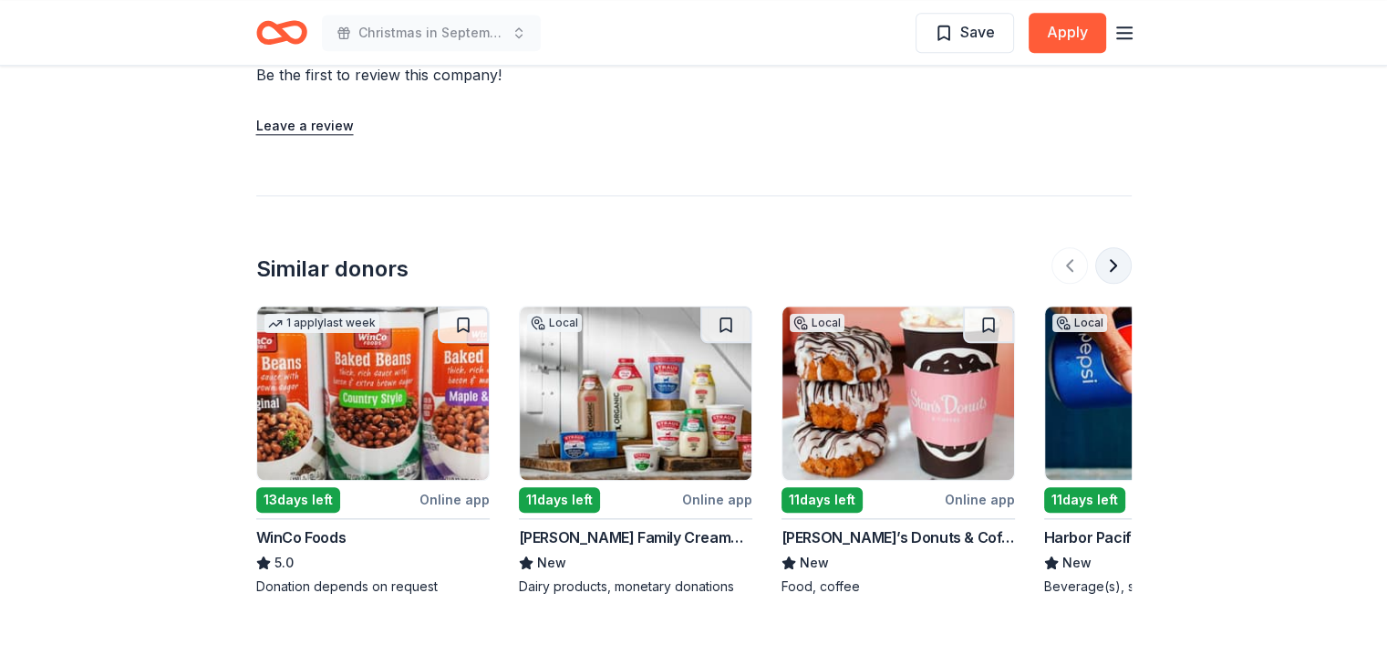
click at [1113, 255] on button at bounding box center [1114, 265] width 36 height 36
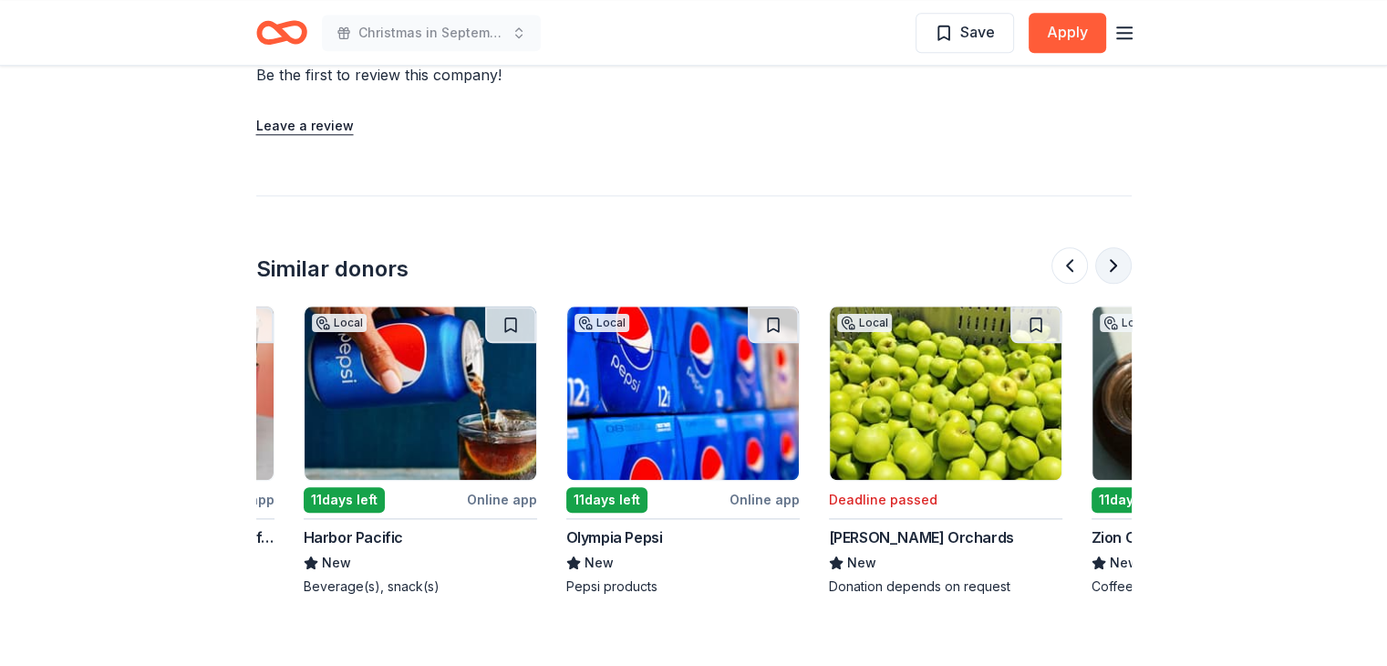
scroll to position [0, 788]
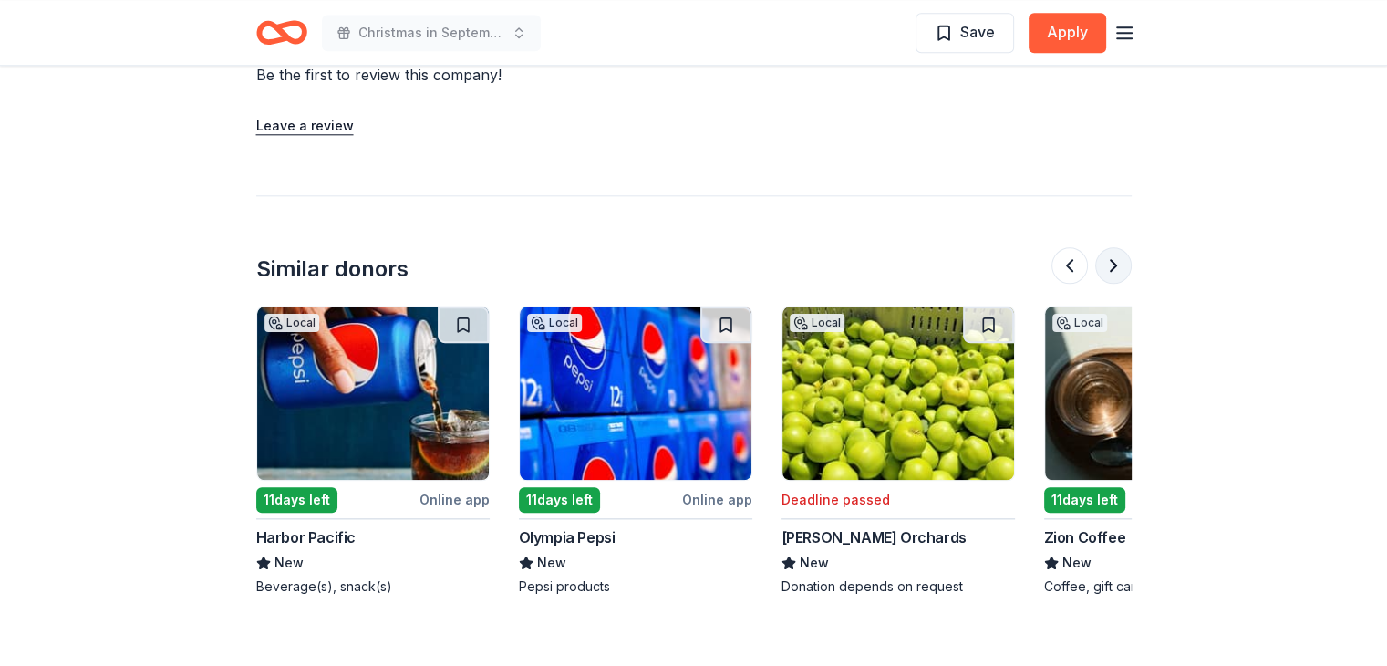
click at [1114, 256] on button at bounding box center [1114, 265] width 36 height 36
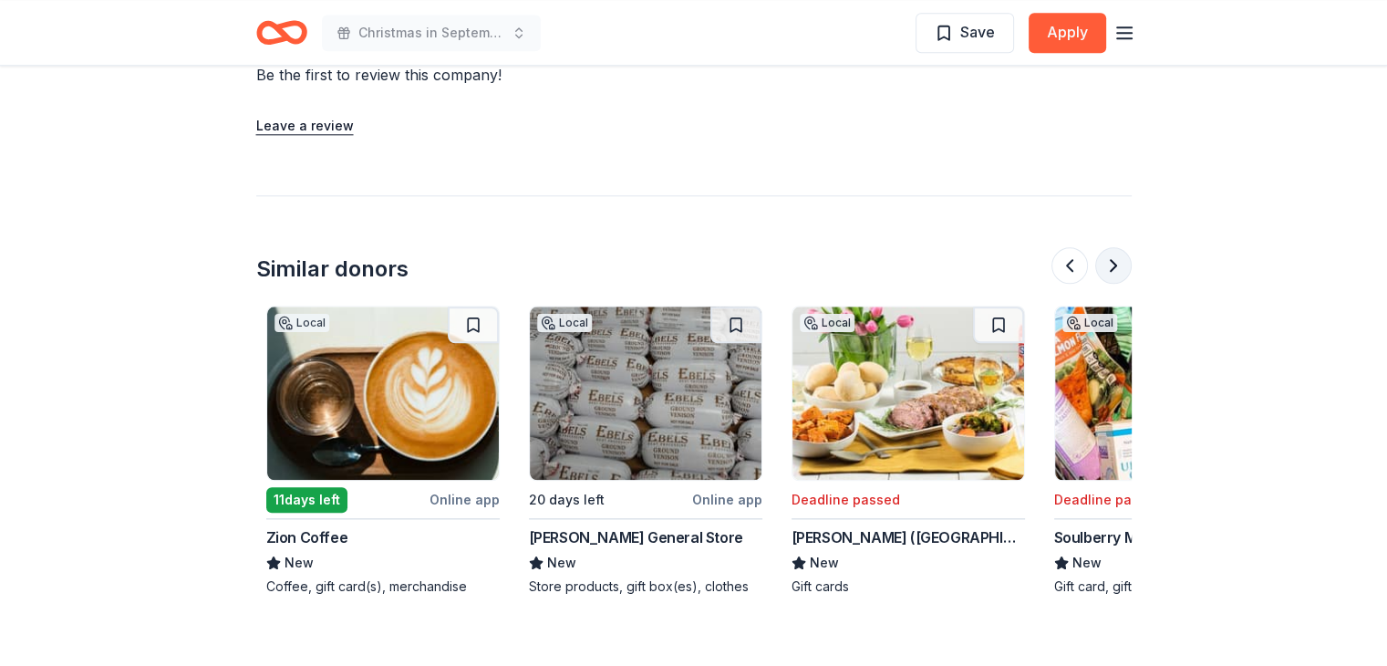
scroll to position [0, 1576]
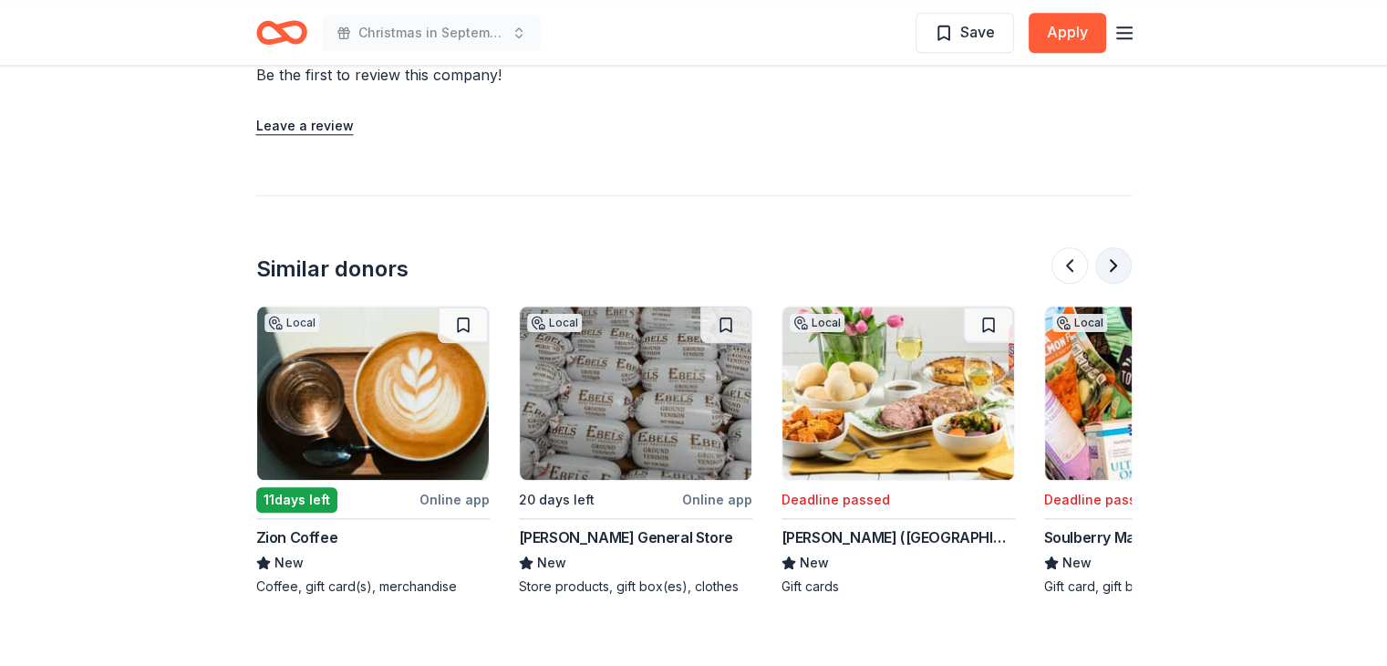
click at [1114, 256] on button at bounding box center [1114, 265] width 36 height 36
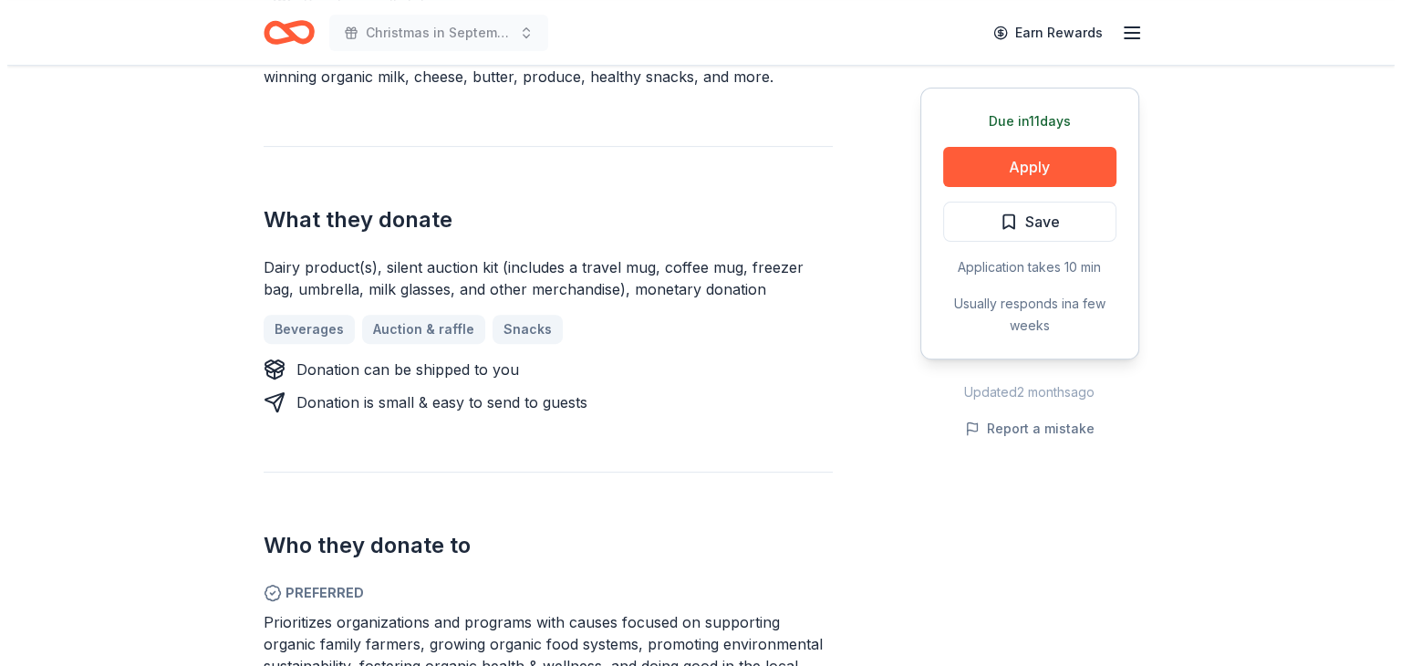
scroll to position [541, 0]
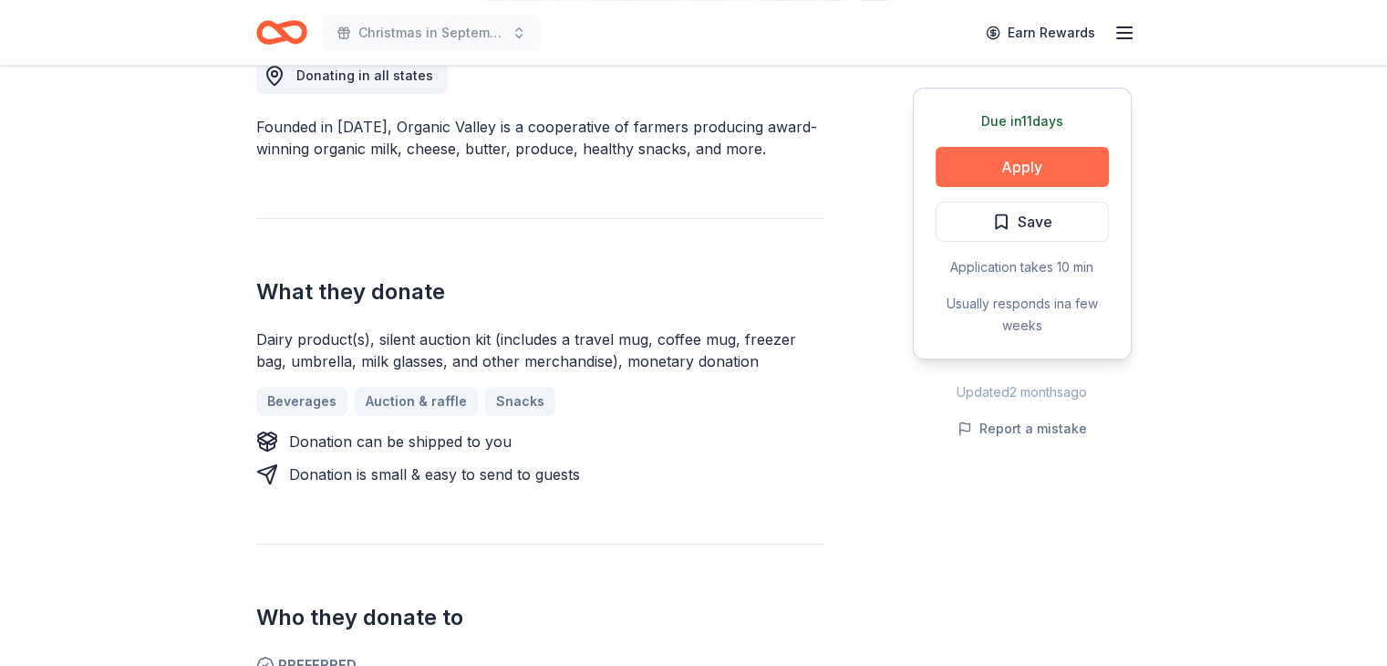
click at [967, 166] on button "Apply" at bounding box center [1022, 167] width 173 height 40
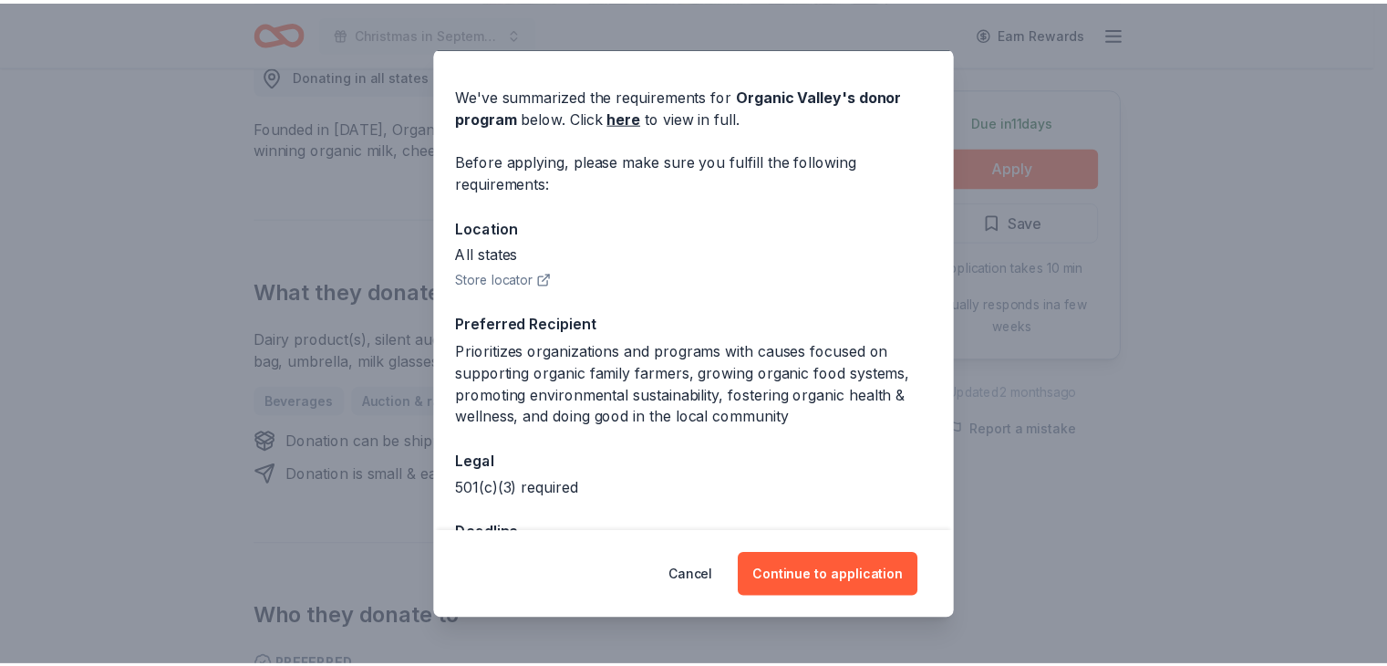
scroll to position [115, 0]
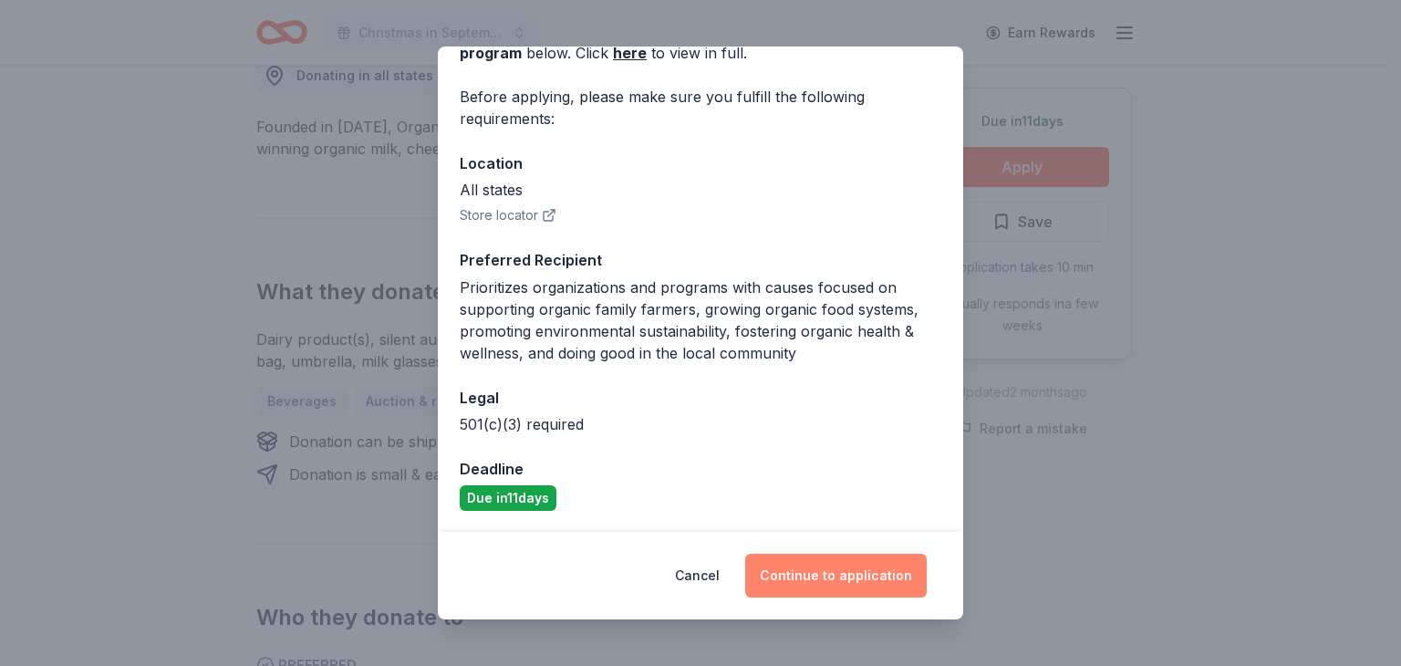
click at [828, 577] on button "Continue to application" at bounding box center [836, 576] width 182 height 44
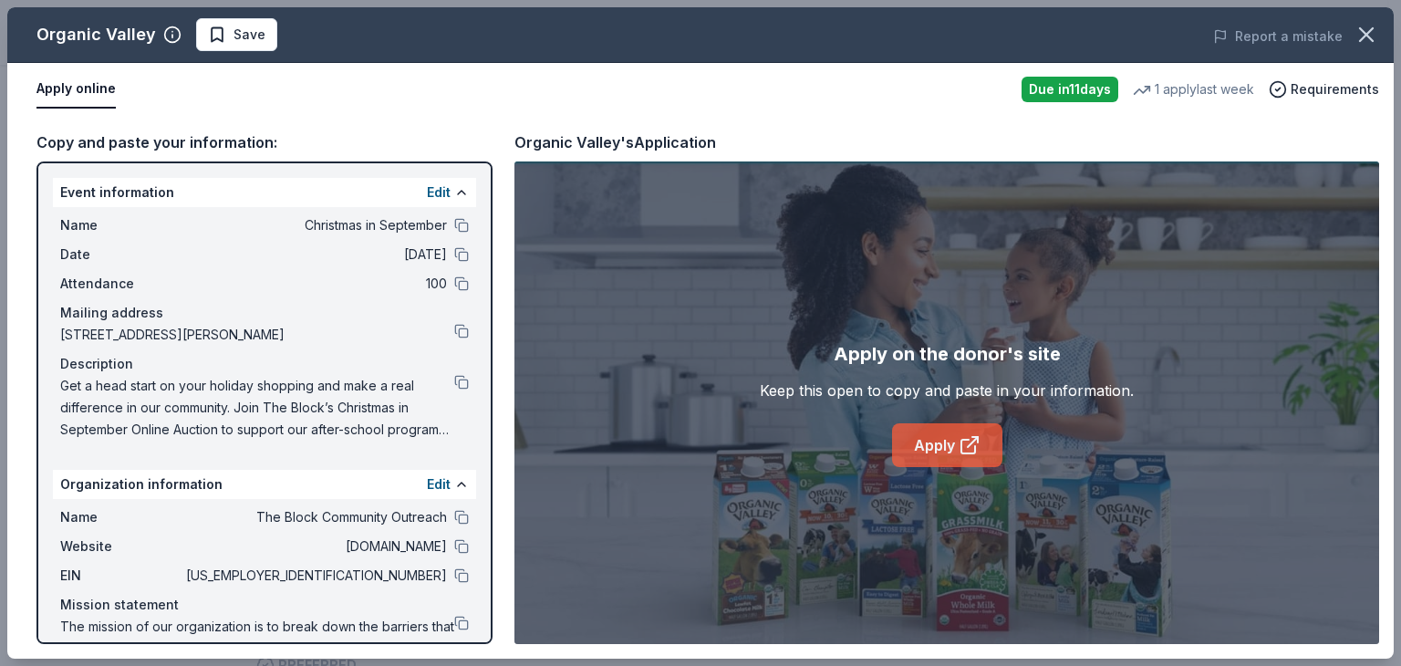
click at [955, 446] on link "Apply" at bounding box center [947, 445] width 110 height 44
click at [1372, 36] on icon "button" at bounding box center [1367, 35] width 26 height 26
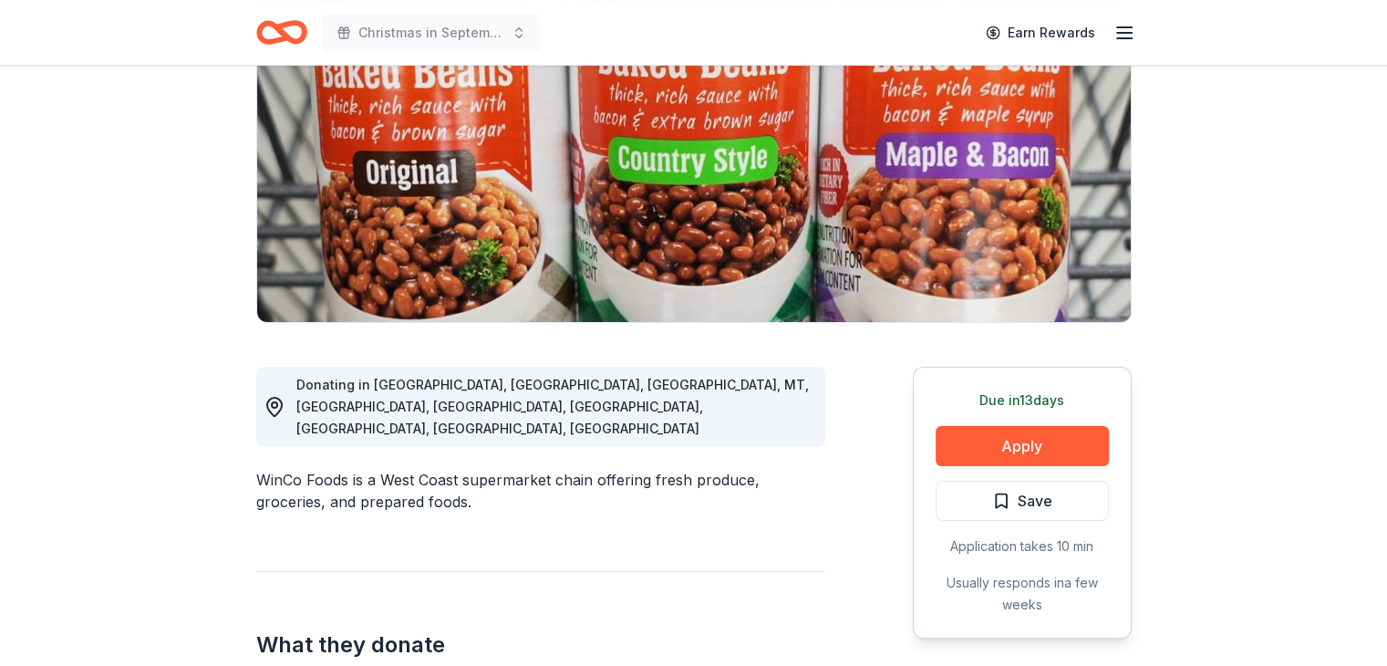
scroll to position [274, 0]
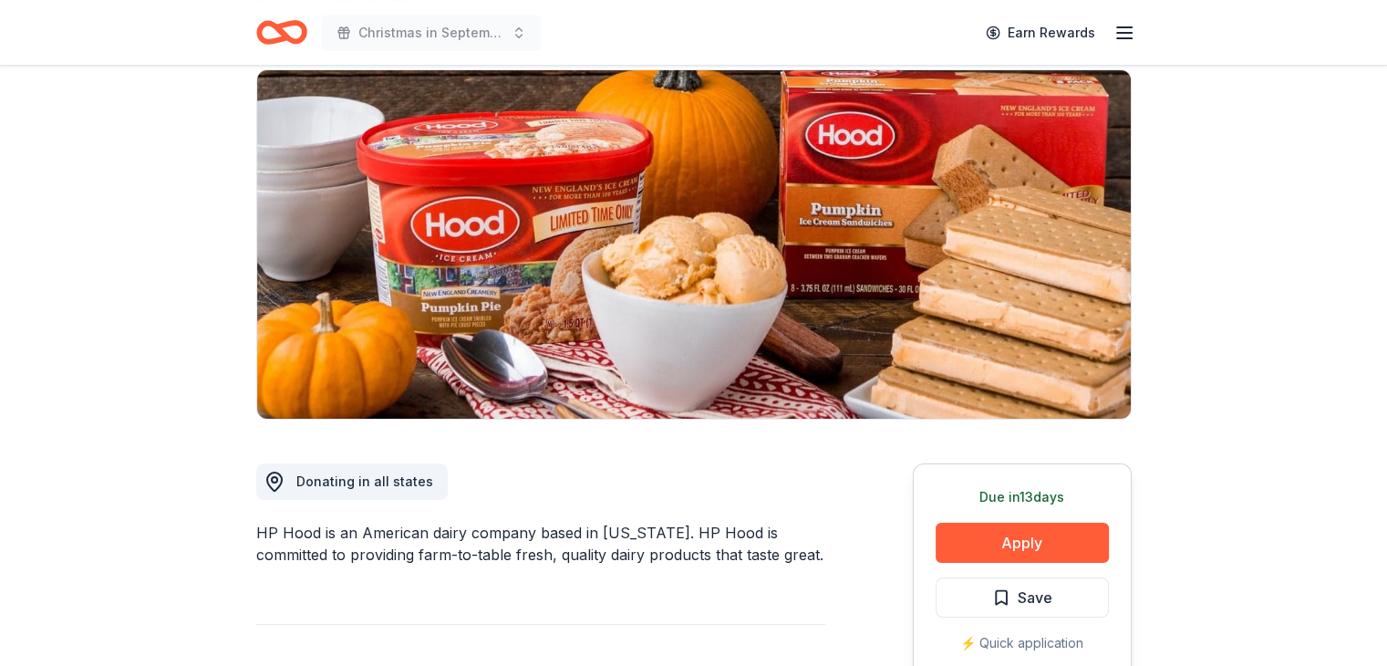
scroll to position [274, 0]
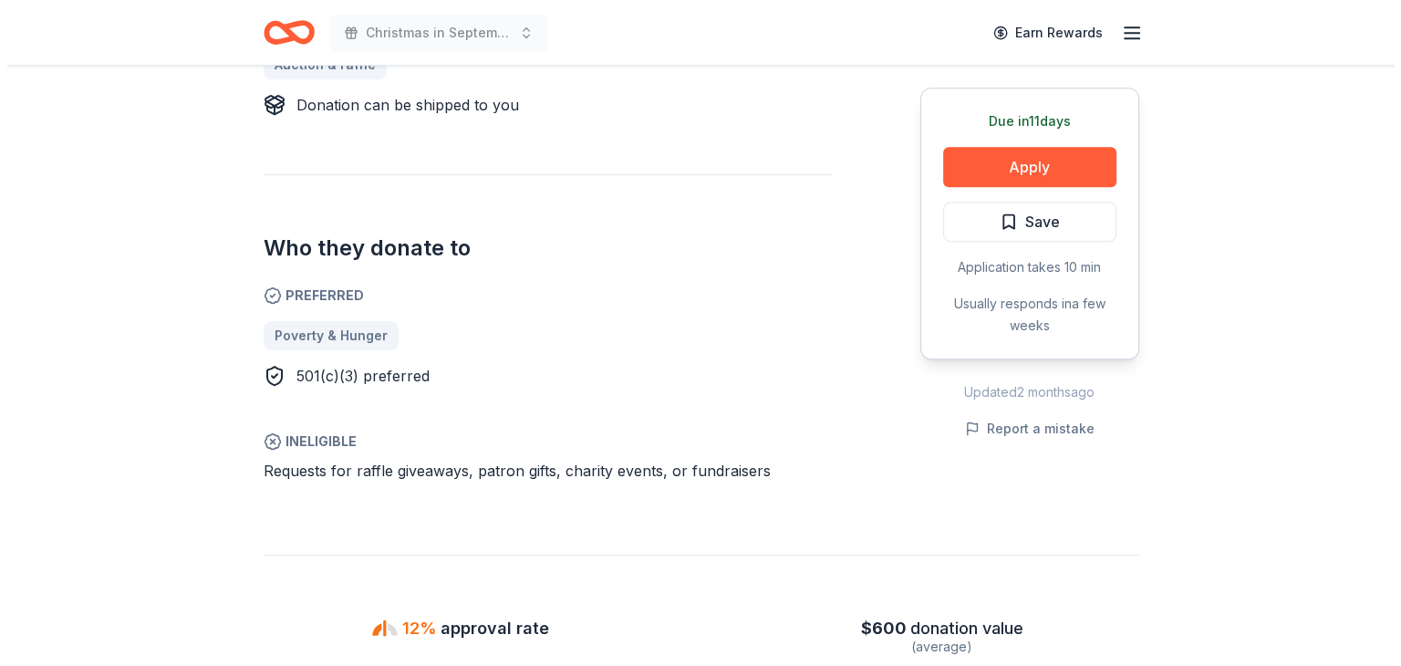
scroll to position [912, 0]
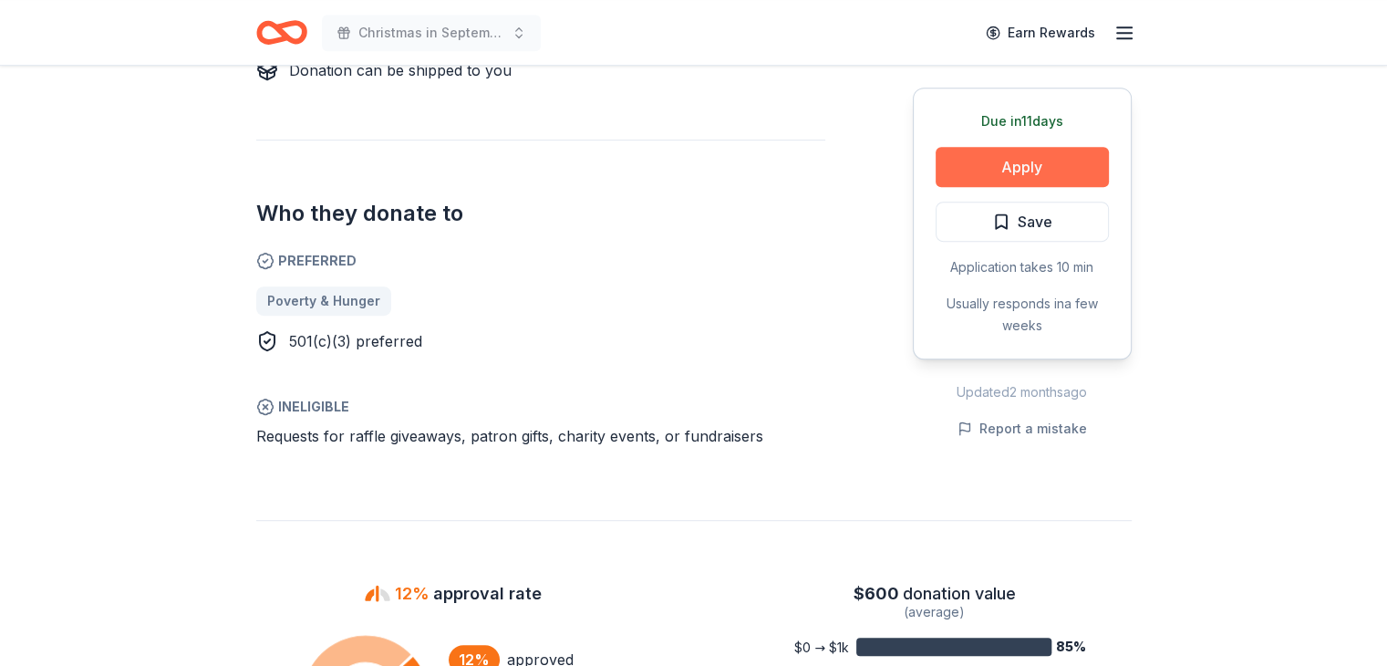
click at [1003, 164] on button "Apply" at bounding box center [1022, 167] width 173 height 40
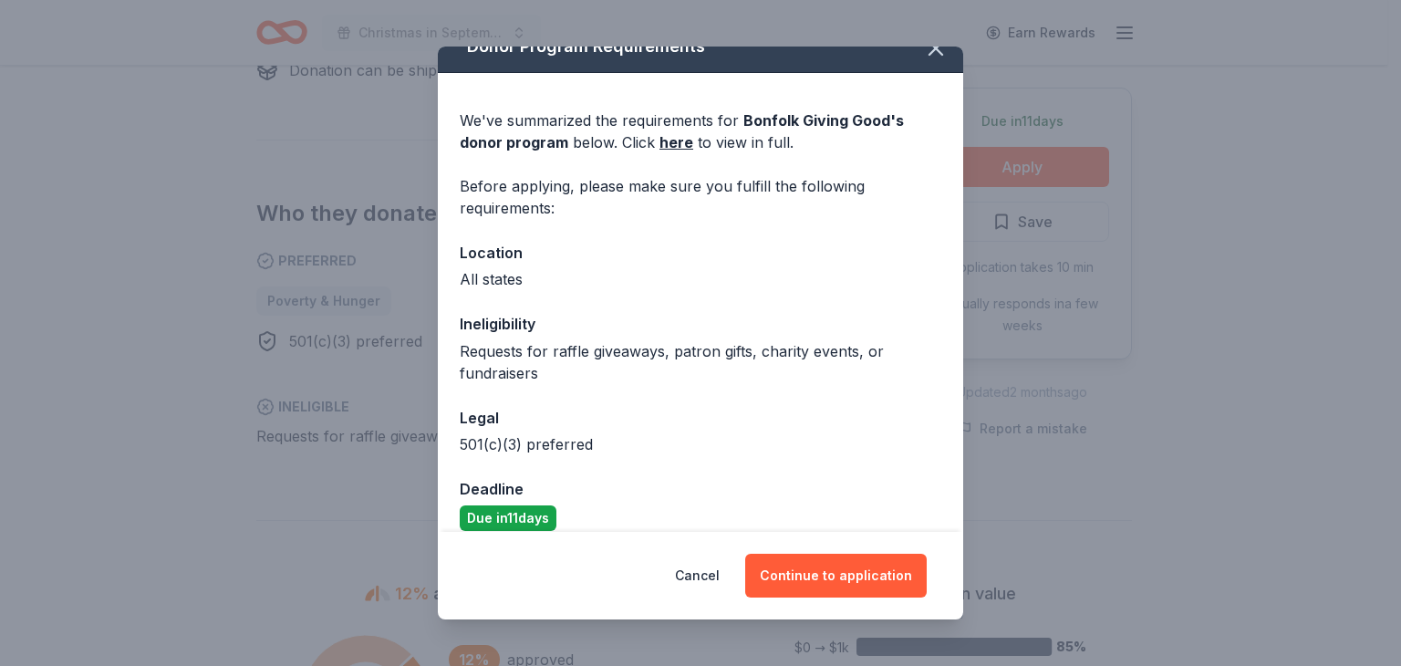
scroll to position [46, 0]
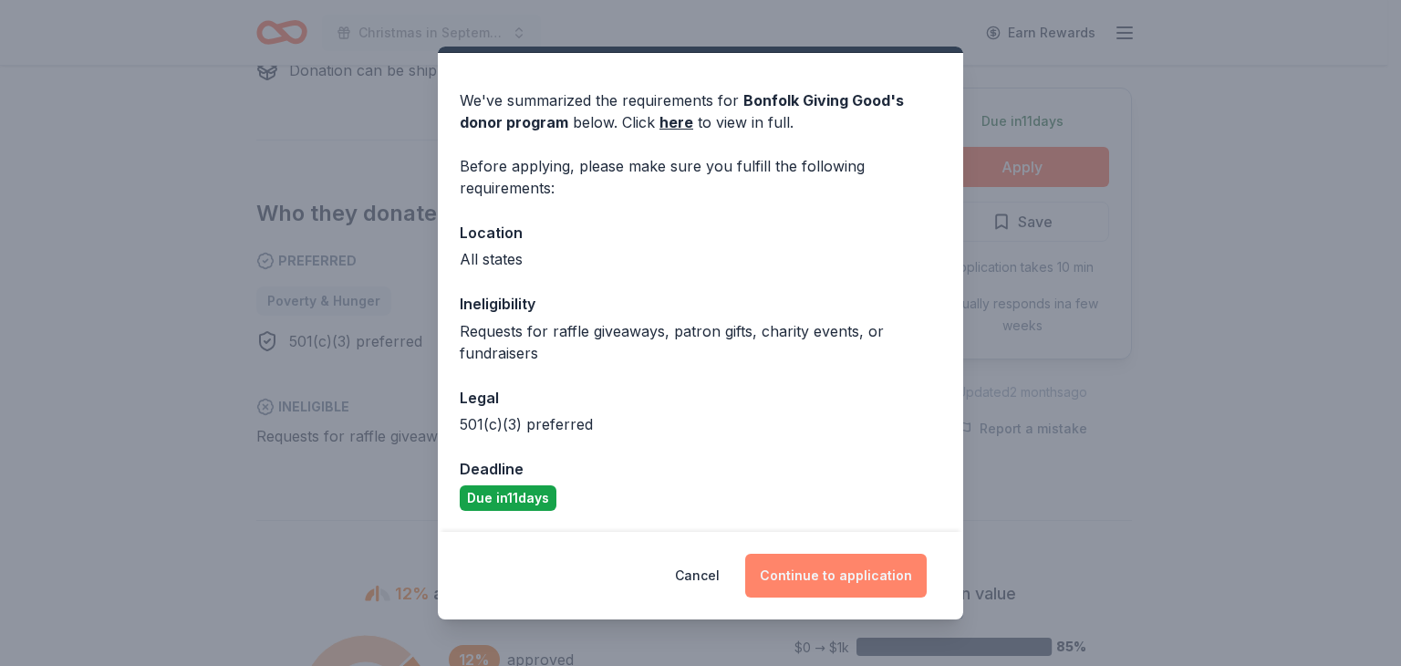
click at [816, 581] on button "Continue to application" at bounding box center [836, 576] width 182 height 44
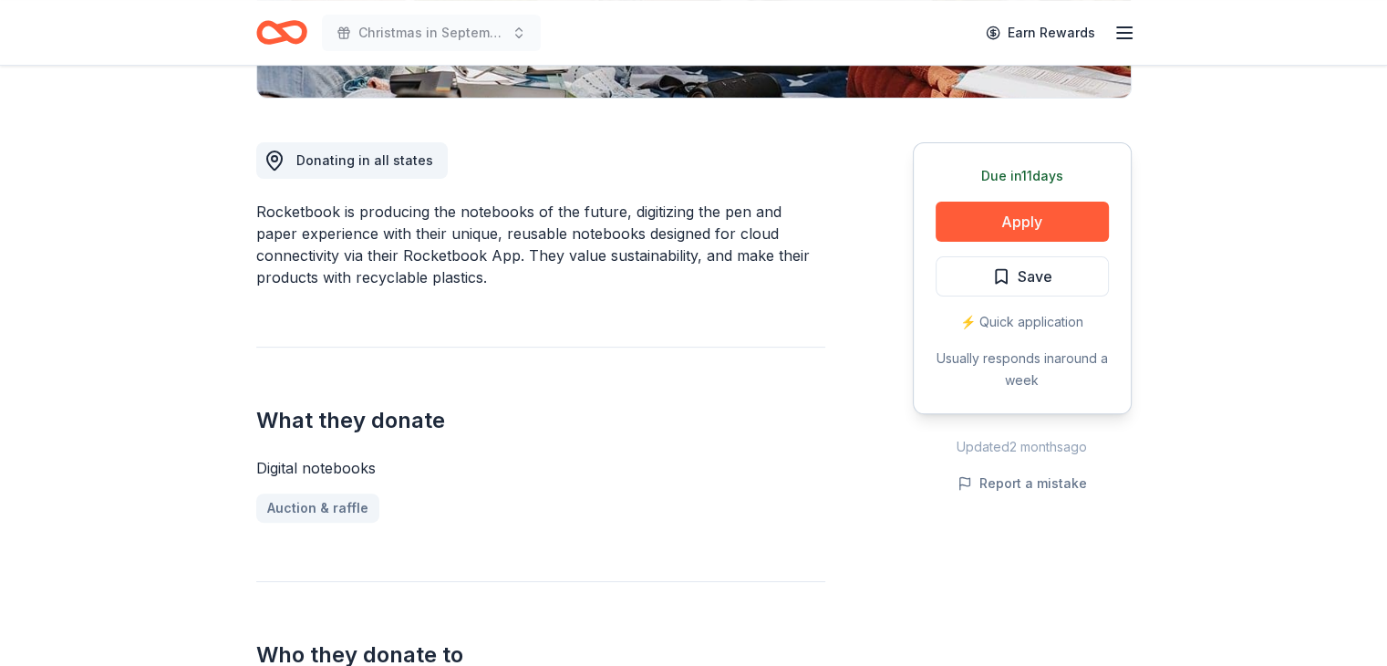
scroll to position [730, 0]
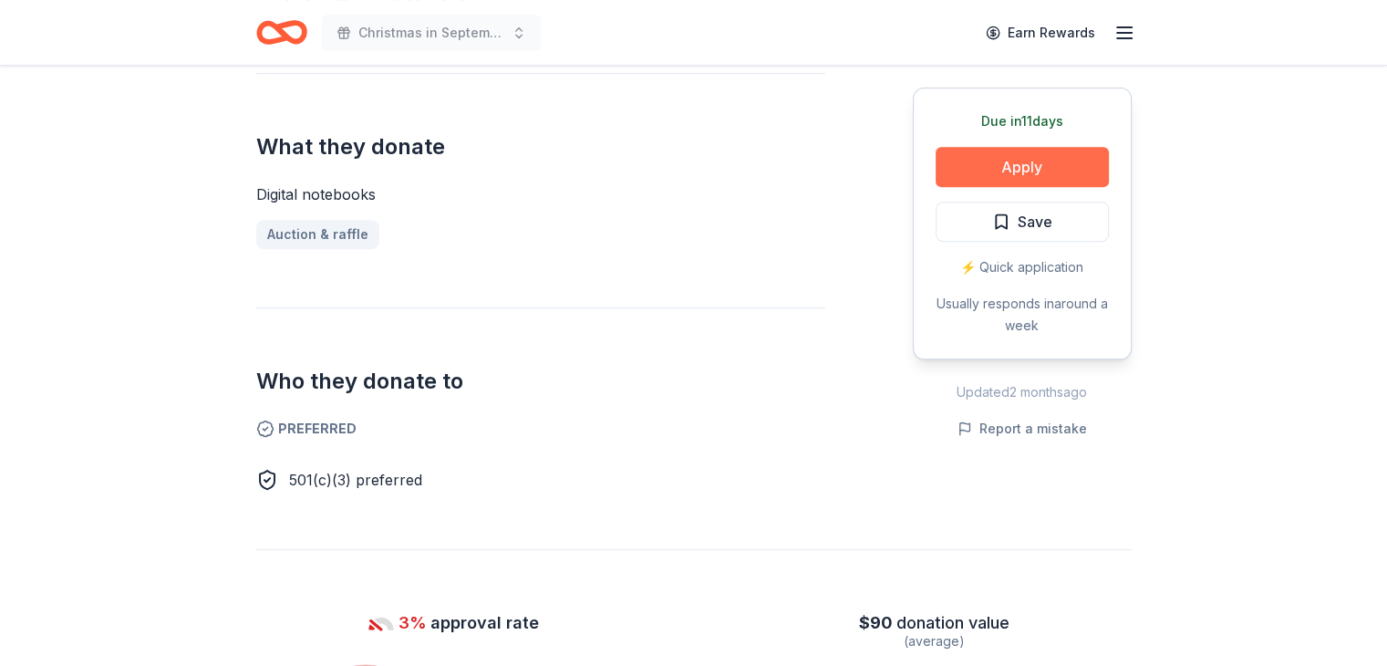
click at [1031, 154] on button "Apply" at bounding box center [1022, 167] width 173 height 40
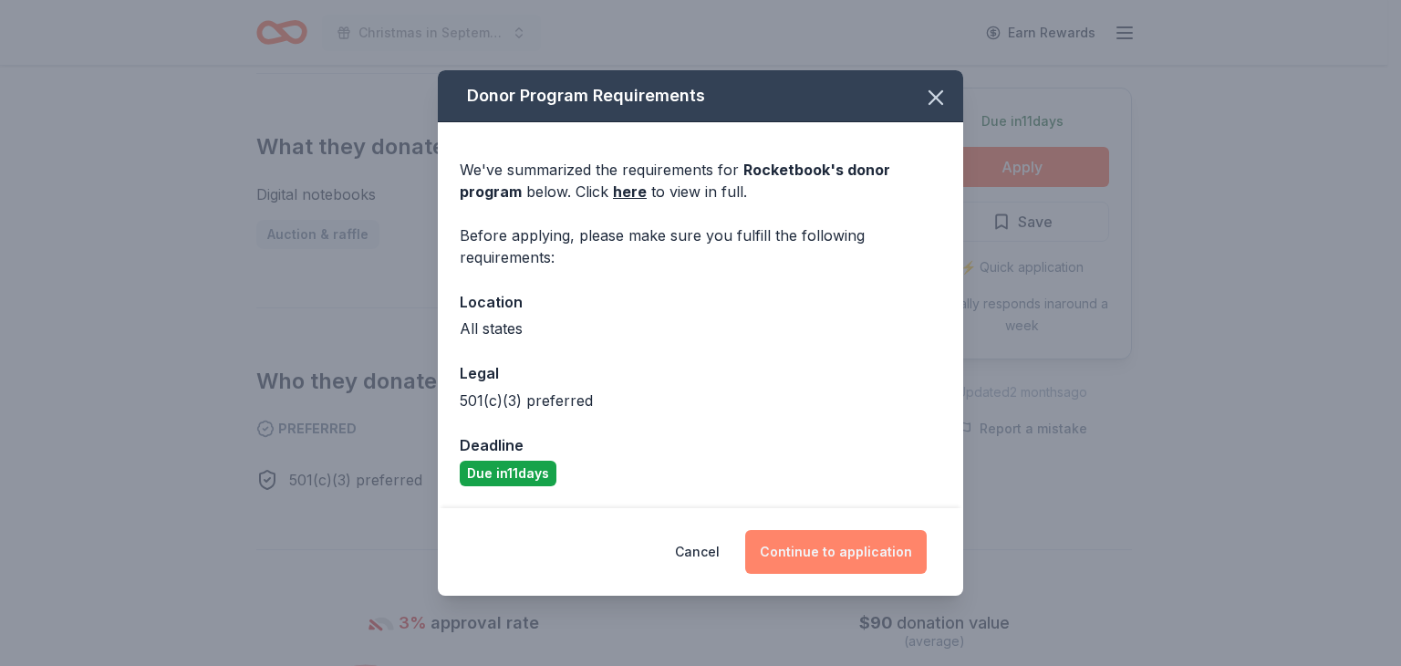
click at [803, 556] on button "Continue to application" at bounding box center [836, 552] width 182 height 44
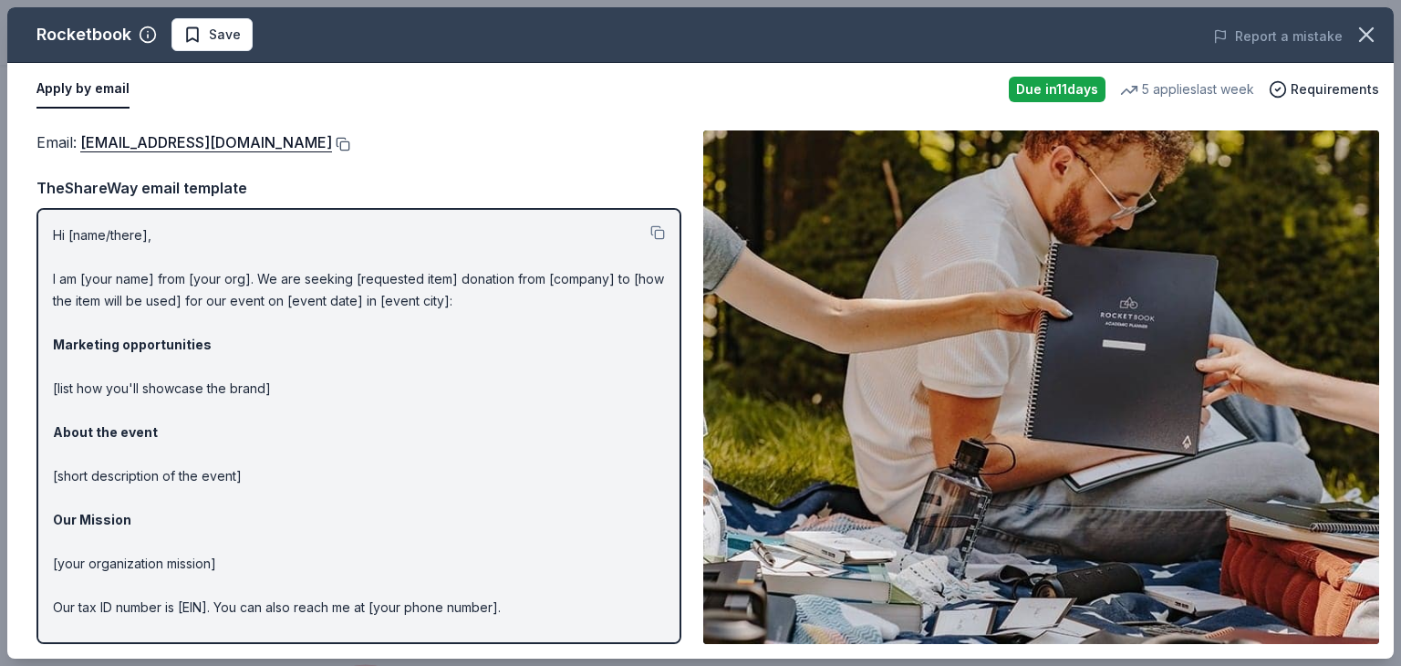
click at [350, 144] on button at bounding box center [341, 144] width 18 height 15
click at [1373, 17] on button "button" at bounding box center [1366, 35] width 40 height 40
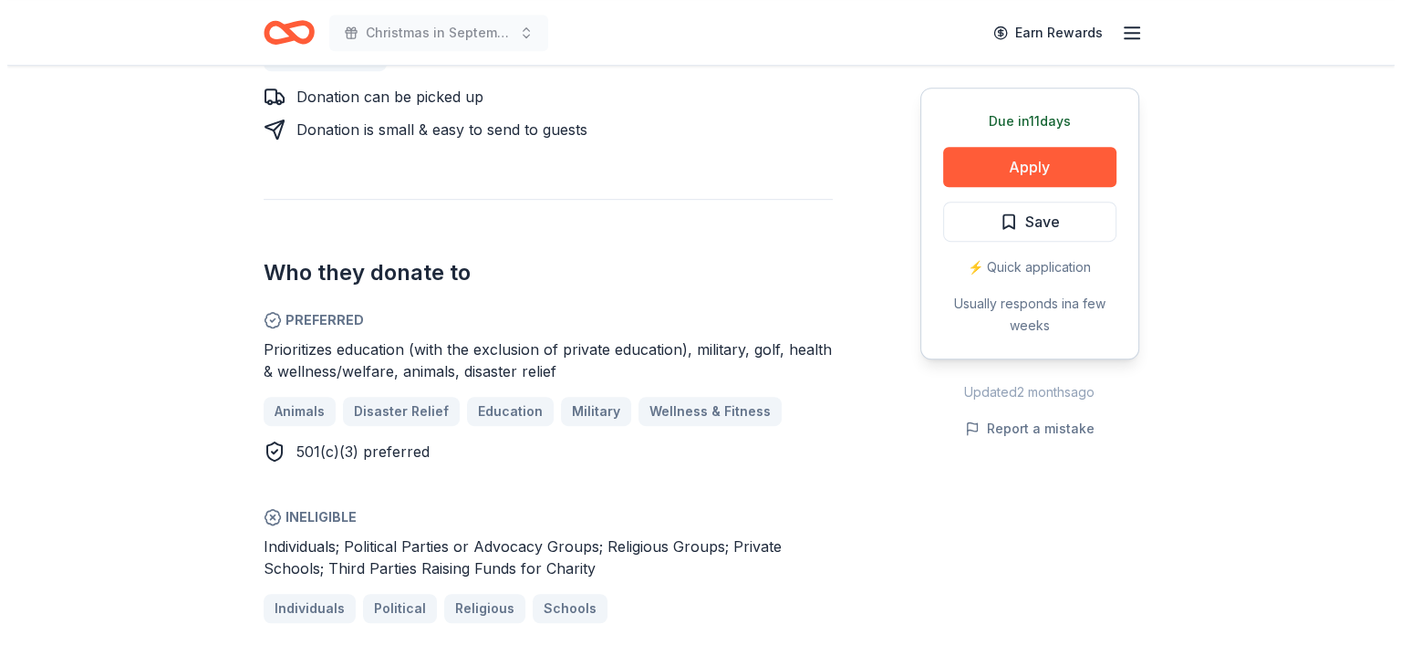
scroll to position [1003, 0]
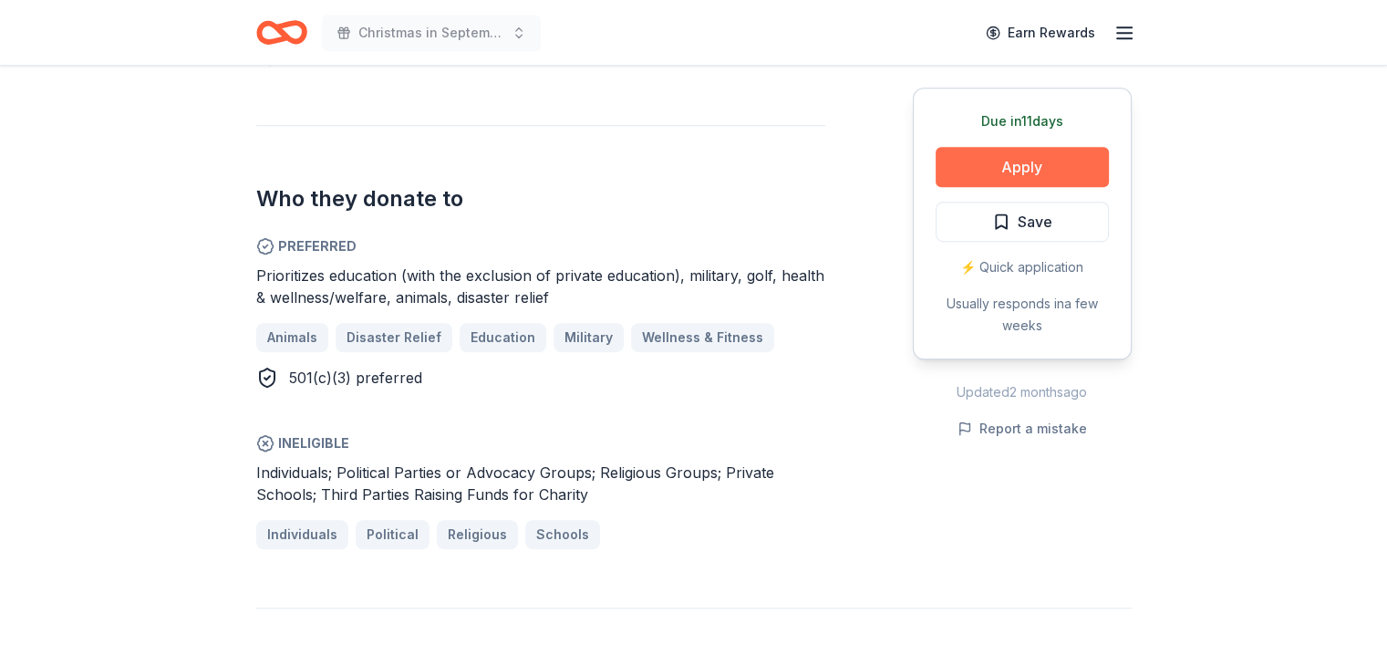
click at [1003, 160] on button "Apply" at bounding box center [1022, 167] width 173 height 40
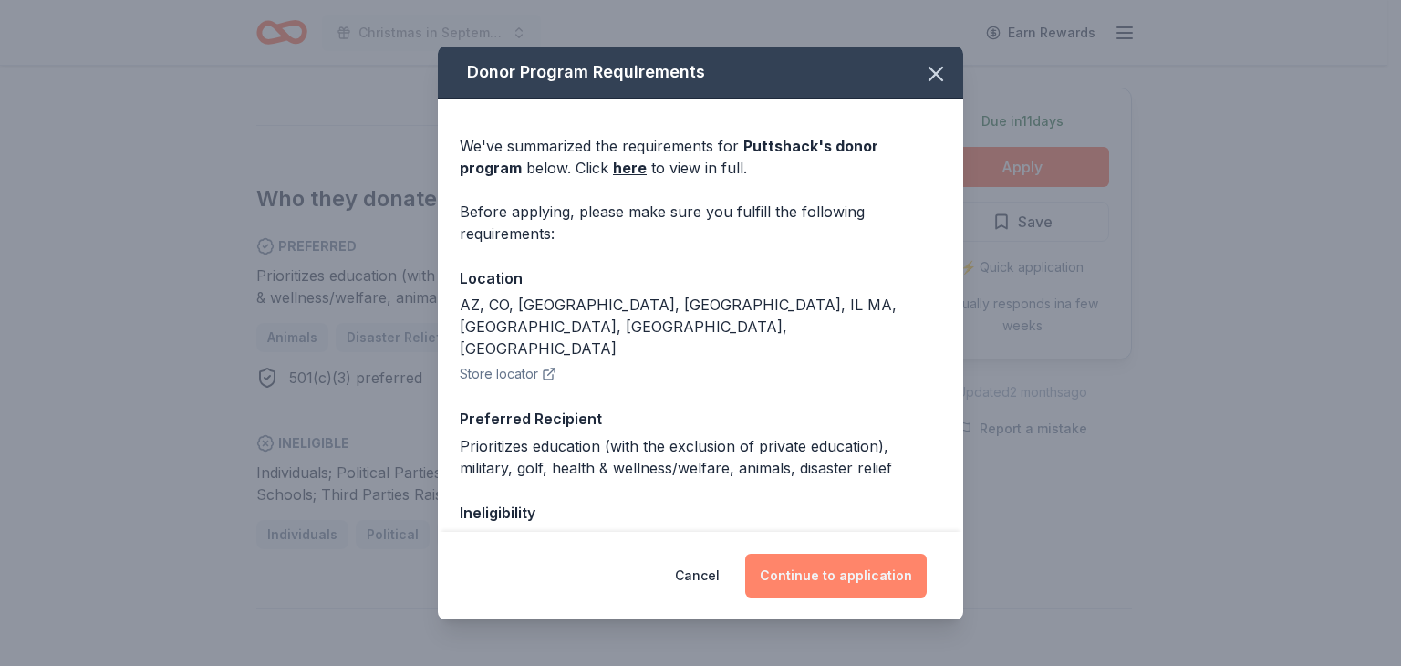
click at [843, 581] on button "Continue to application" at bounding box center [836, 576] width 182 height 44
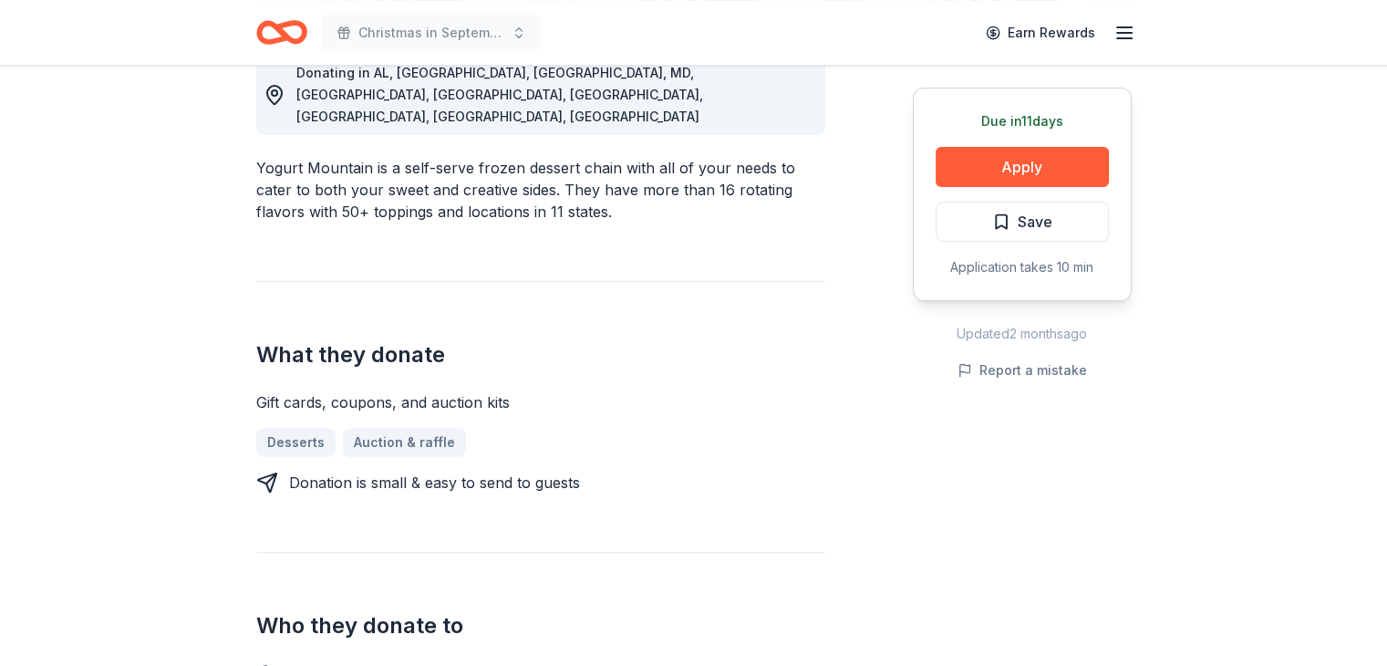
scroll to position [547, 0]
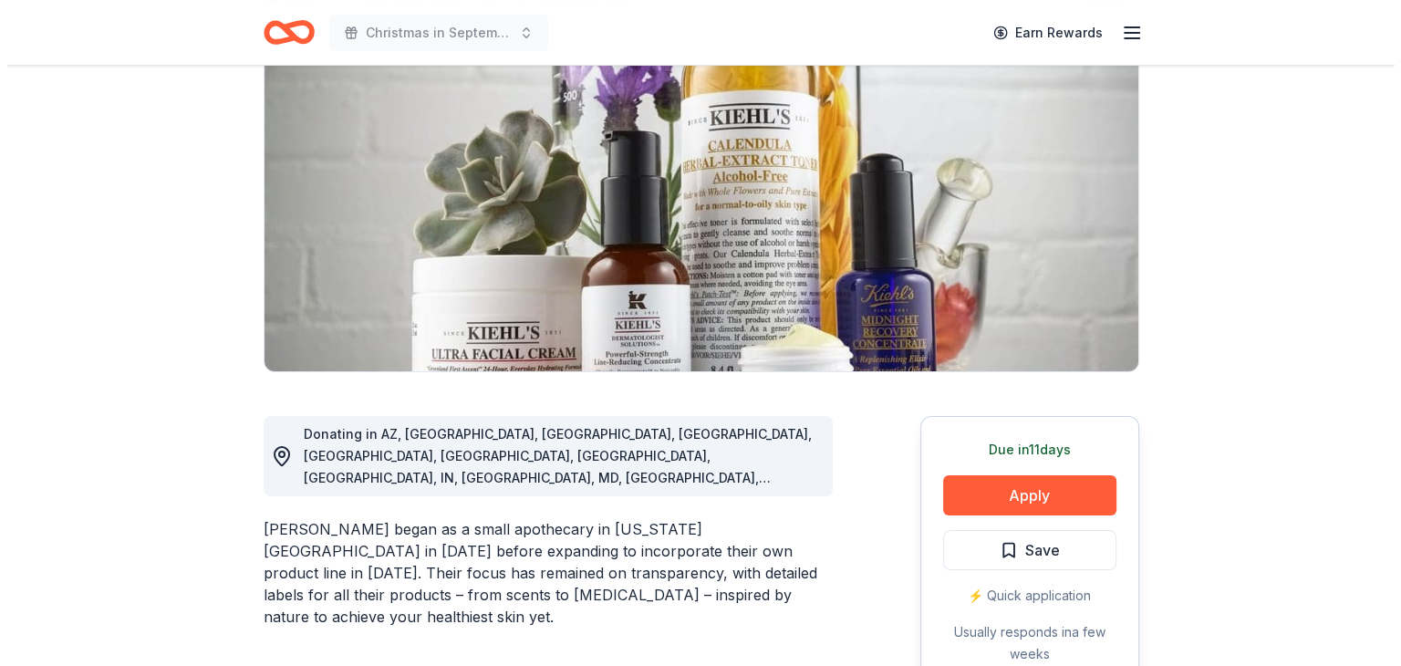
scroll to position [91, 0]
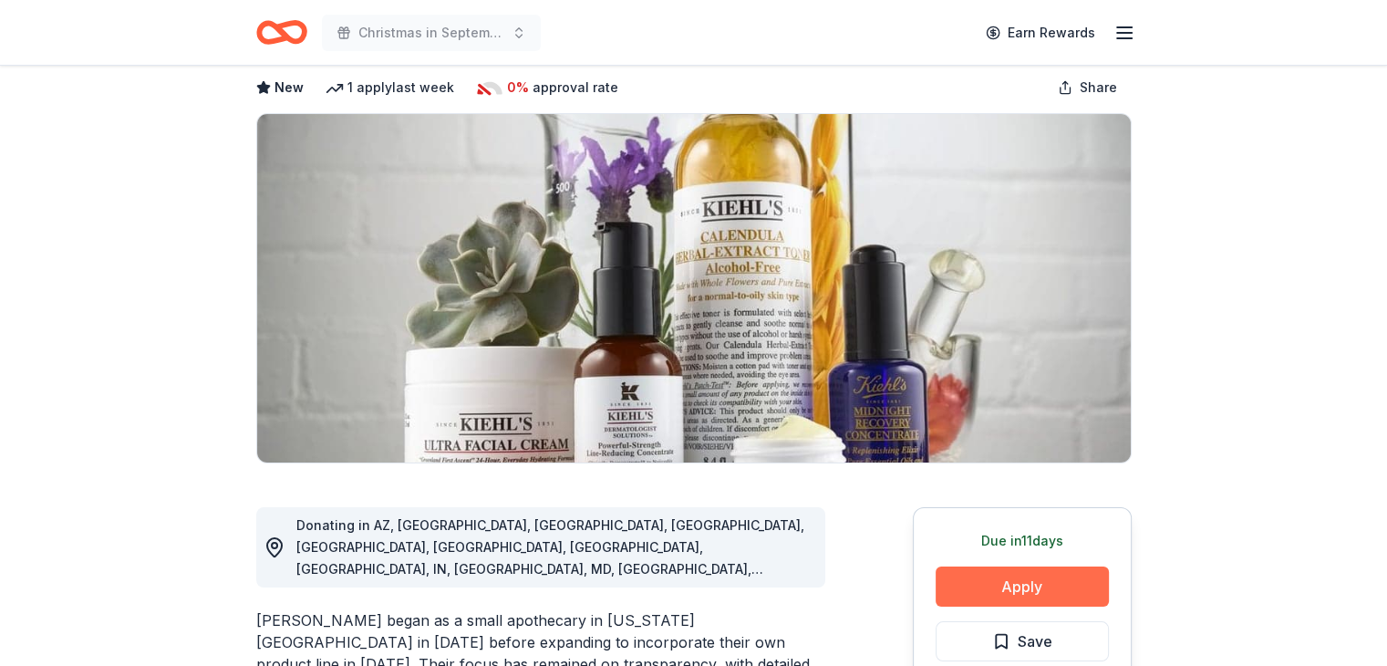
click at [1024, 574] on button "Apply" at bounding box center [1022, 586] width 173 height 40
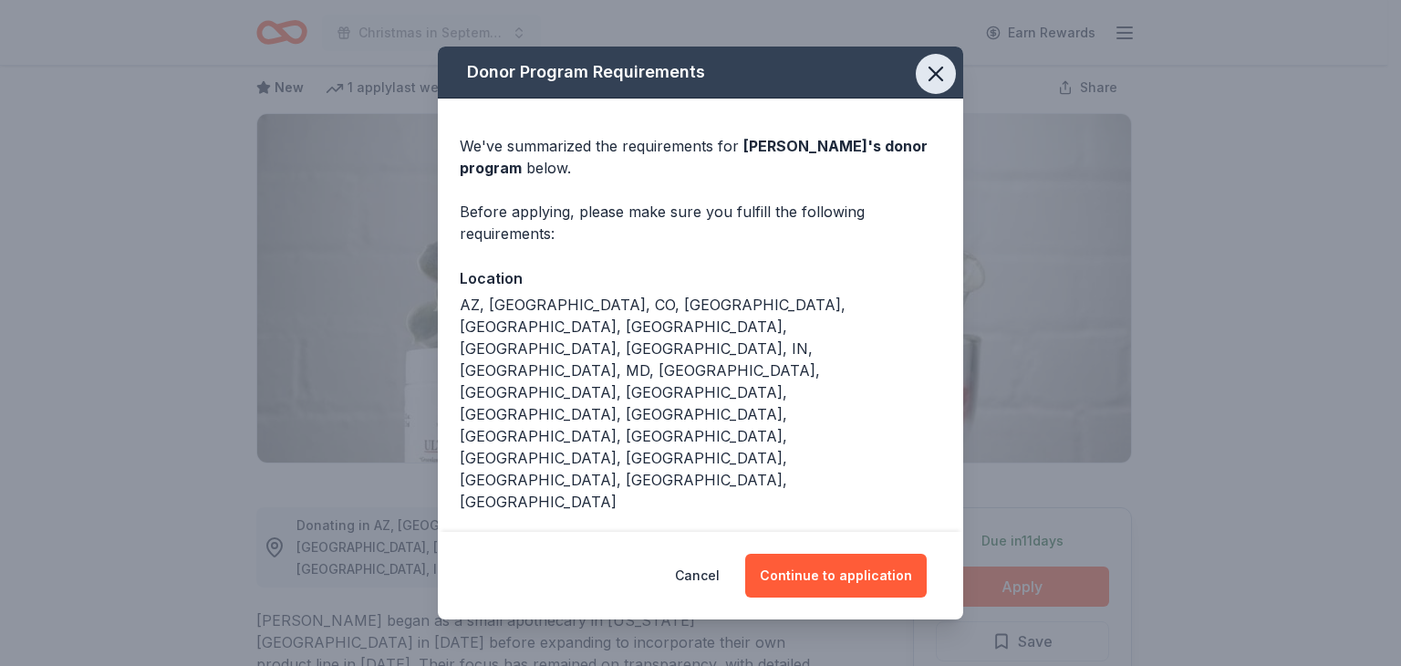
click at [941, 78] on icon "button" at bounding box center [936, 74] width 26 height 26
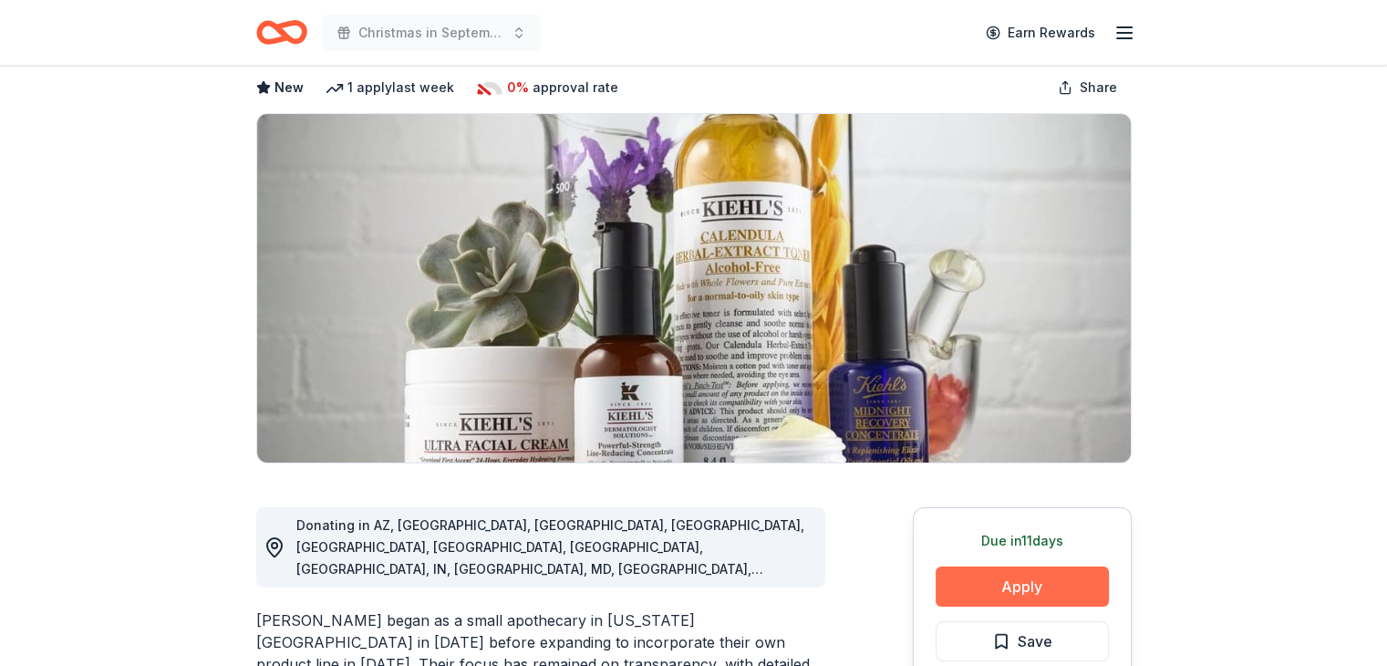
click at [1057, 599] on button "Apply" at bounding box center [1022, 586] width 173 height 40
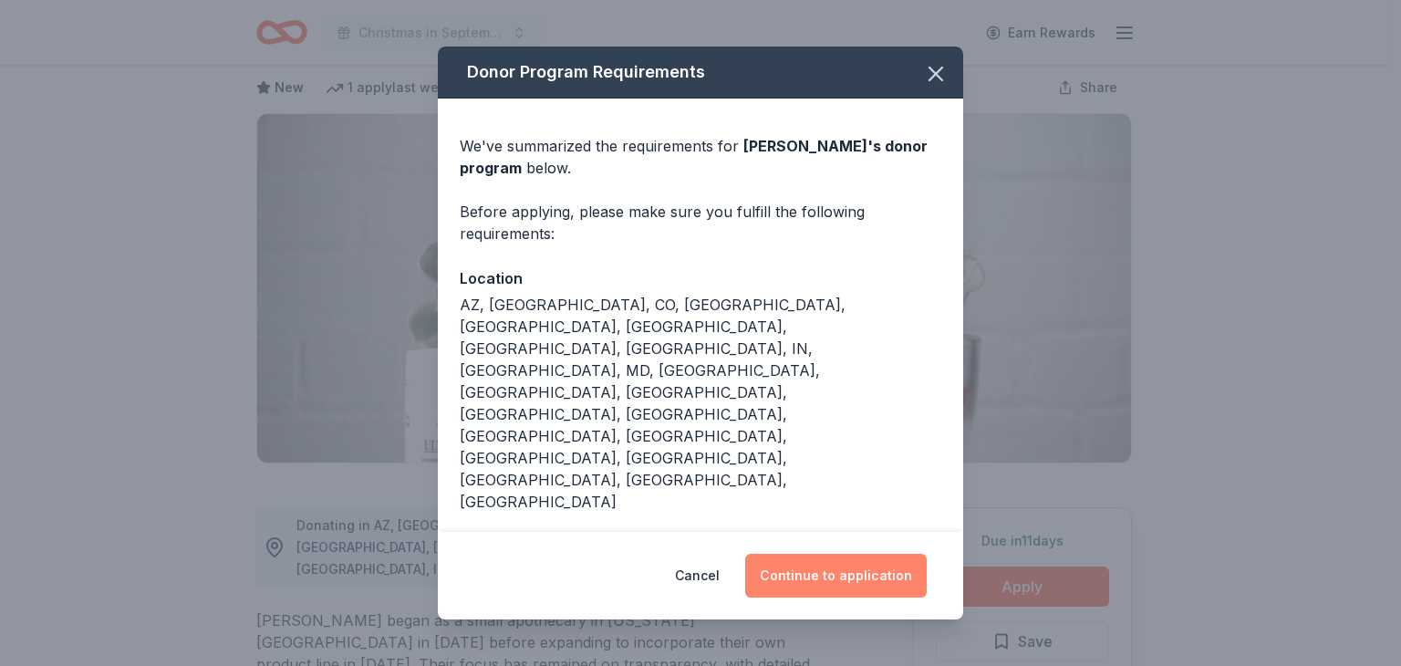
click at [861, 583] on button "Continue to application" at bounding box center [836, 576] width 182 height 44
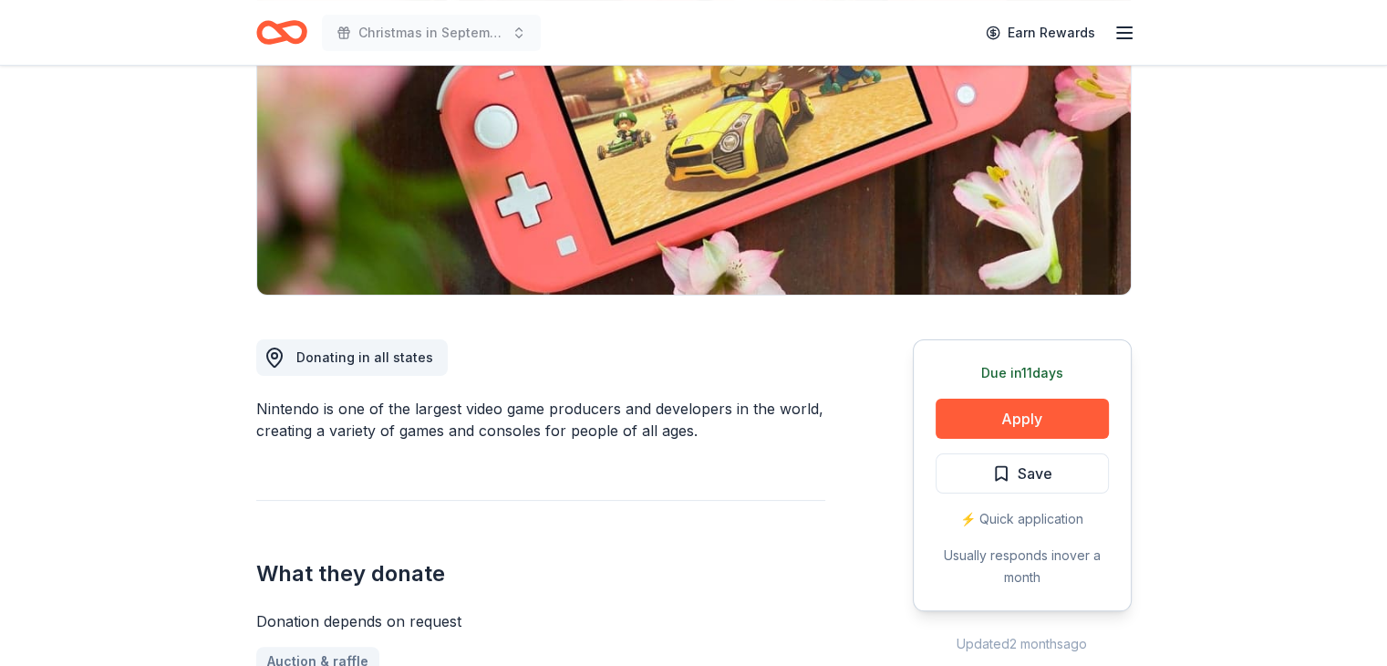
scroll to position [365, 0]
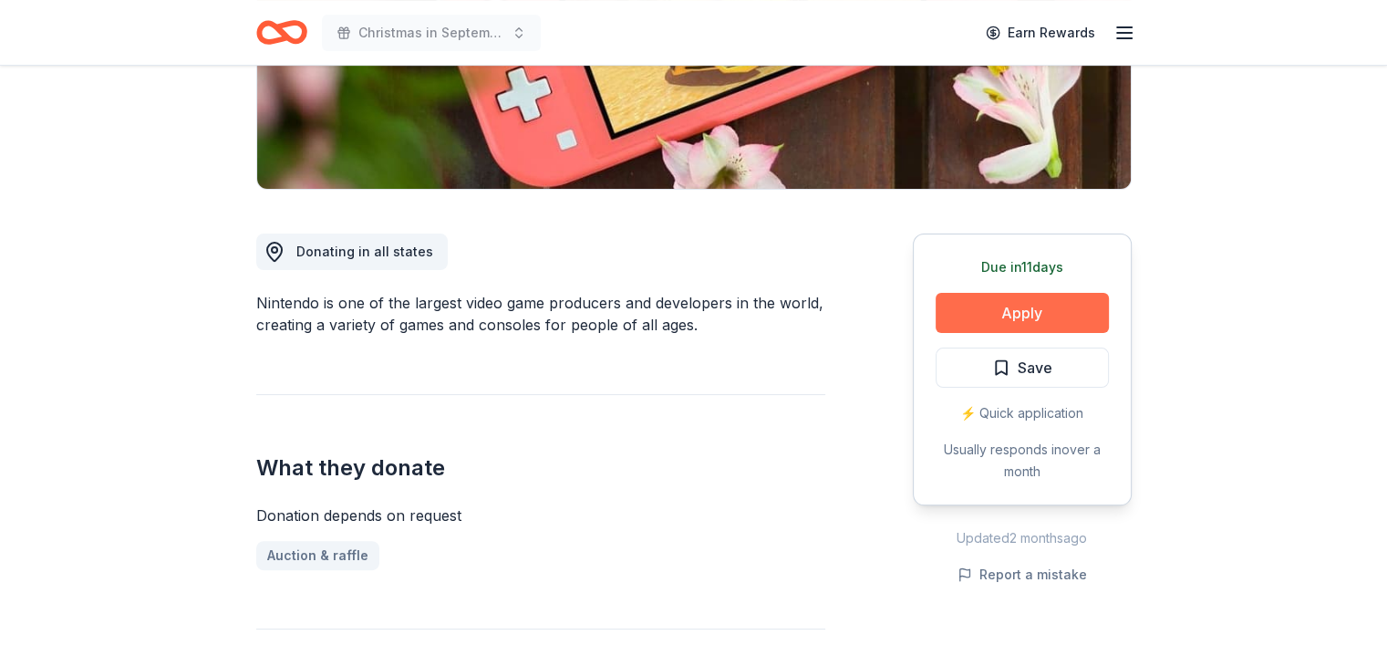
click at [1034, 309] on button "Apply" at bounding box center [1022, 313] width 173 height 40
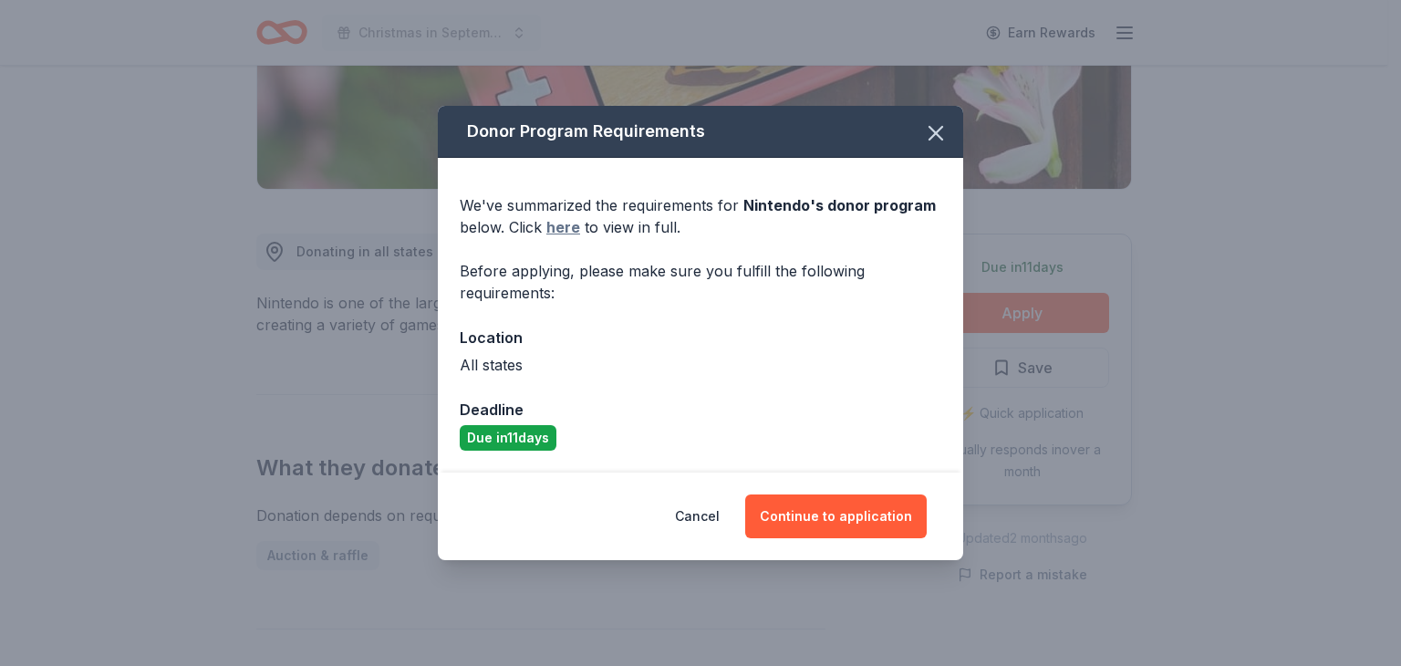
click at [566, 233] on link "here" at bounding box center [563, 227] width 34 height 22
click at [836, 512] on button "Continue to application" at bounding box center [836, 516] width 182 height 44
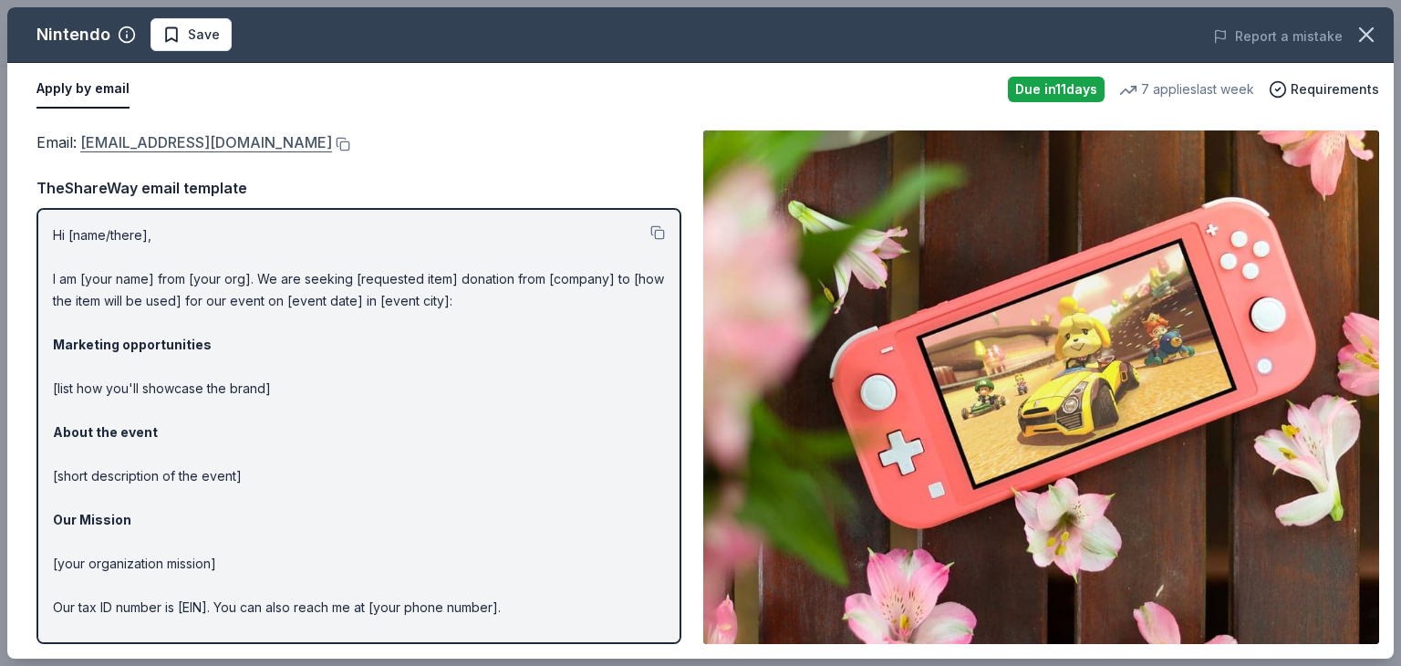
click at [138, 147] on link "charitablecontributionrequest@noa.nintendo.com" at bounding box center [206, 142] width 252 height 24
click at [1361, 36] on icon "button" at bounding box center [1367, 35] width 26 height 26
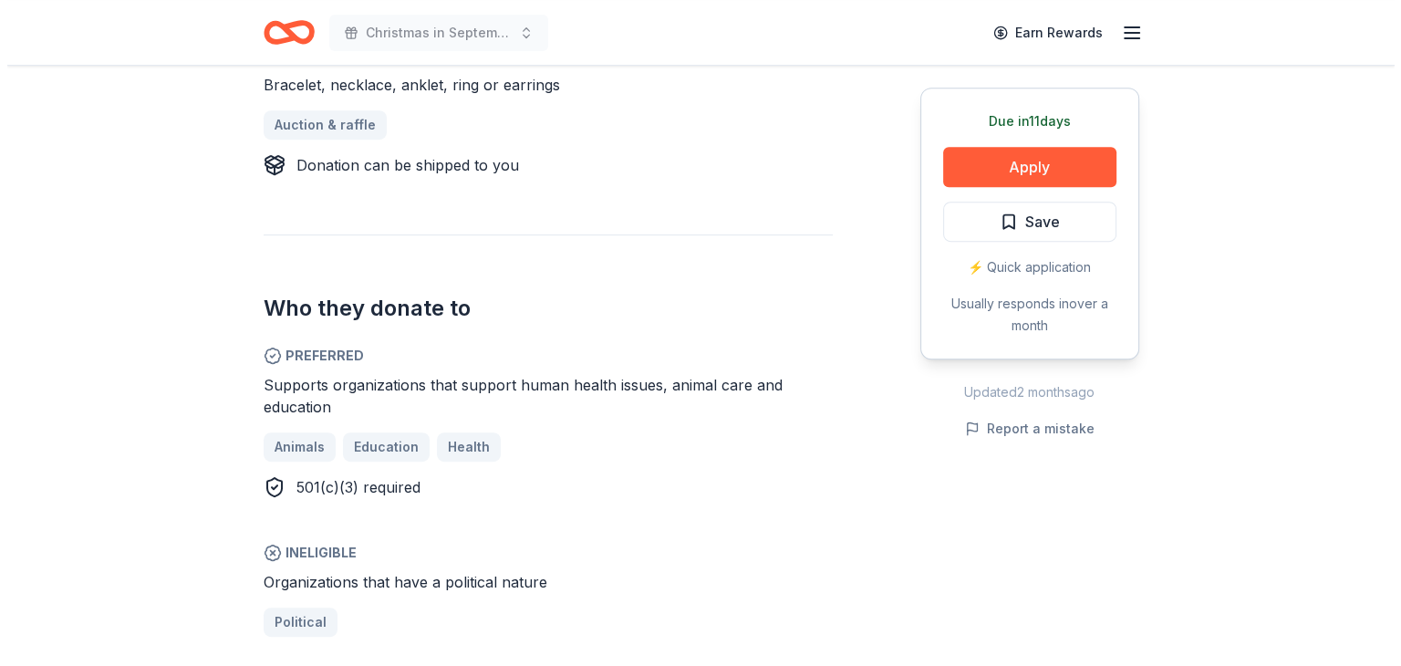
scroll to position [821, 0]
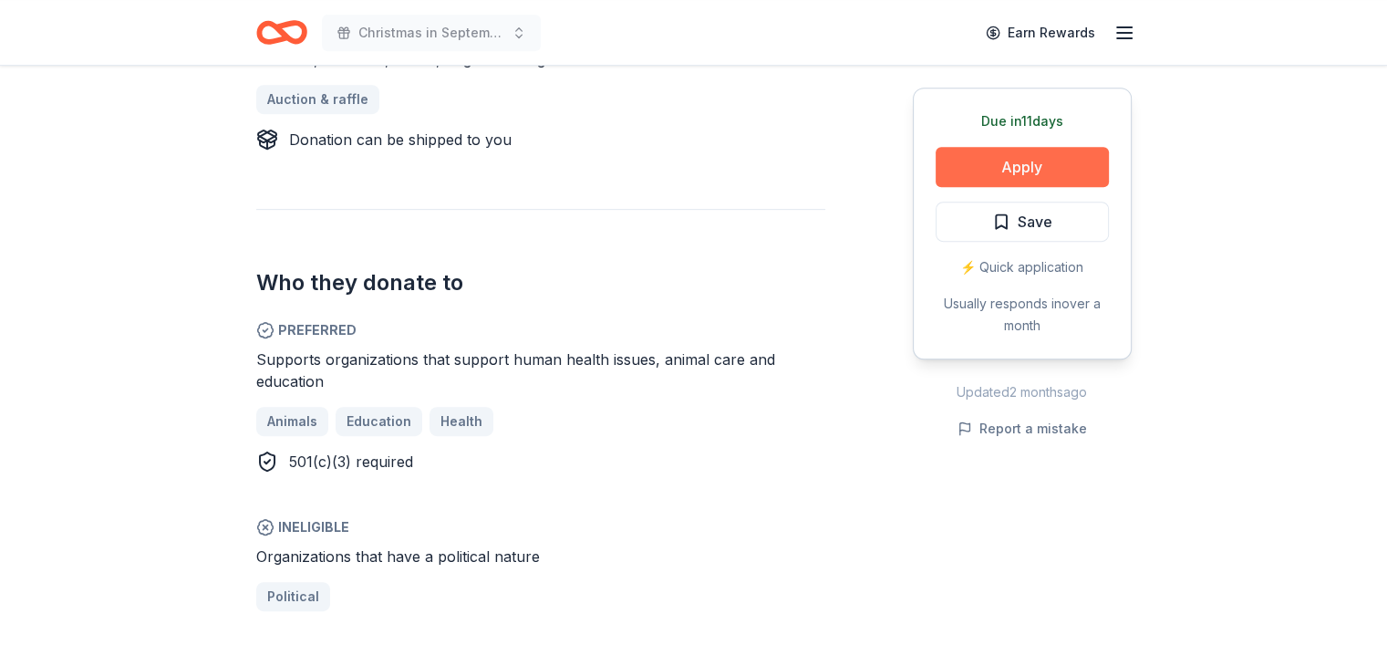
click at [1057, 171] on button "Apply" at bounding box center [1022, 167] width 173 height 40
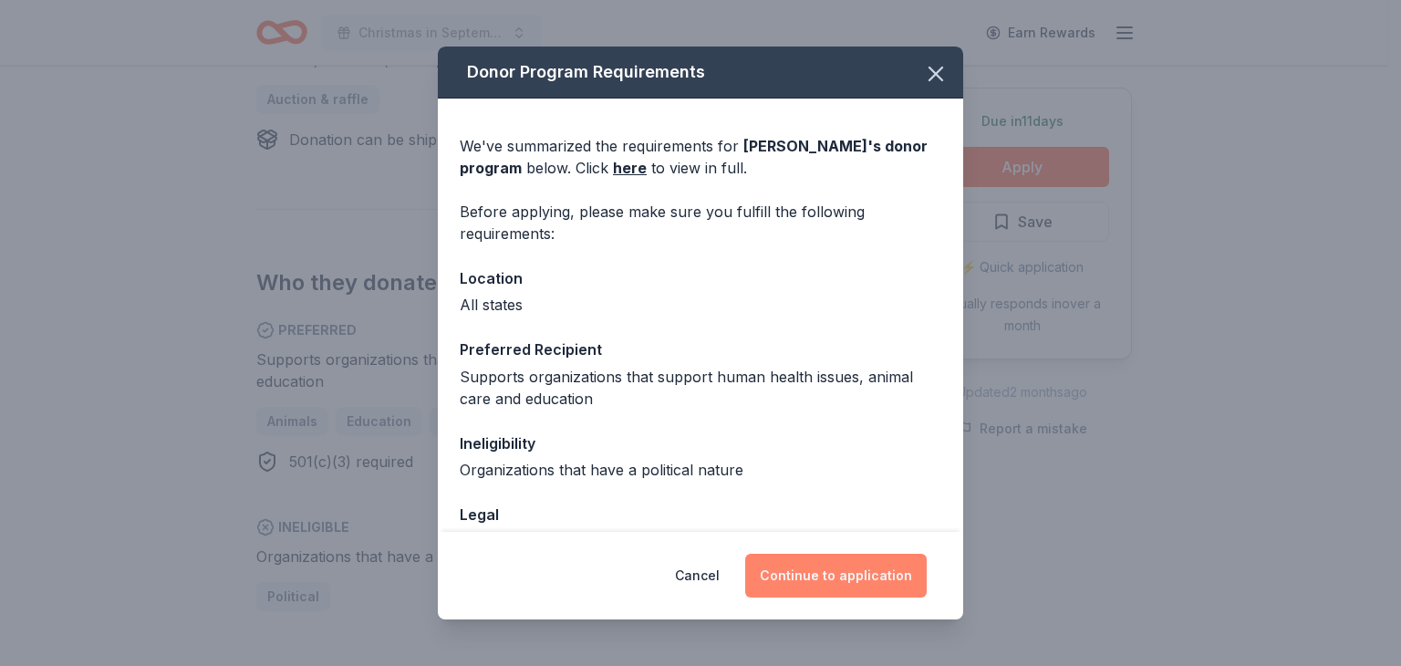
click at [857, 577] on button "Continue to application" at bounding box center [836, 576] width 182 height 44
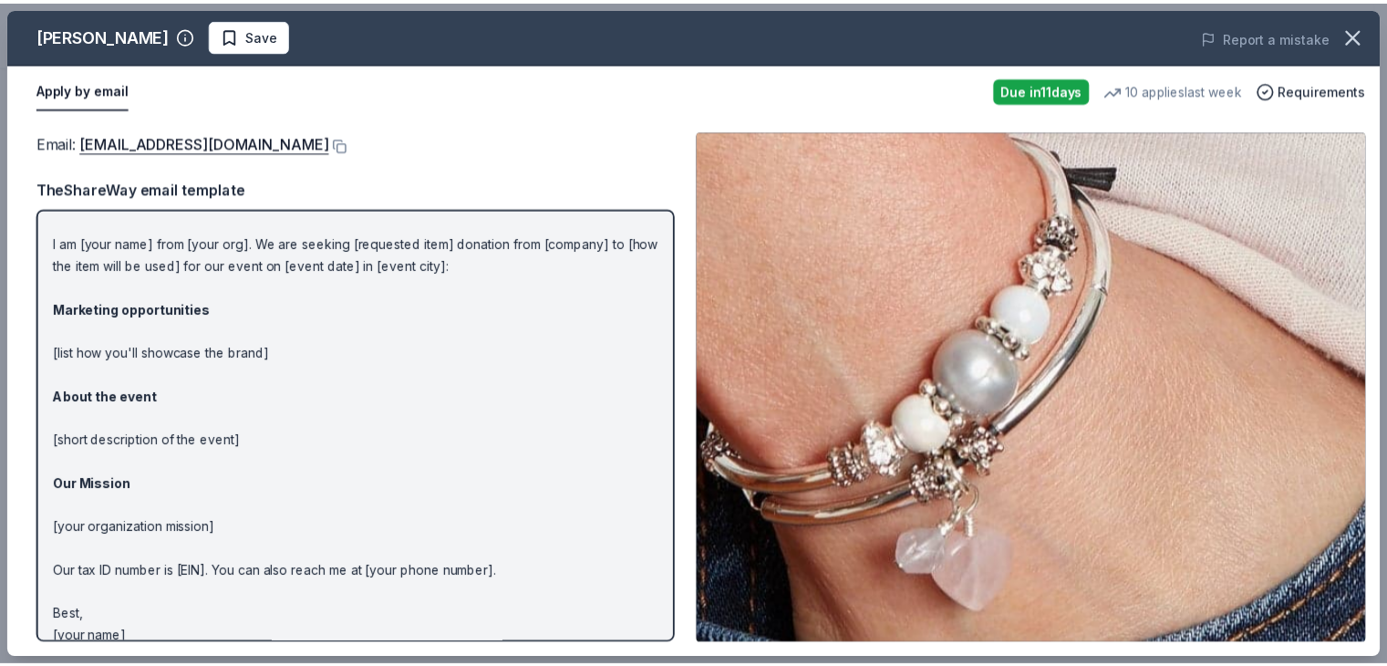
scroll to position [55, 0]
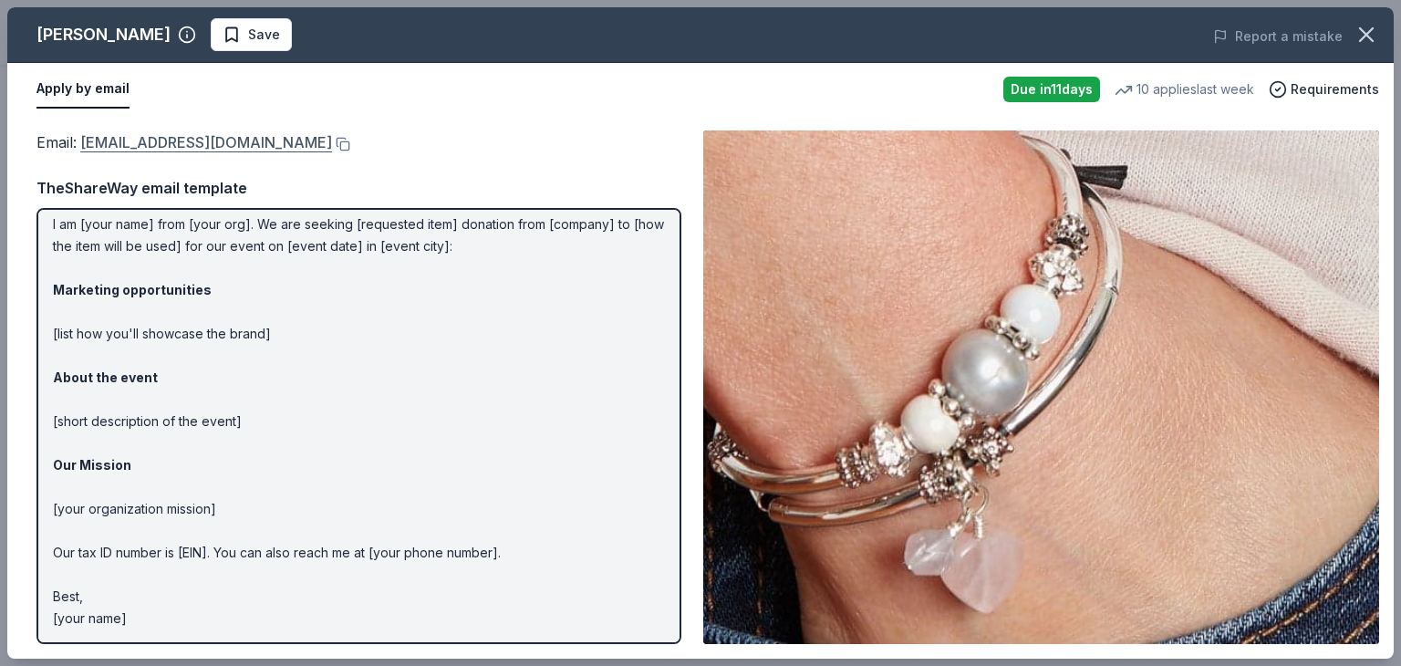
click at [240, 141] on link "[EMAIL_ADDRESS][DOMAIN_NAME]" at bounding box center [206, 142] width 252 height 24
click at [1366, 33] on icon "button" at bounding box center [1366, 34] width 13 height 13
